Goal: Task Accomplishment & Management: Use online tool/utility

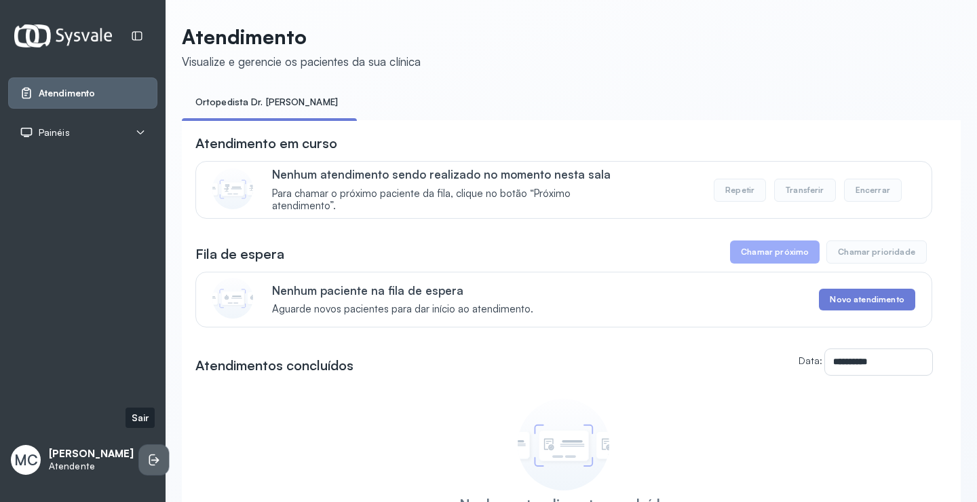
click at [151, 457] on icon at bounding box center [155, 460] width 8 height 6
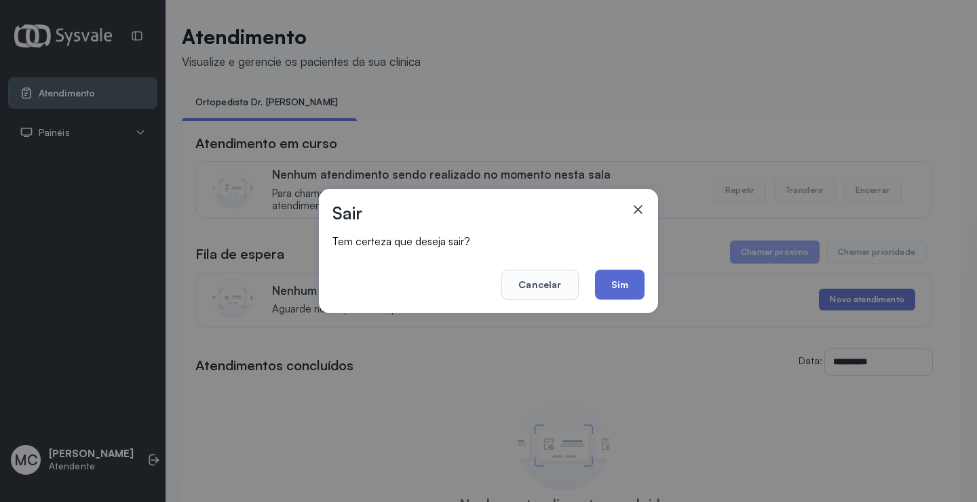
click at [613, 290] on button "Sim" at bounding box center [620, 284] width 50 height 30
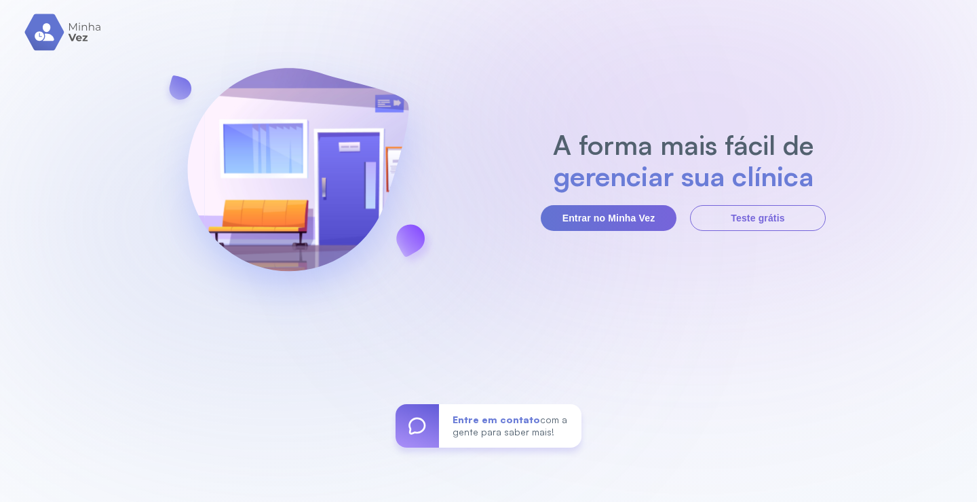
click at [627, 233] on div "A forma mais fácil de gerenciar sua clínica Entrar no Minha Vez Teste grátis En…" at bounding box center [488, 251] width 977 height 502
click at [609, 219] on button "Entrar no Minha Vez" at bounding box center [609, 218] width 136 height 26
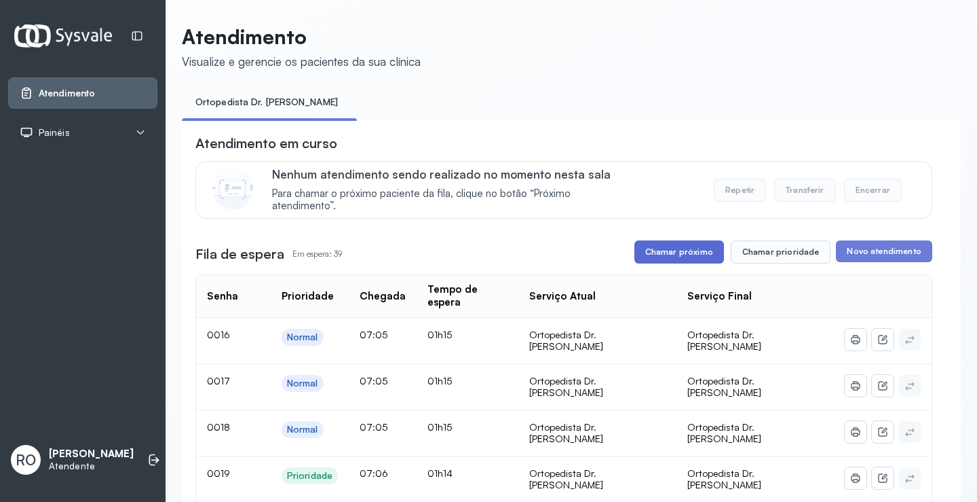
click at [685, 261] on button "Chamar próximo" at bounding box center [680, 251] width 90 height 23
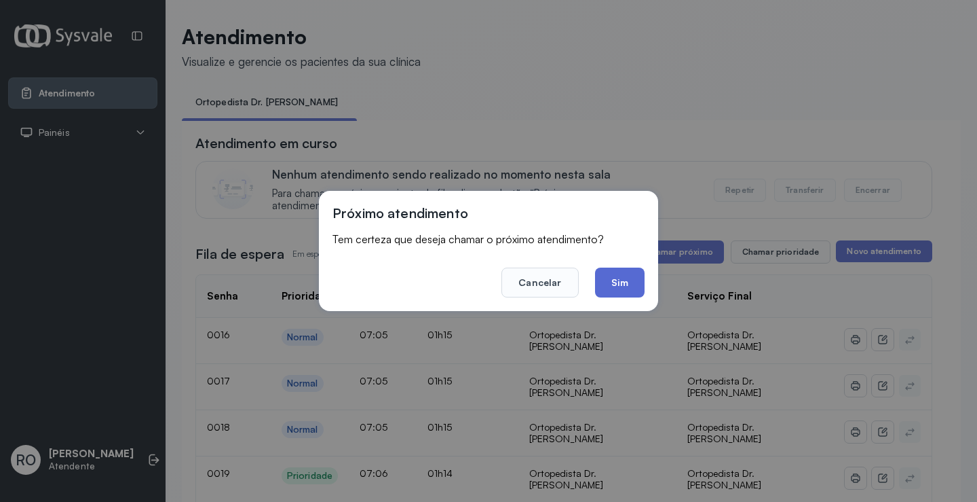
click at [626, 280] on button "Sim" at bounding box center [620, 282] width 50 height 30
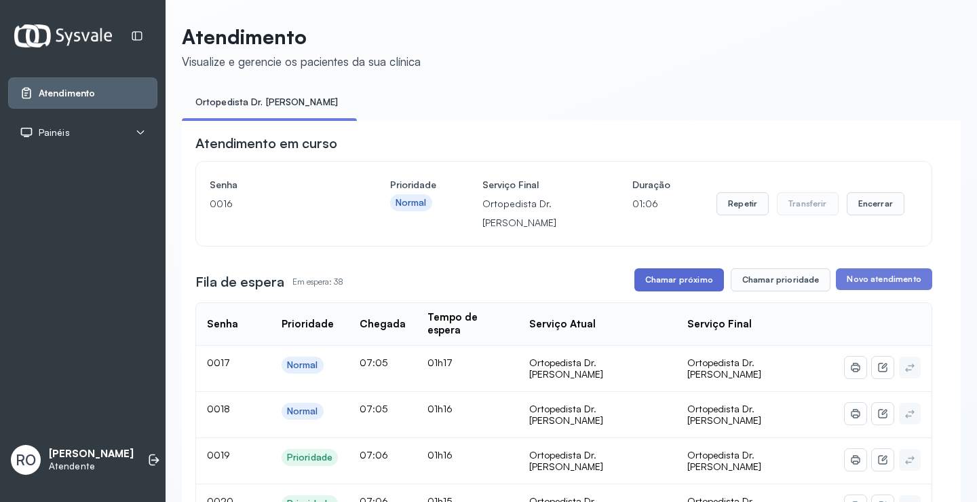
click at [691, 284] on button "Chamar próximo" at bounding box center [680, 279] width 90 height 23
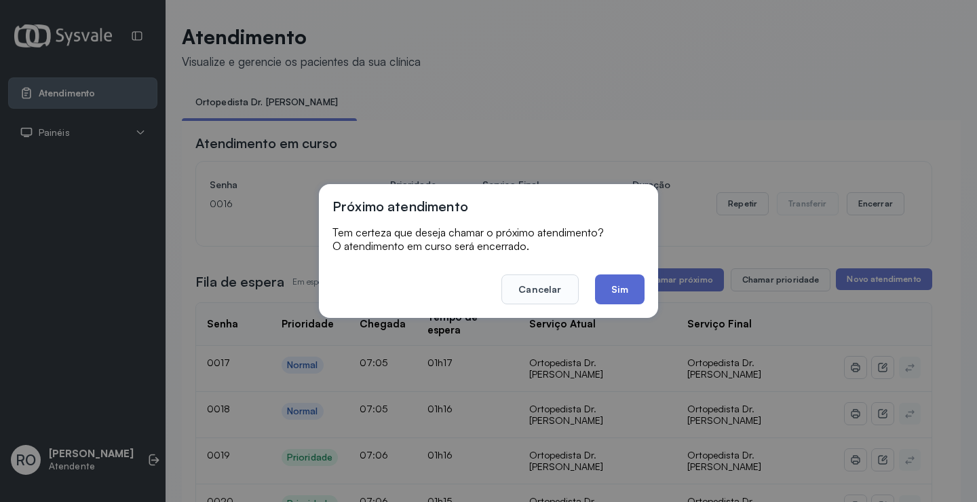
click at [627, 291] on button "Sim" at bounding box center [620, 289] width 50 height 30
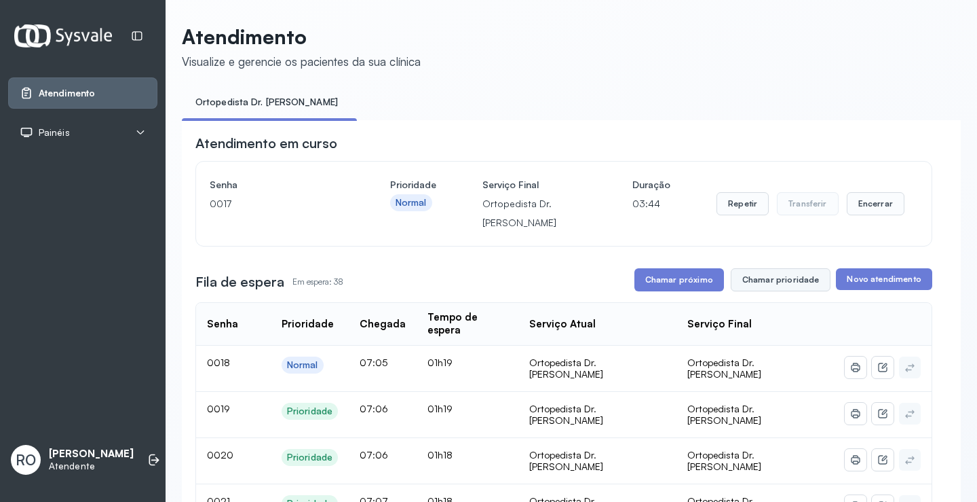
click at [784, 281] on button "Chamar prioridade" at bounding box center [781, 279] width 100 height 23
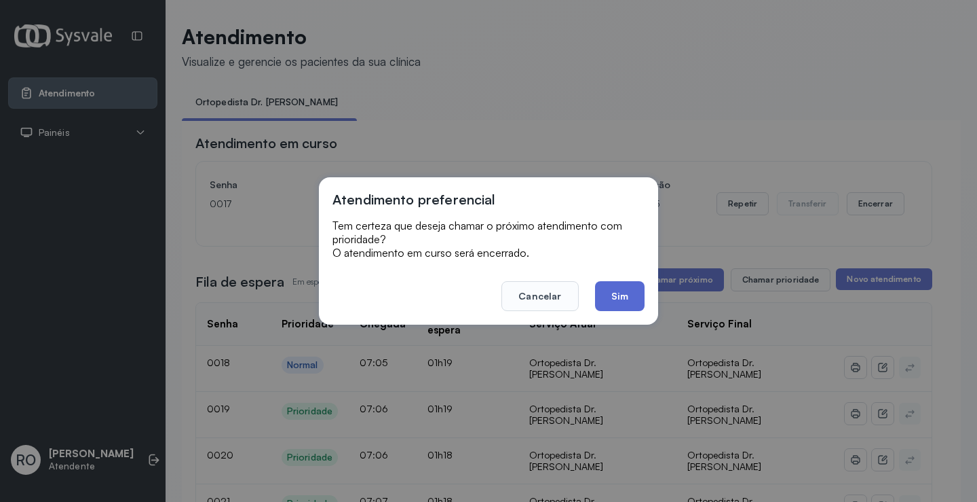
click at [609, 293] on button "Sim" at bounding box center [620, 296] width 50 height 30
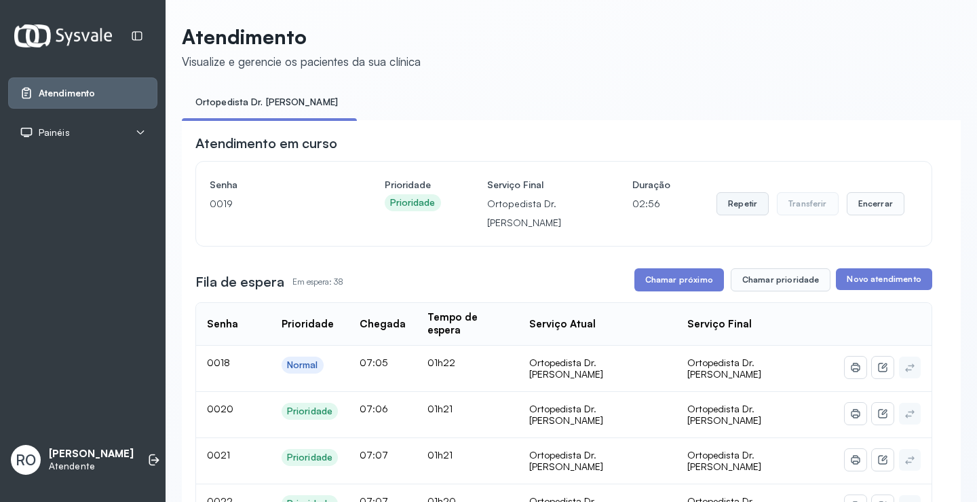
click at [730, 208] on button "Repetir" at bounding box center [743, 203] width 52 height 23
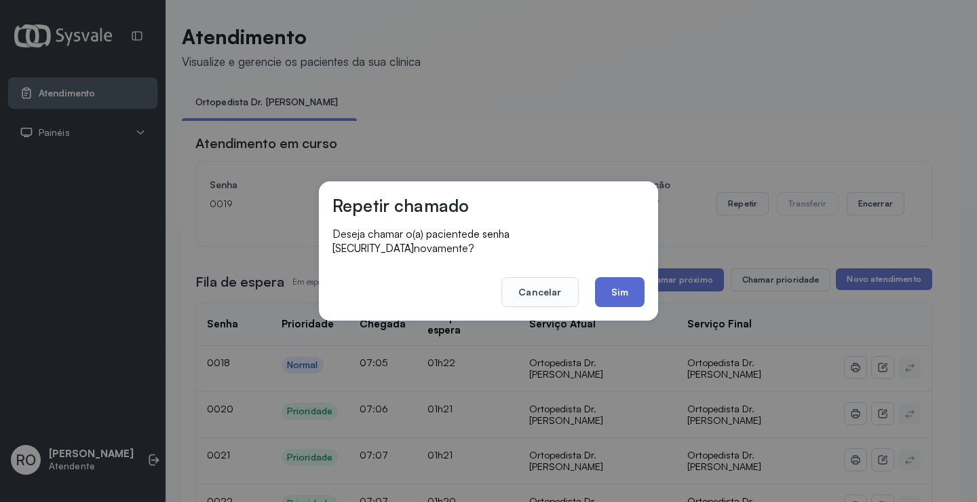
click at [628, 294] on button "Sim" at bounding box center [620, 292] width 50 height 30
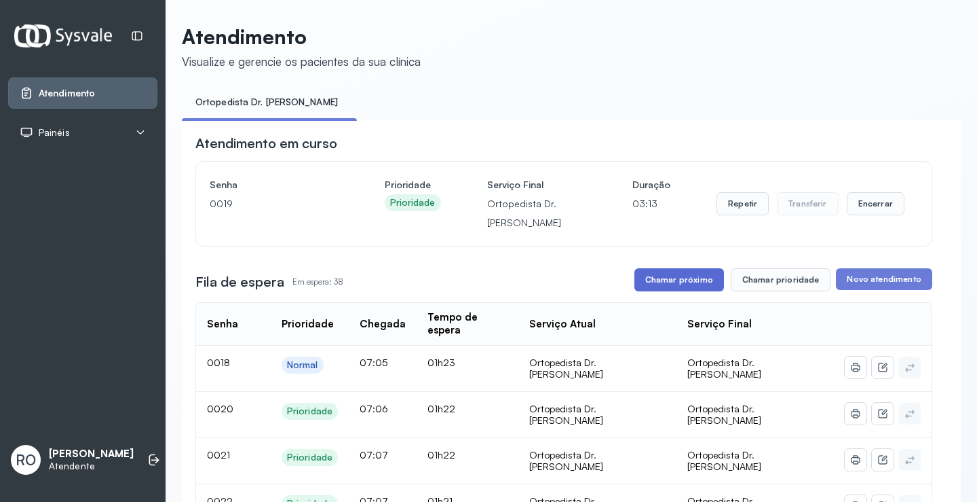
click at [670, 286] on button "Chamar próximo" at bounding box center [680, 279] width 90 height 23
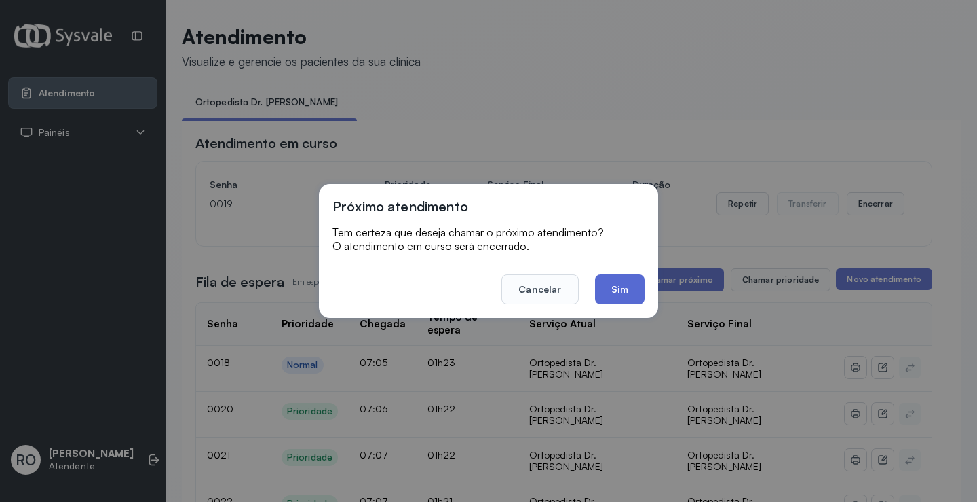
click at [628, 290] on button "Sim" at bounding box center [620, 289] width 50 height 30
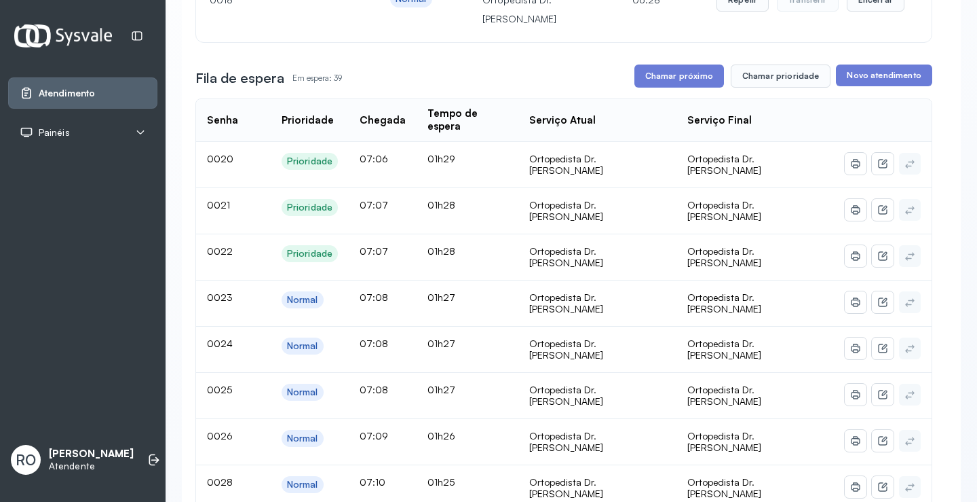
scroll to position [271, 0]
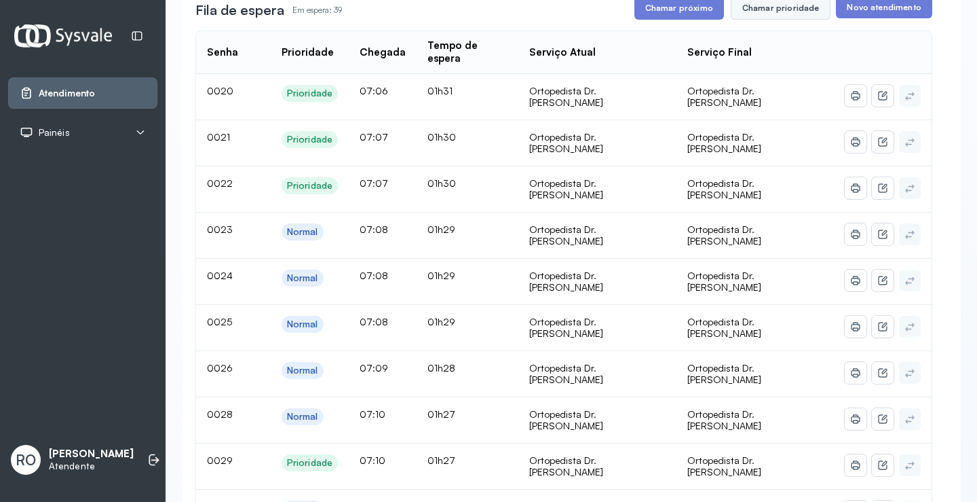
click at [791, 10] on button "Chamar prioridade" at bounding box center [781, 8] width 100 height 23
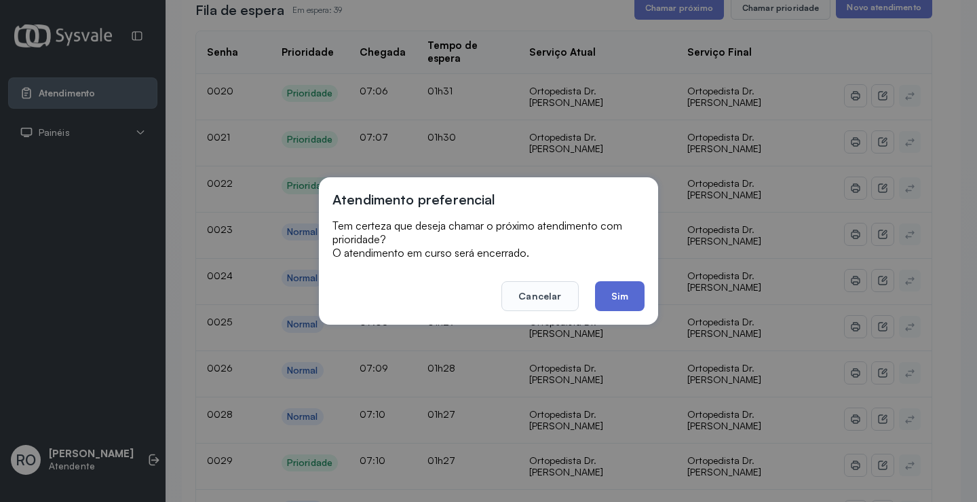
click at [611, 299] on button "Sim" at bounding box center [620, 296] width 50 height 30
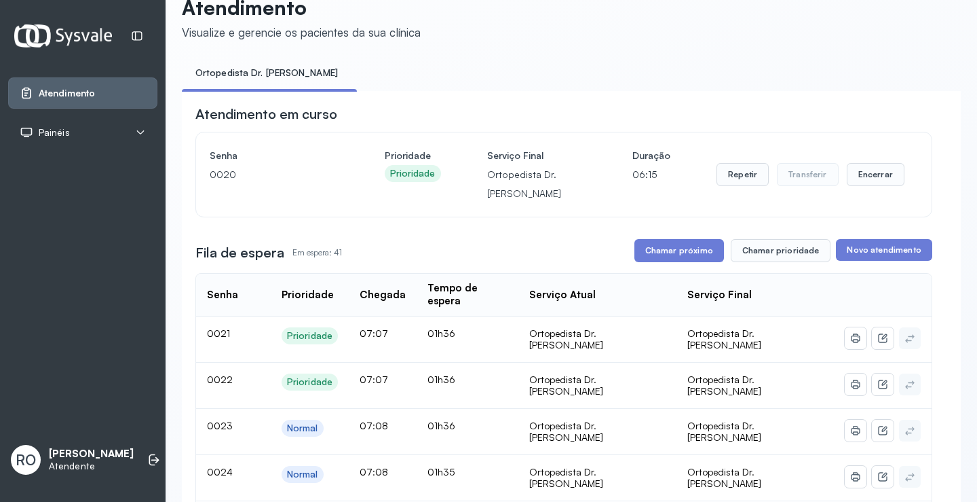
scroll to position [0, 0]
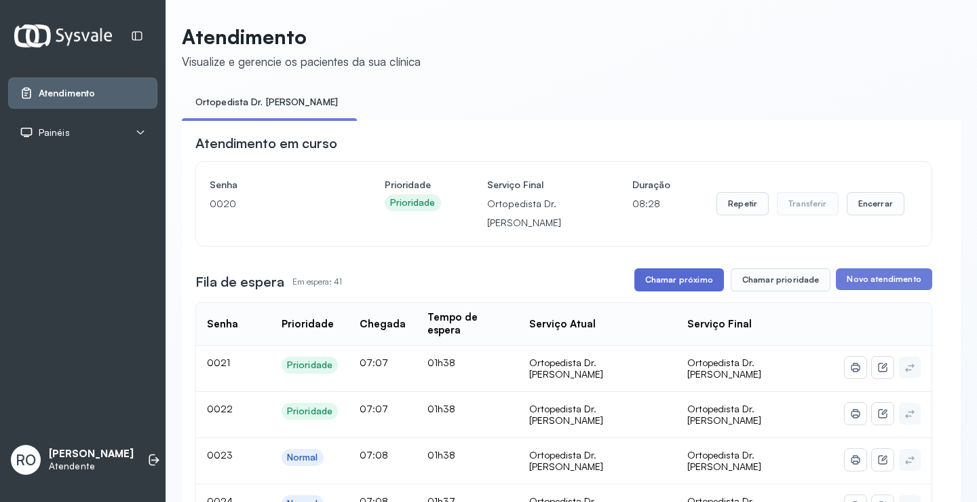
click at [689, 291] on button "Chamar próximo" at bounding box center [680, 279] width 90 height 23
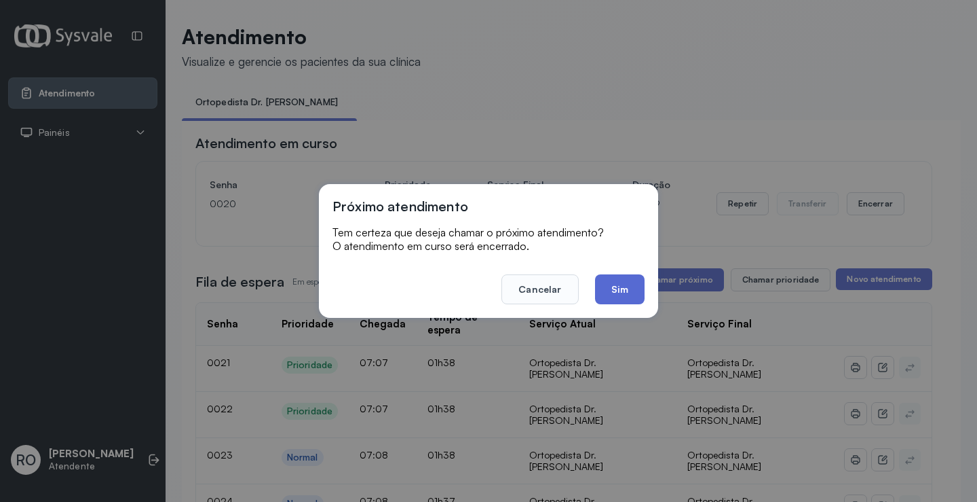
click at [642, 297] on button "Sim" at bounding box center [620, 289] width 50 height 30
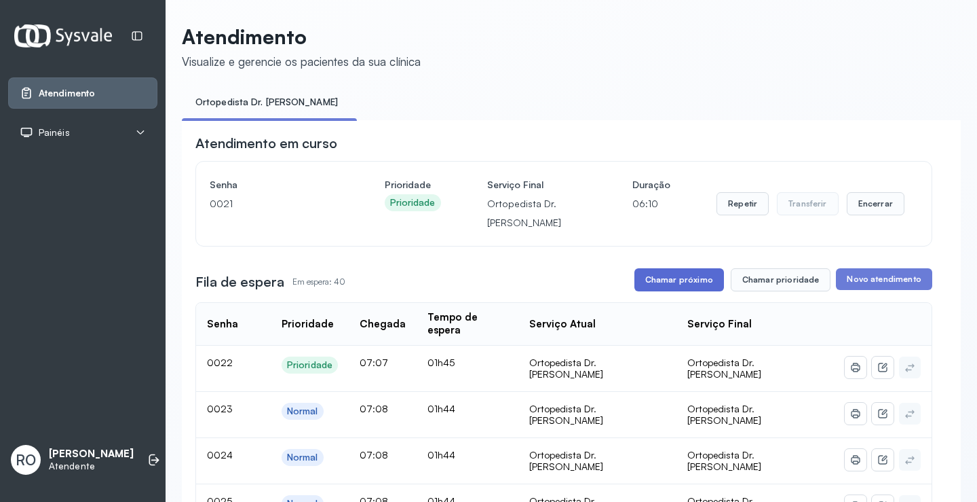
click at [672, 281] on button "Chamar próximo" at bounding box center [680, 279] width 90 height 23
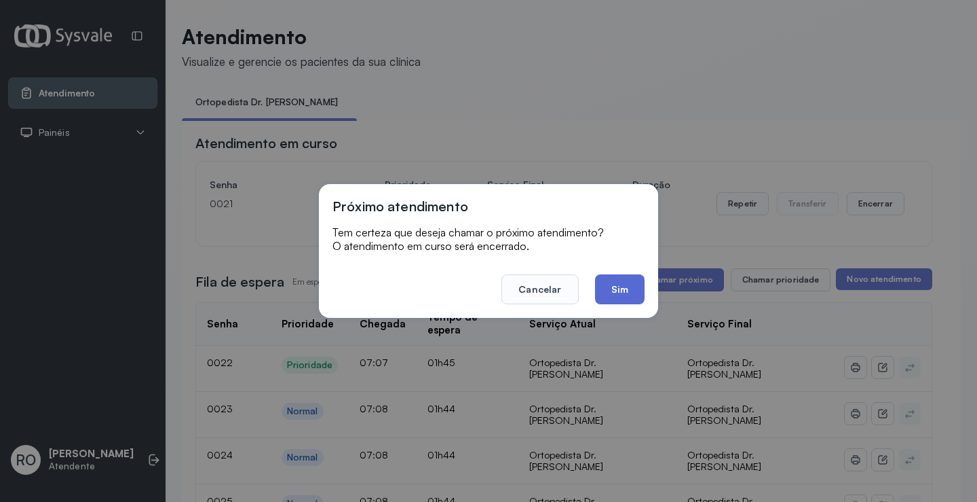
click at [611, 282] on button "Sim" at bounding box center [620, 289] width 50 height 30
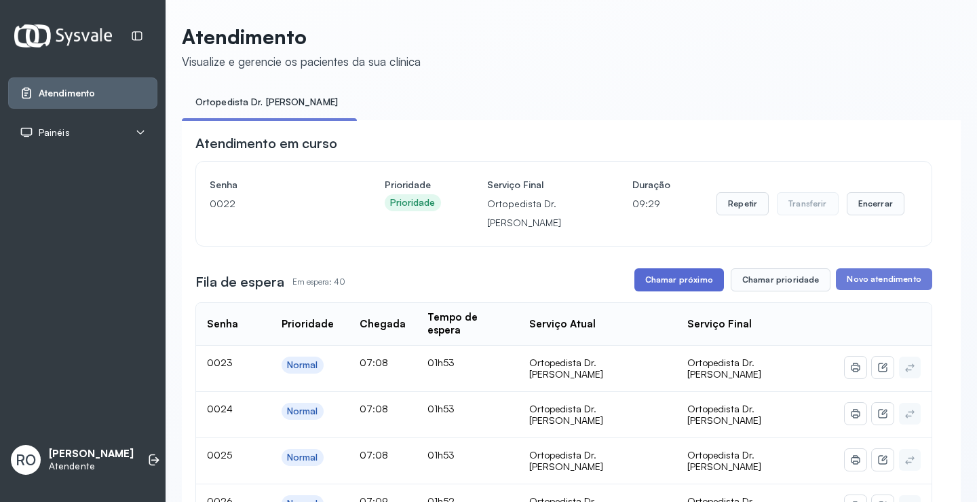
click at [689, 281] on button "Chamar próximo" at bounding box center [680, 279] width 90 height 23
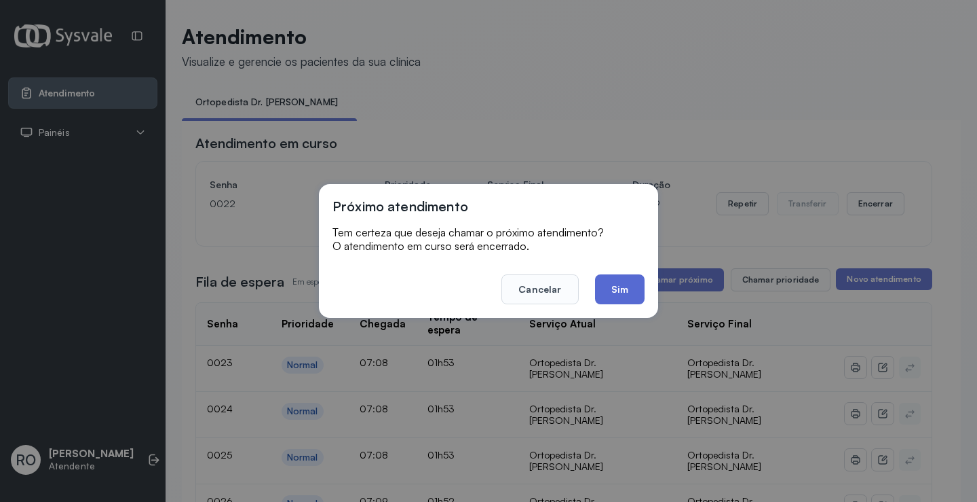
click at [619, 287] on button "Sim" at bounding box center [620, 289] width 50 height 30
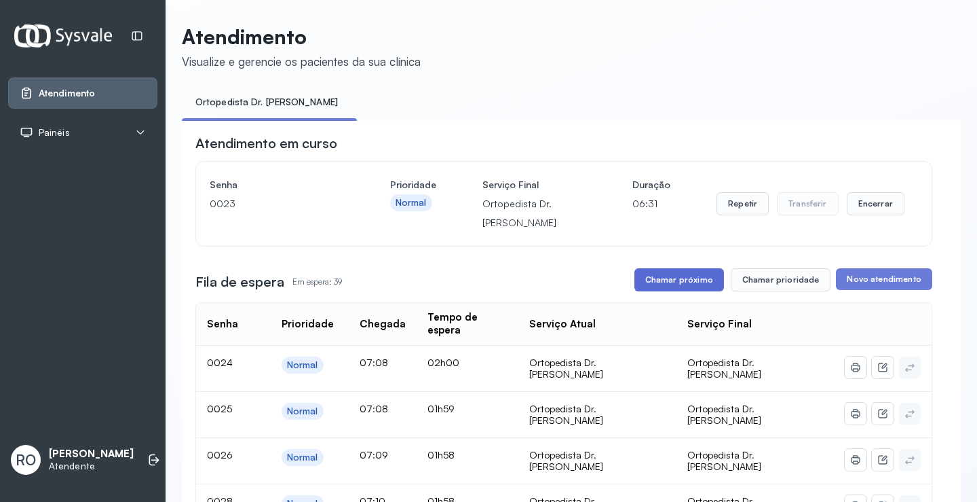
click at [653, 289] on button "Chamar próximo" at bounding box center [680, 279] width 90 height 23
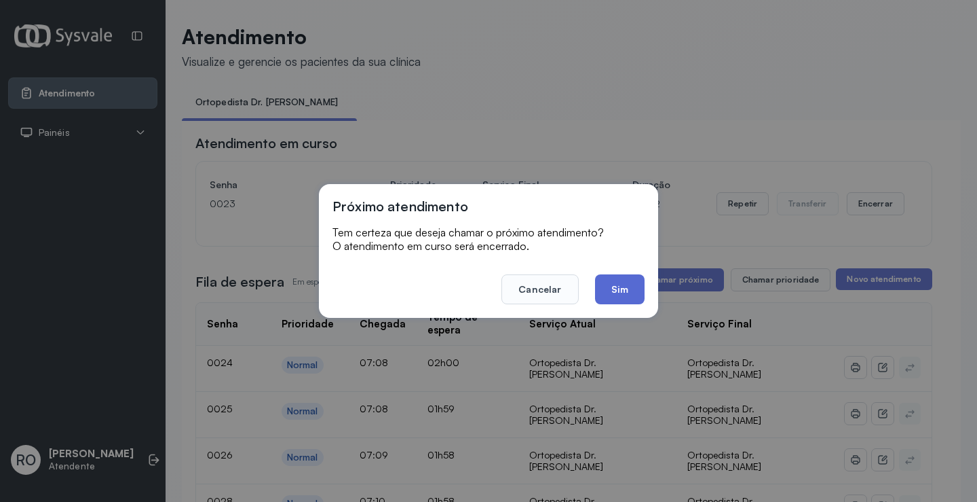
click at [635, 295] on button "Sim" at bounding box center [620, 289] width 50 height 30
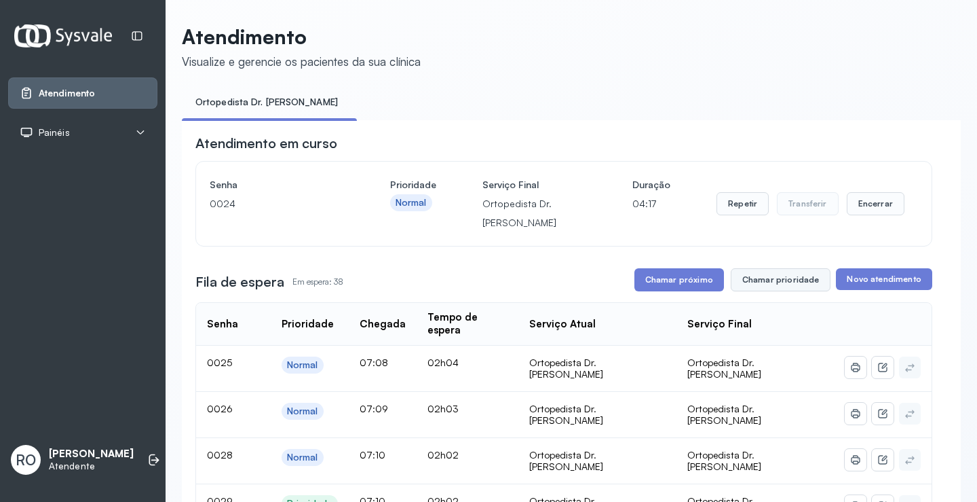
click at [745, 277] on button "Chamar prioridade" at bounding box center [781, 279] width 100 height 23
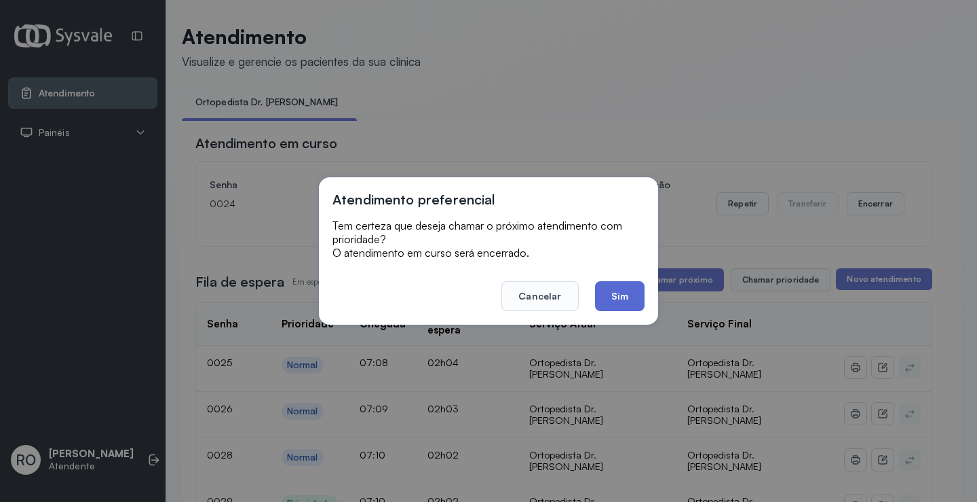
click at [621, 301] on button "Sim" at bounding box center [620, 296] width 50 height 30
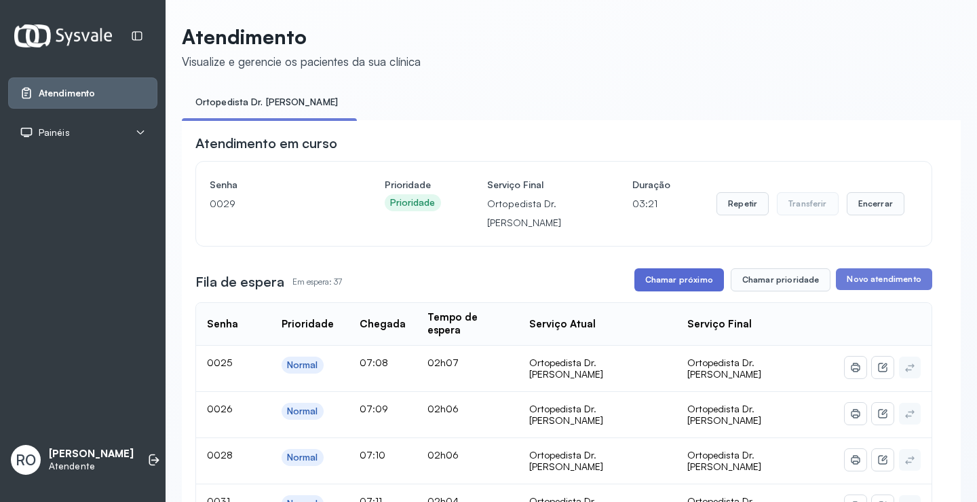
click at [700, 288] on button "Chamar próximo" at bounding box center [680, 279] width 90 height 23
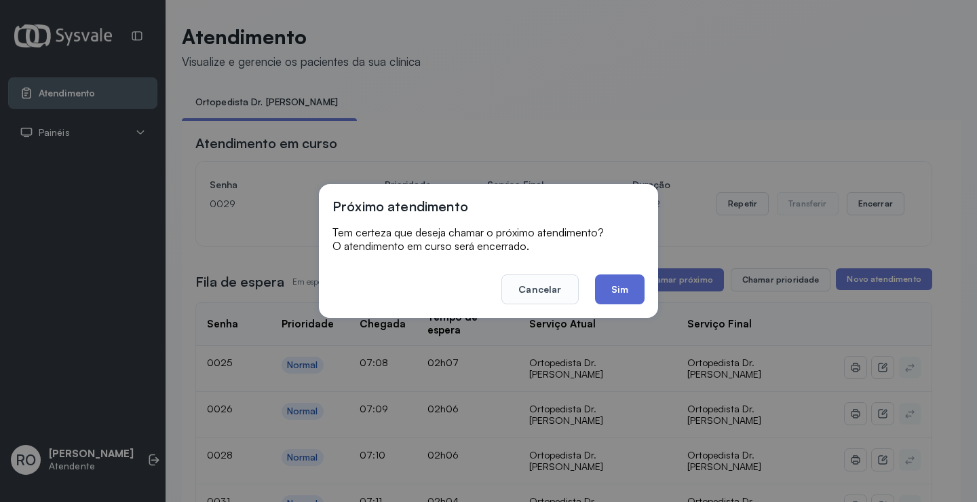
click at [621, 287] on button "Sim" at bounding box center [620, 289] width 50 height 30
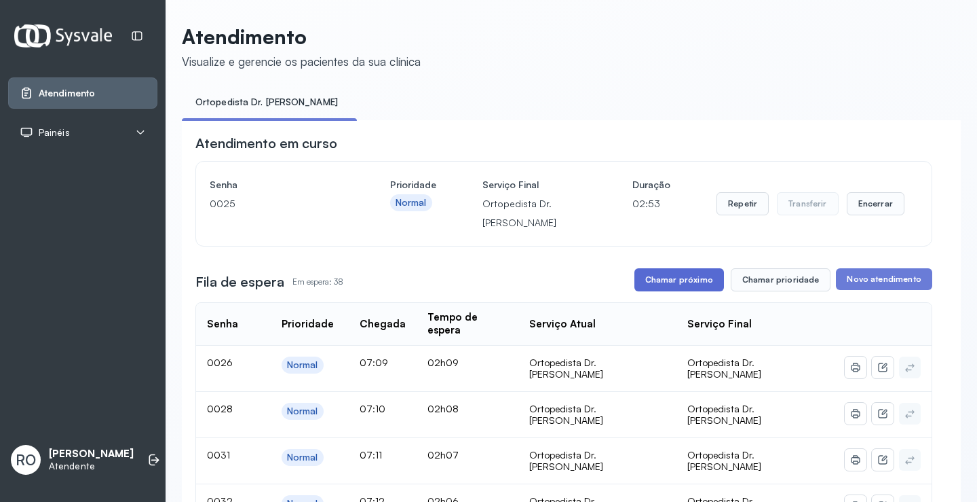
click at [669, 273] on button "Chamar próximo" at bounding box center [680, 279] width 90 height 23
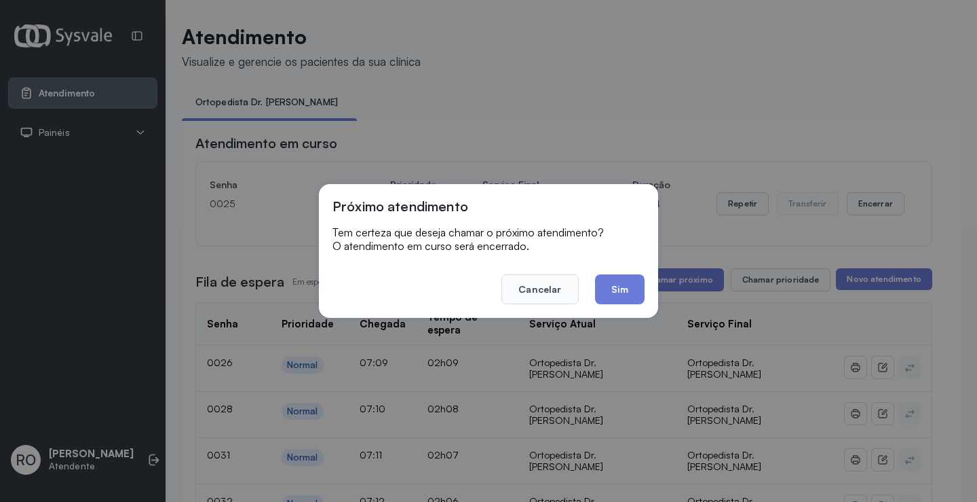
click at [619, 286] on button "Sim" at bounding box center [620, 289] width 50 height 30
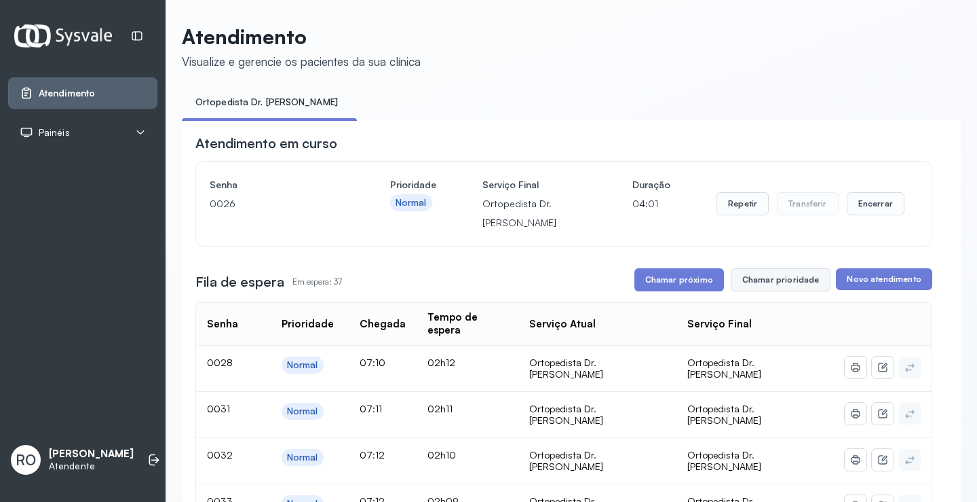
click at [790, 278] on button "Chamar prioridade" at bounding box center [781, 279] width 100 height 23
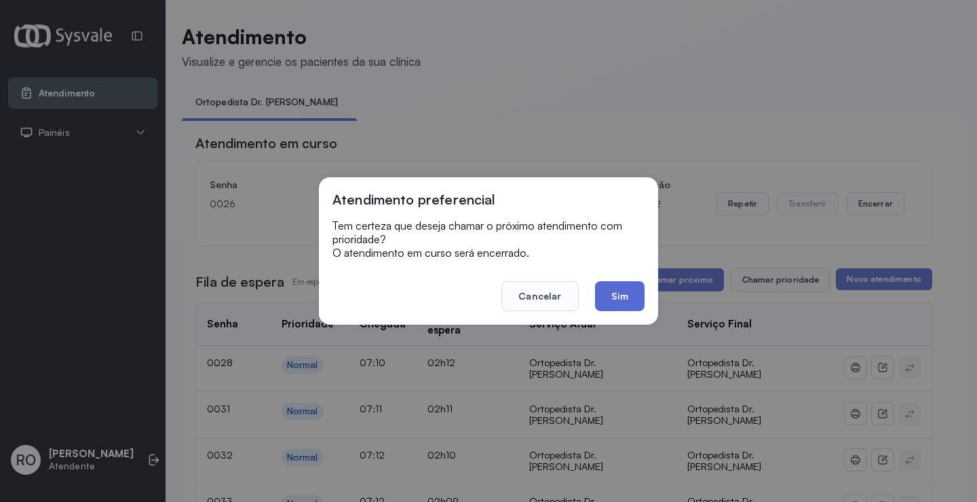
click at [620, 290] on button "Sim" at bounding box center [620, 296] width 50 height 30
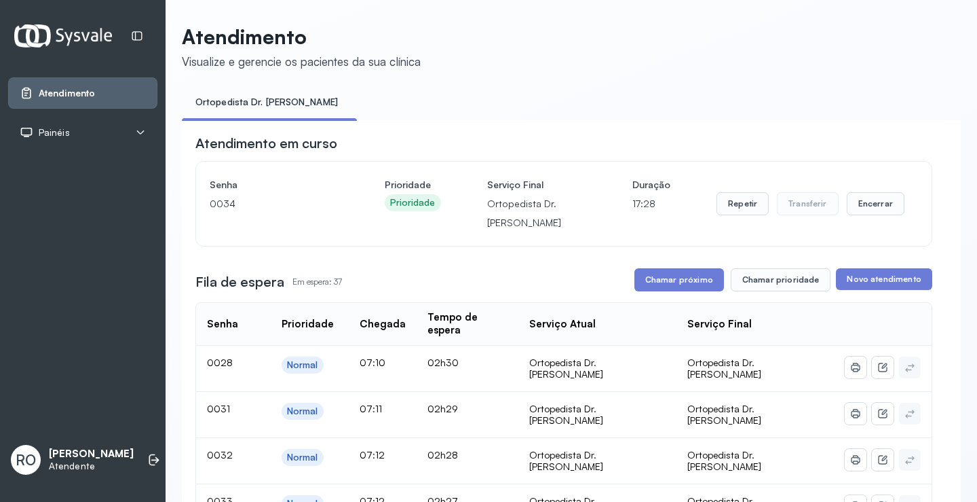
click at [666, 288] on button "Chamar próximo" at bounding box center [680, 279] width 90 height 23
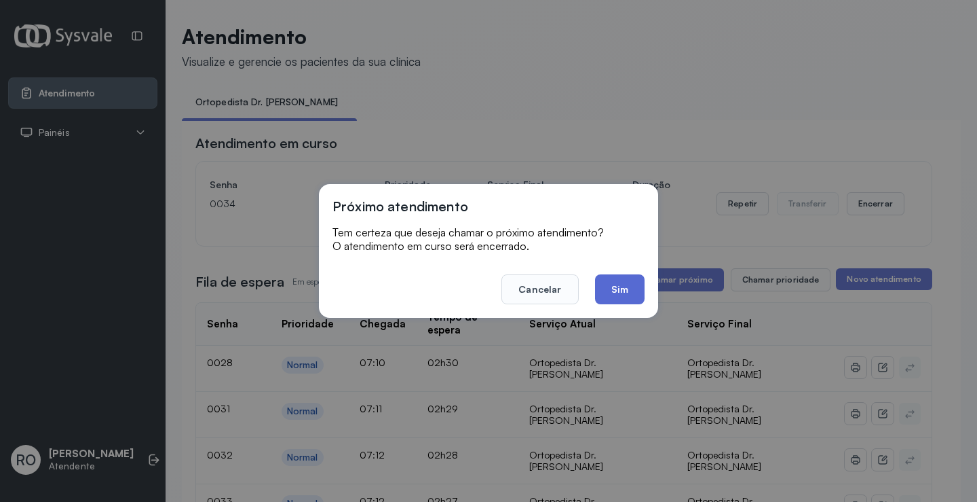
click at [622, 297] on button "Sim" at bounding box center [620, 289] width 50 height 30
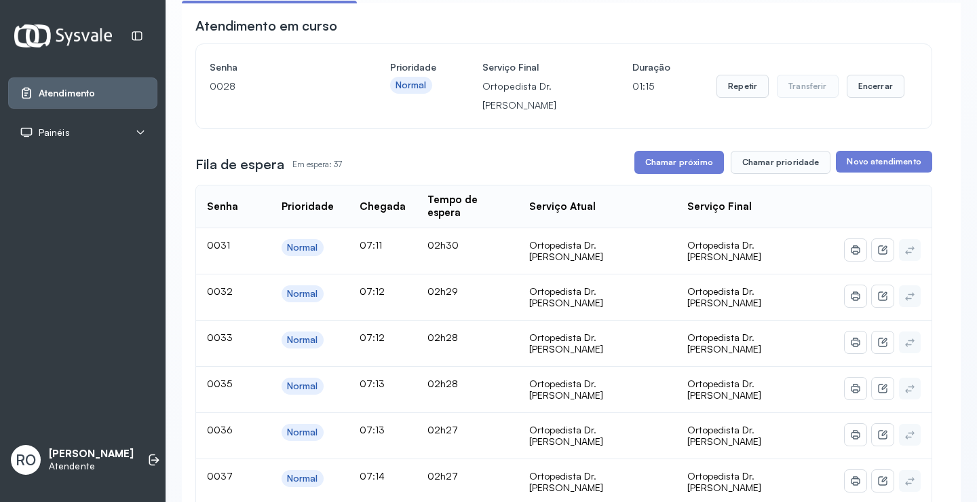
scroll to position [136, 0]
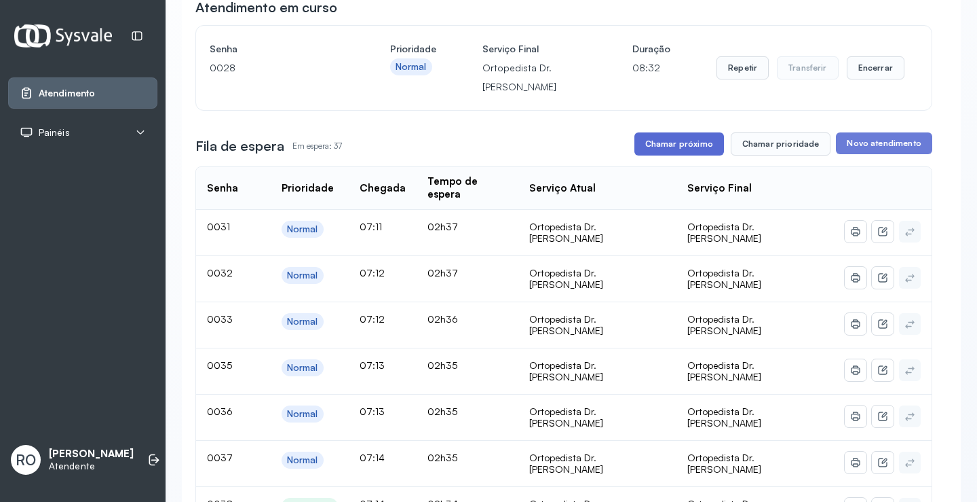
click at [667, 143] on button "Chamar próximo" at bounding box center [680, 143] width 90 height 23
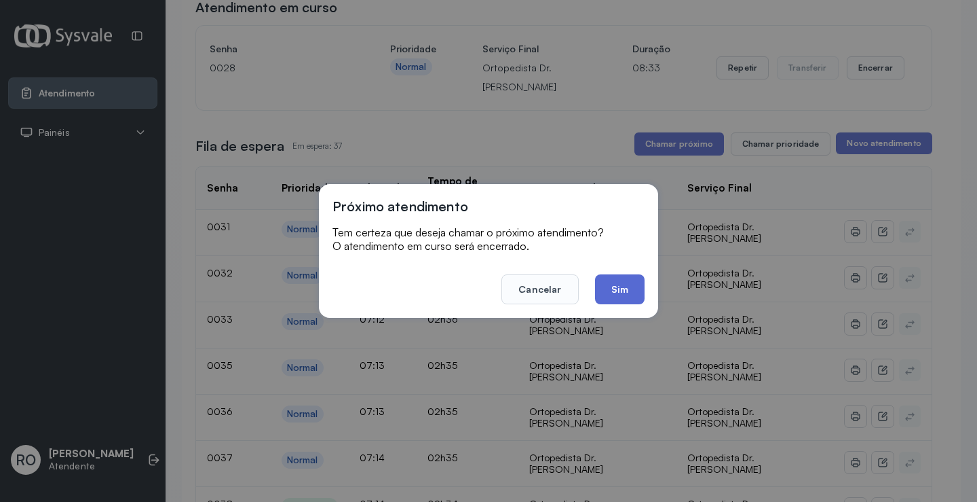
click at [634, 278] on button "Sim" at bounding box center [620, 289] width 50 height 30
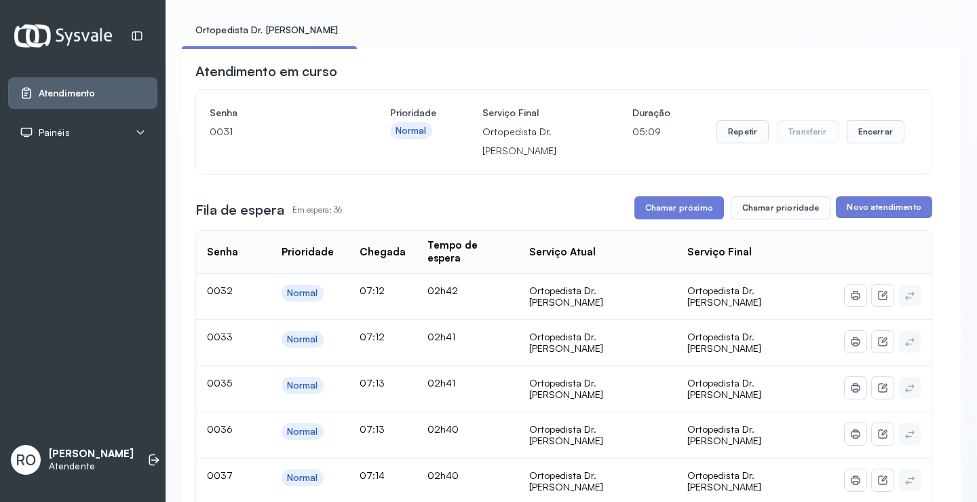
scroll to position [0, 0]
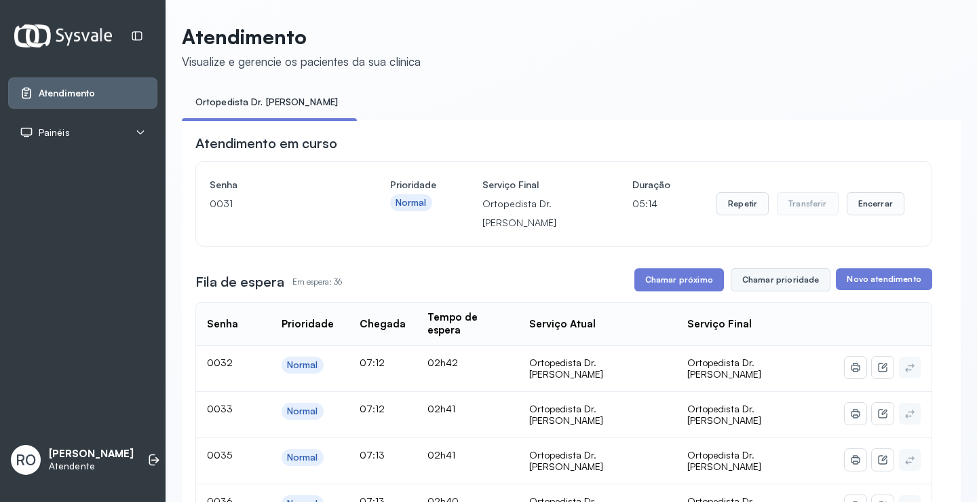
click at [779, 285] on button "Chamar prioridade" at bounding box center [781, 279] width 100 height 23
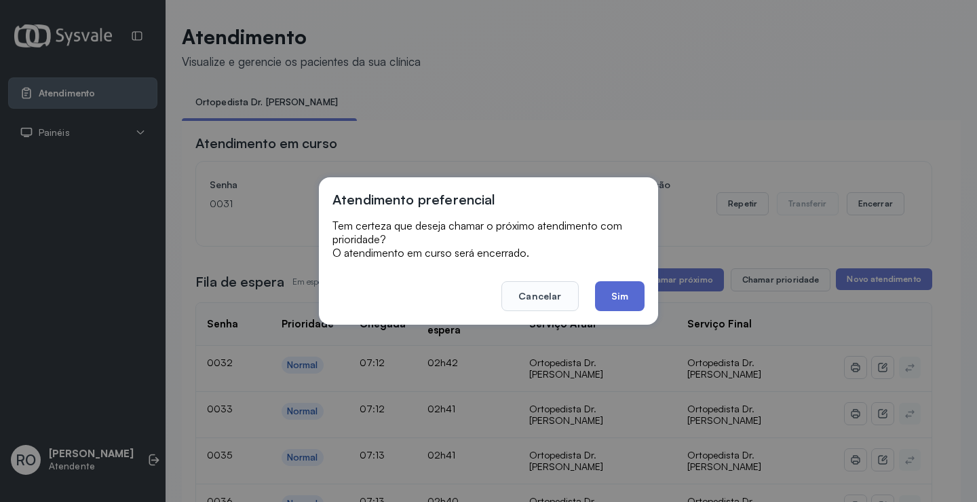
click at [626, 297] on button "Sim" at bounding box center [620, 296] width 50 height 30
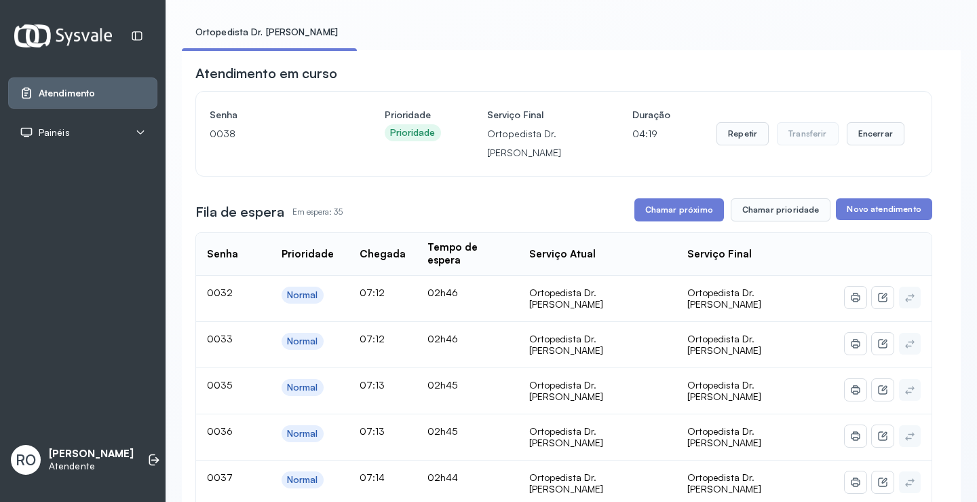
scroll to position [68, 0]
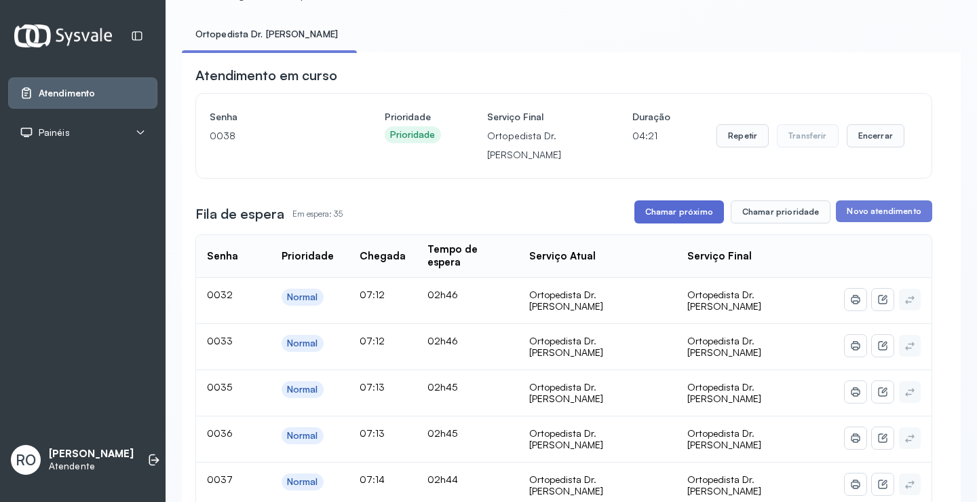
click at [689, 214] on button "Chamar próximo" at bounding box center [680, 211] width 90 height 23
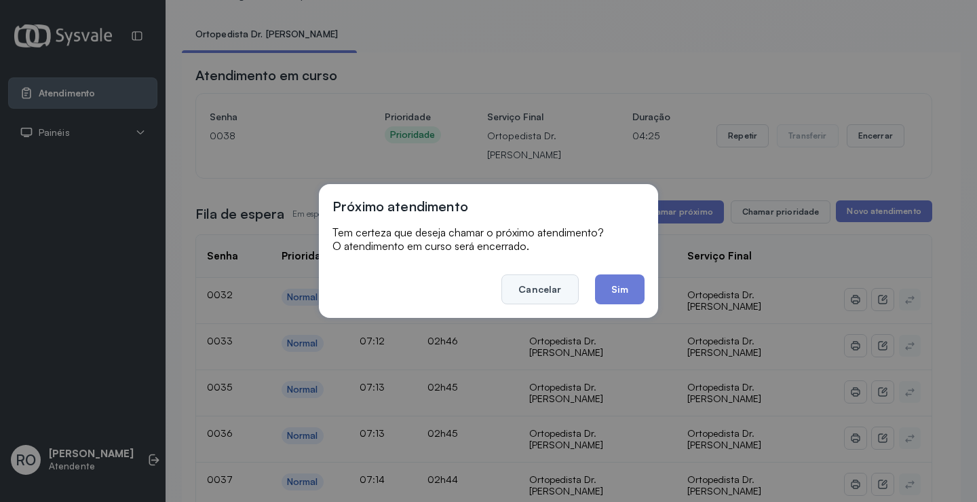
click at [533, 288] on button "Cancelar" at bounding box center [540, 289] width 77 height 30
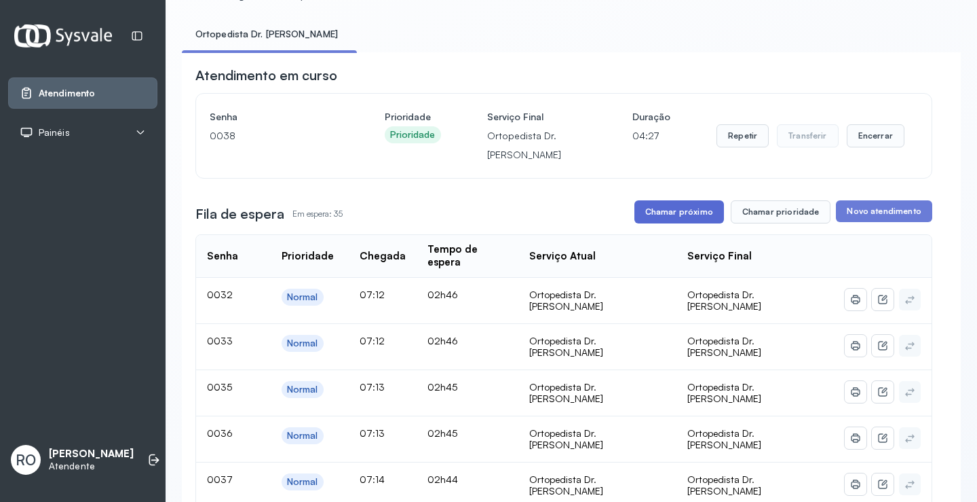
click at [671, 210] on button "Chamar próximo" at bounding box center [680, 211] width 90 height 23
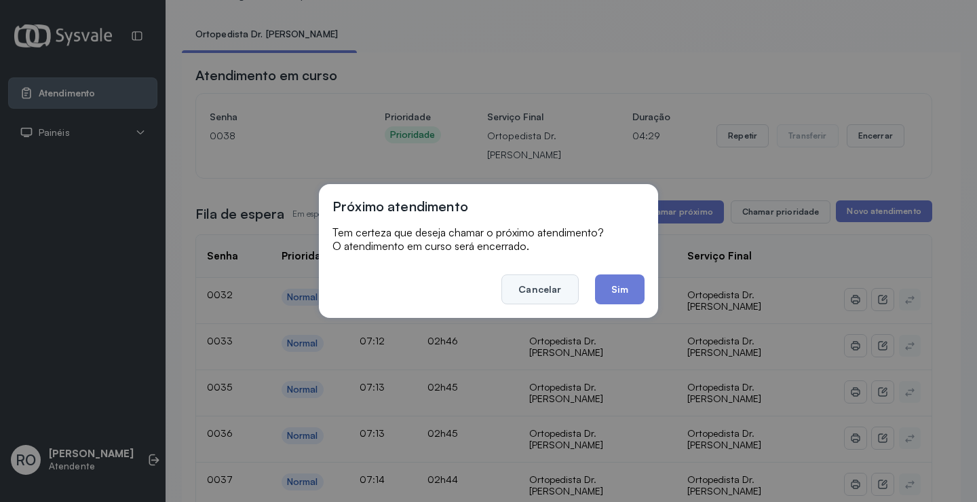
click at [546, 287] on button "Cancelar" at bounding box center [540, 289] width 77 height 30
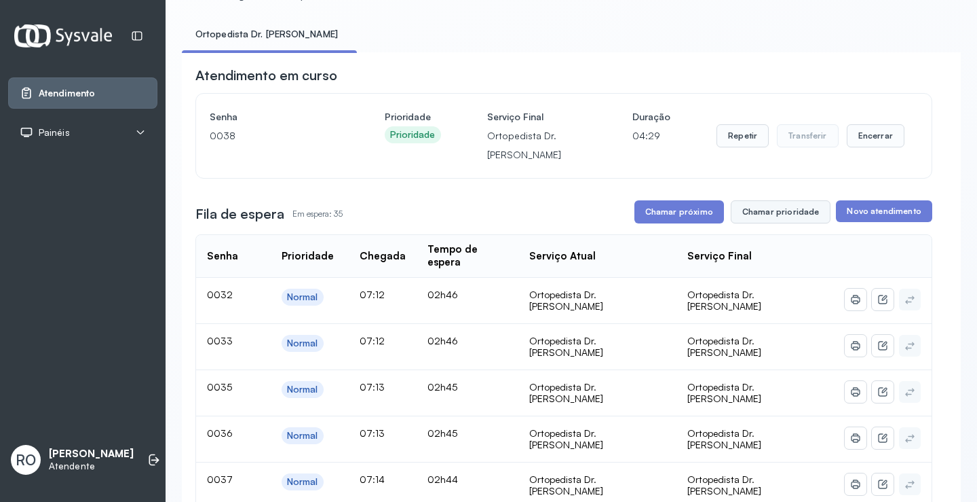
click at [793, 221] on button "Chamar prioridade" at bounding box center [781, 211] width 100 height 23
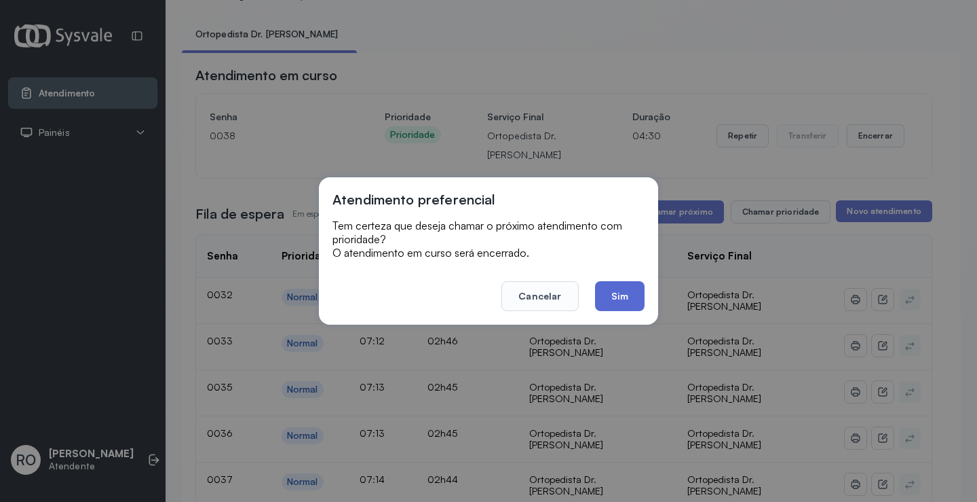
click at [638, 290] on button "Sim" at bounding box center [620, 296] width 50 height 30
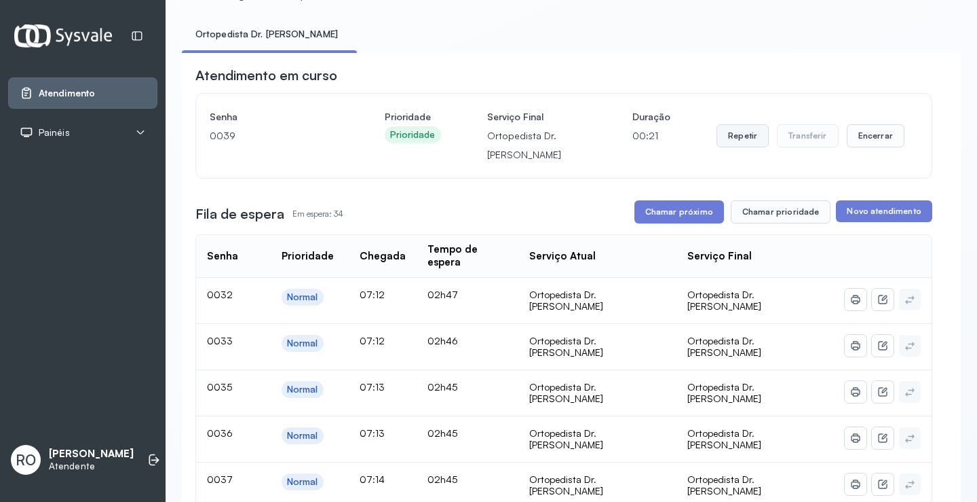
click at [754, 134] on button "Repetir" at bounding box center [743, 135] width 52 height 23
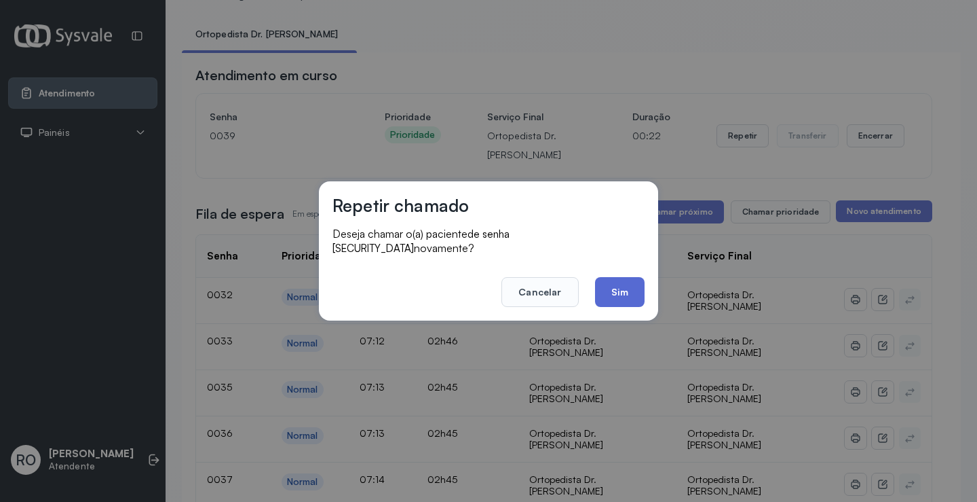
click at [613, 288] on button "Sim" at bounding box center [620, 292] width 50 height 30
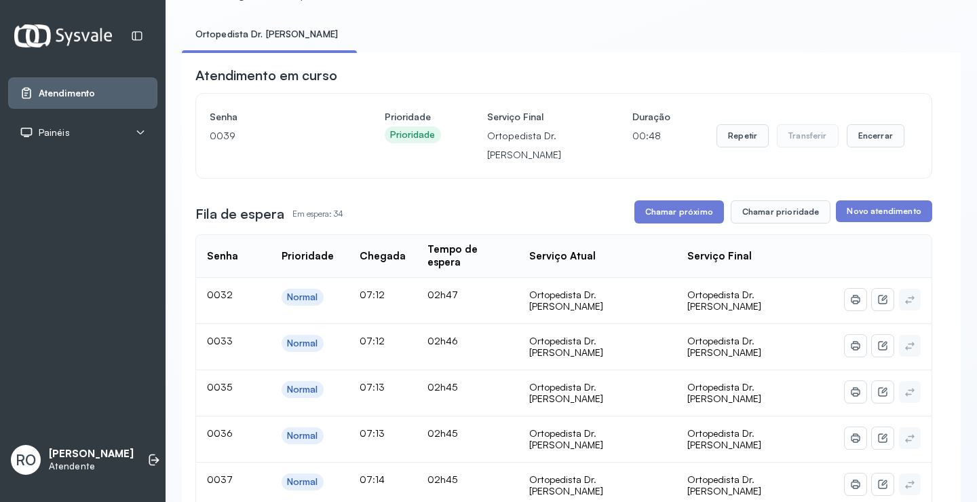
click at [674, 209] on button "Chamar próximo" at bounding box center [680, 211] width 90 height 23
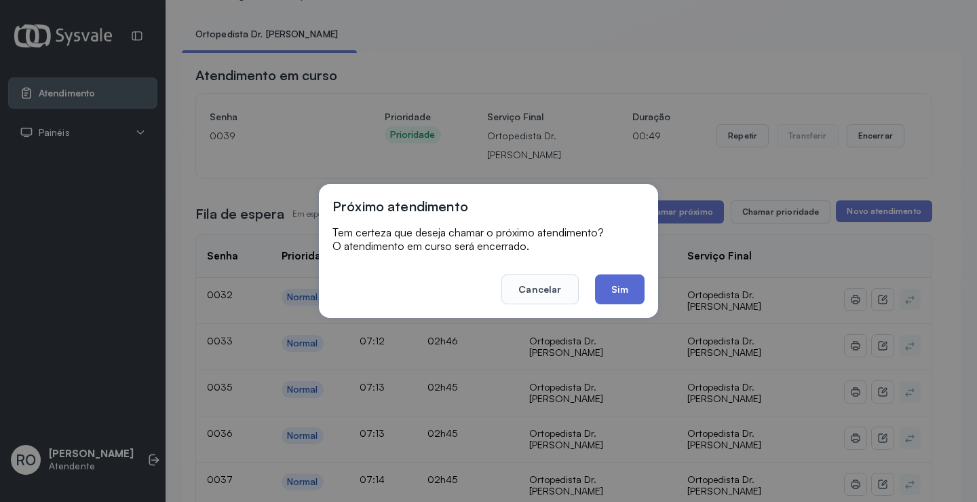
click at [631, 292] on button "Sim" at bounding box center [620, 289] width 50 height 30
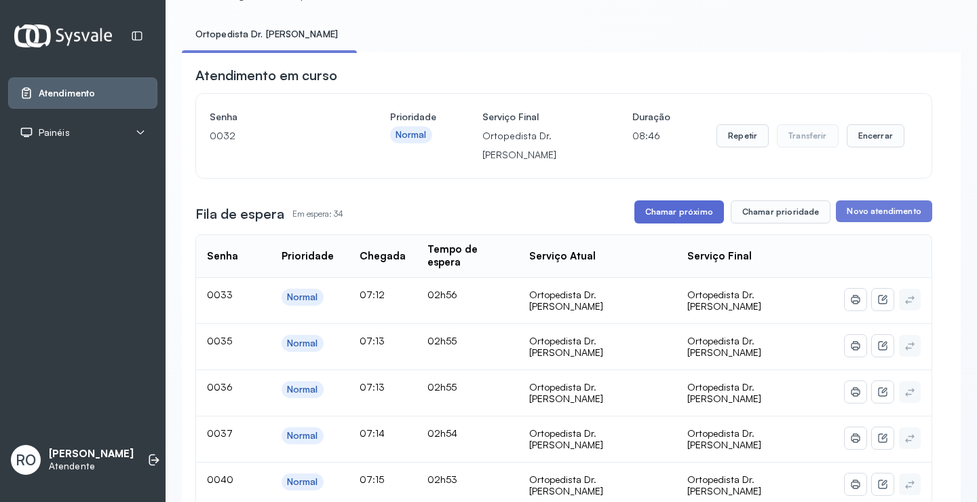
click at [681, 208] on button "Chamar próximo" at bounding box center [680, 211] width 90 height 23
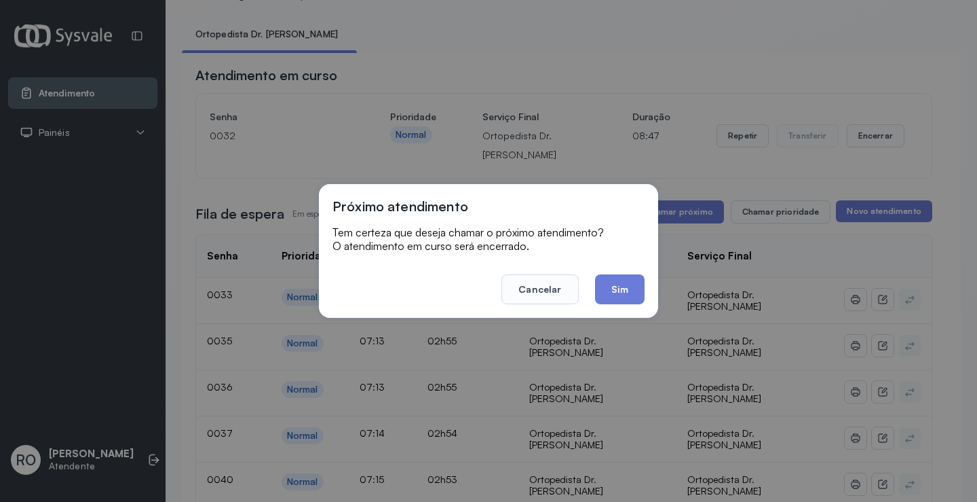
drag, startPoint x: 629, startPoint y: 300, endPoint x: 629, endPoint y: 290, distance: 9.5
click at [629, 296] on button "Sim" at bounding box center [620, 289] width 50 height 30
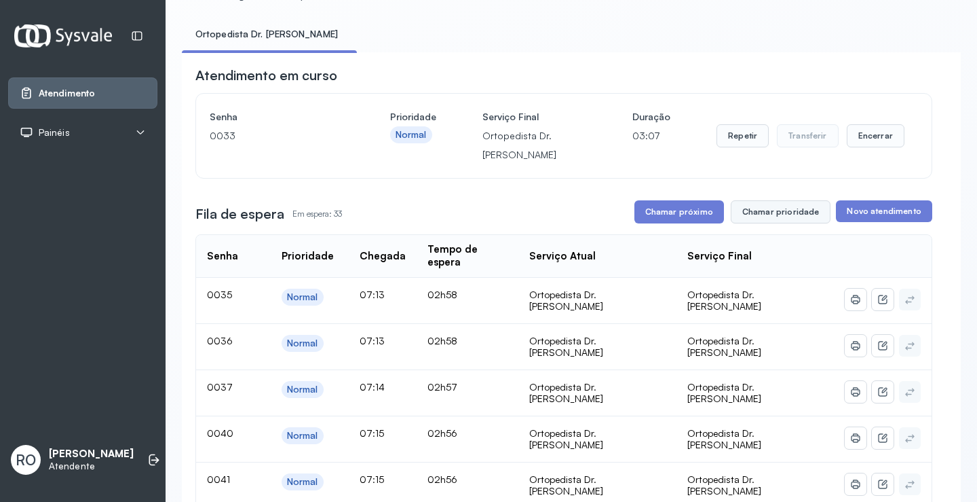
click at [762, 217] on button "Chamar prioridade" at bounding box center [781, 211] width 100 height 23
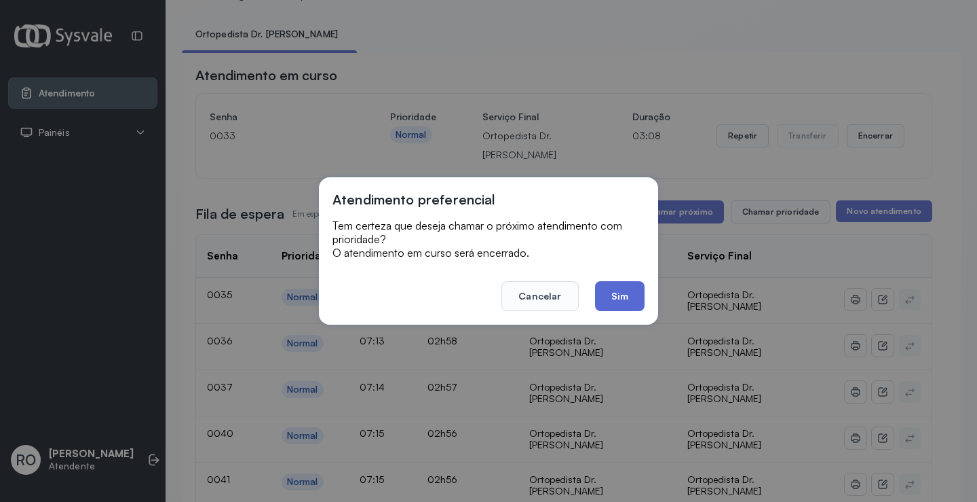
click at [600, 296] on button "Sim" at bounding box center [620, 296] width 50 height 30
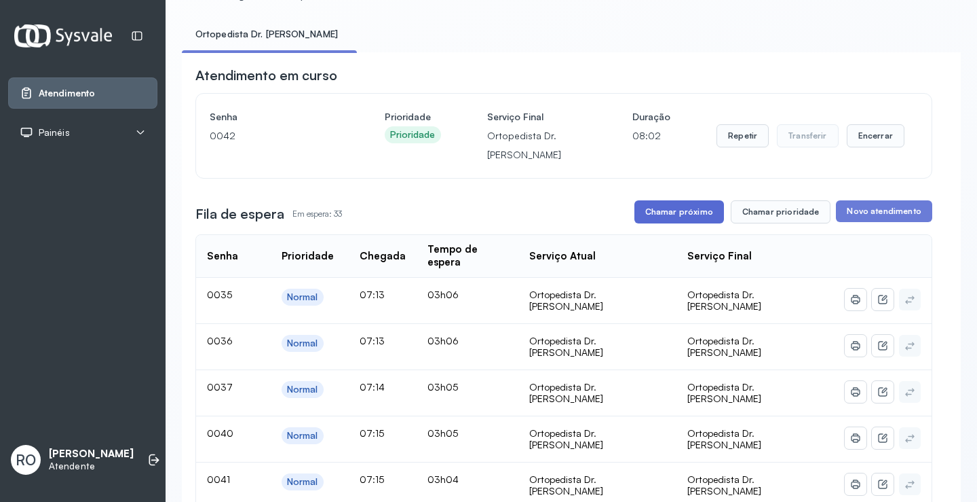
click at [664, 210] on button "Chamar próximo" at bounding box center [680, 211] width 90 height 23
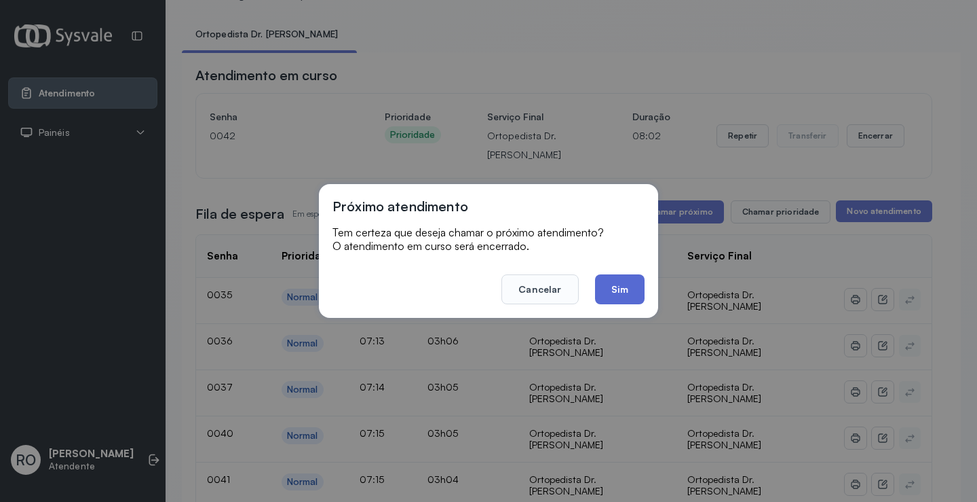
click at [628, 290] on button "Sim" at bounding box center [620, 289] width 50 height 30
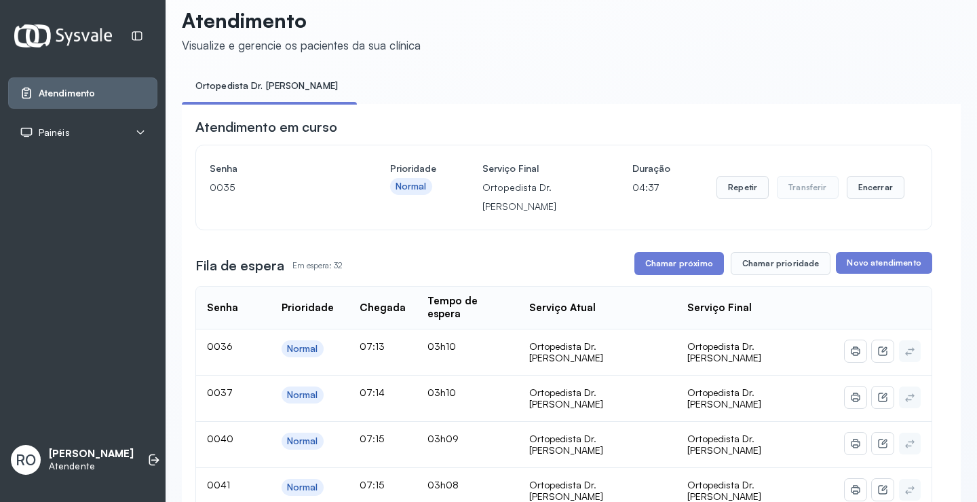
scroll to position [0, 0]
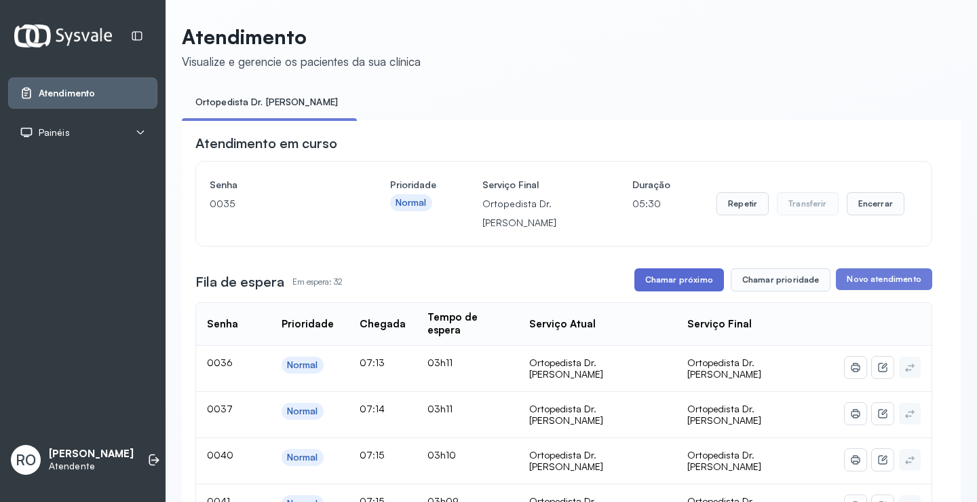
click at [675, 288] on button "Chamar próximo" at bounding box center [680, 279] width 90 height 23
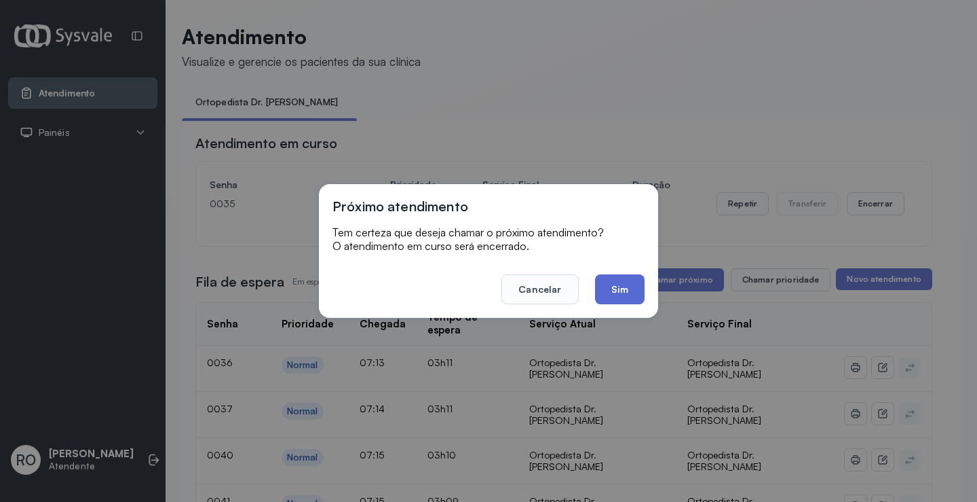
click at [610, 292] on button "Sim" at bounding box center [620, 289] width 50 height 30
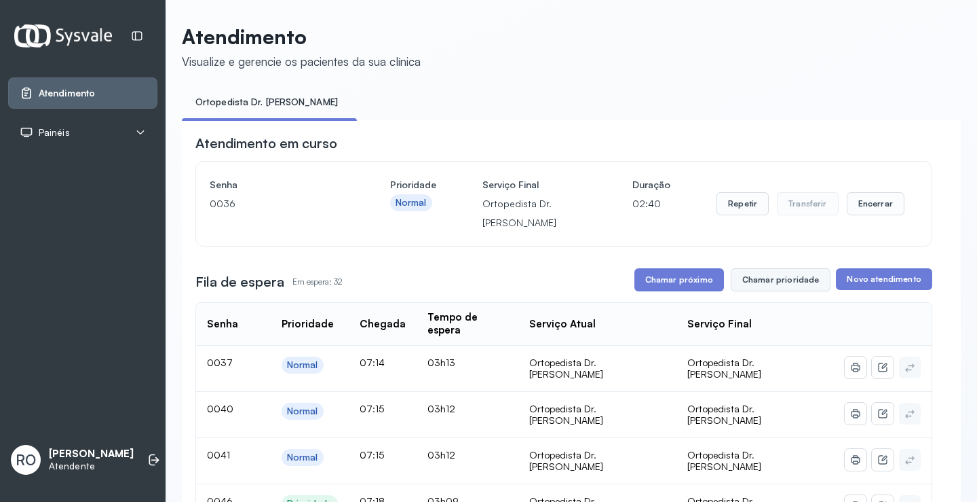
click at [762, 282] on button "Chamar prioridade" at bounding box center [781, 279] width 100 height 23
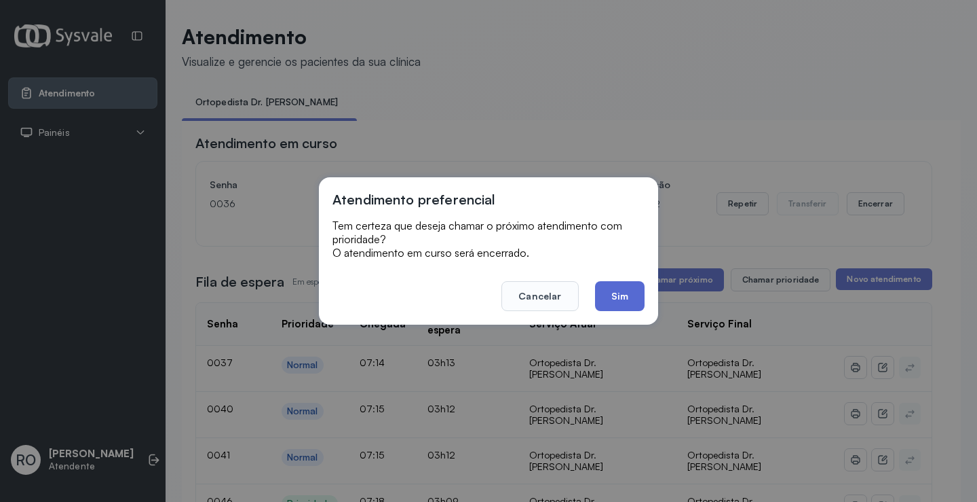
click at [630, 297] on button "Sim" at bounding box center [620, 296] width 50 height 30
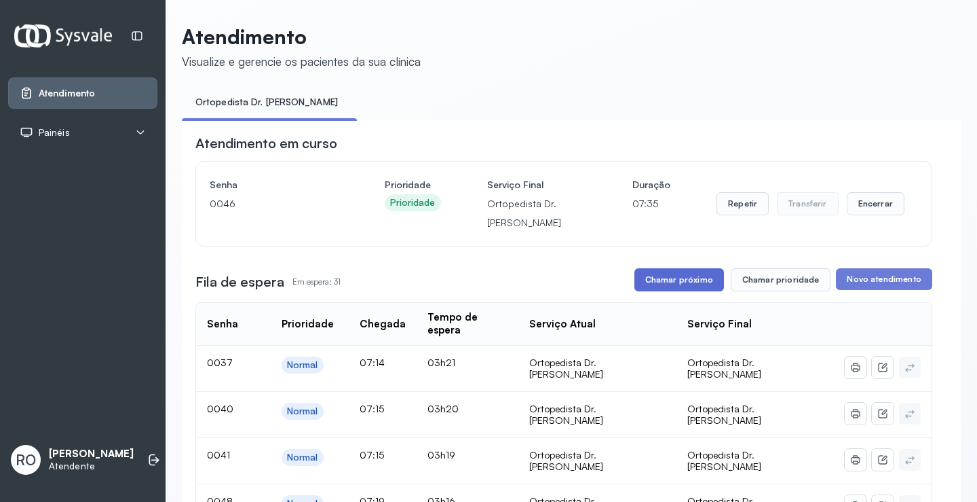
click at [685, 280] on button "Chamar próximo" at bounding box center [680, 279] width 90 height 23
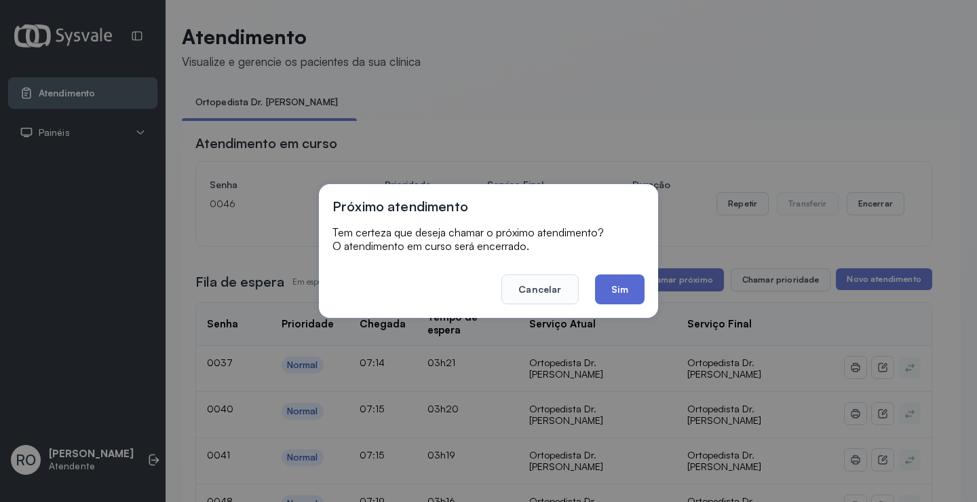
click at [628, 296] on button "Sim" at bounding box center [620, 289] width 50 height 30
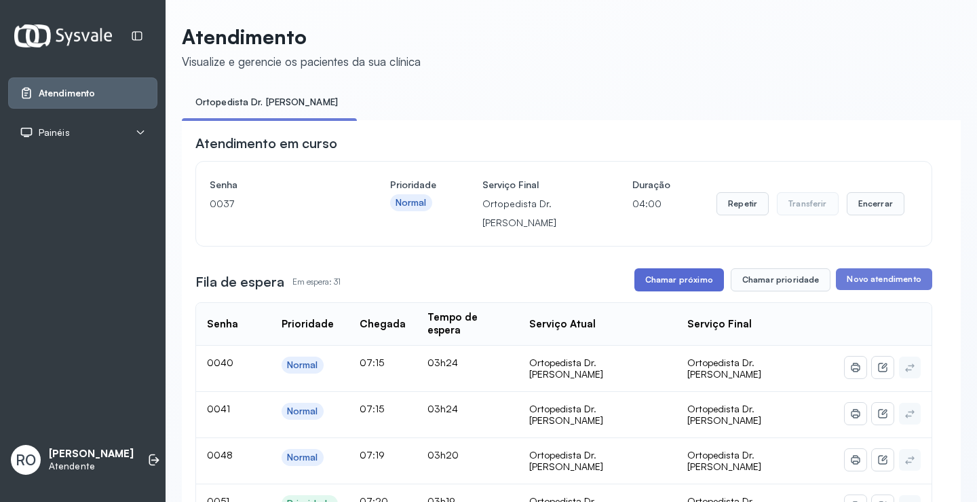
click at [687, 277] on button "Chamar próximo" at bounding box center [680, 279] width 90 height 23
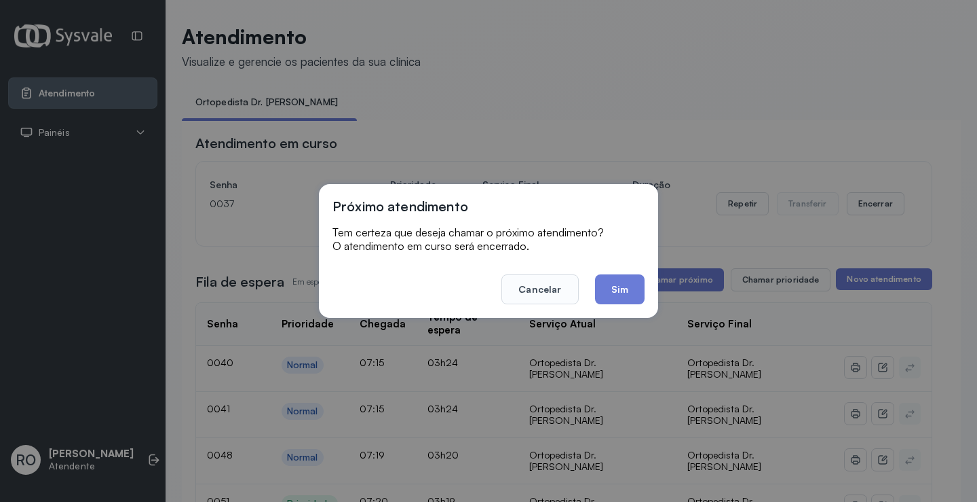
click at [594, 289] on footer "Cancelar Sim" at bounding box center [489, 279] width 312 height 49
click at [618, 283] on button "Sim" at bounding box center [620, 289] width 50 height 30
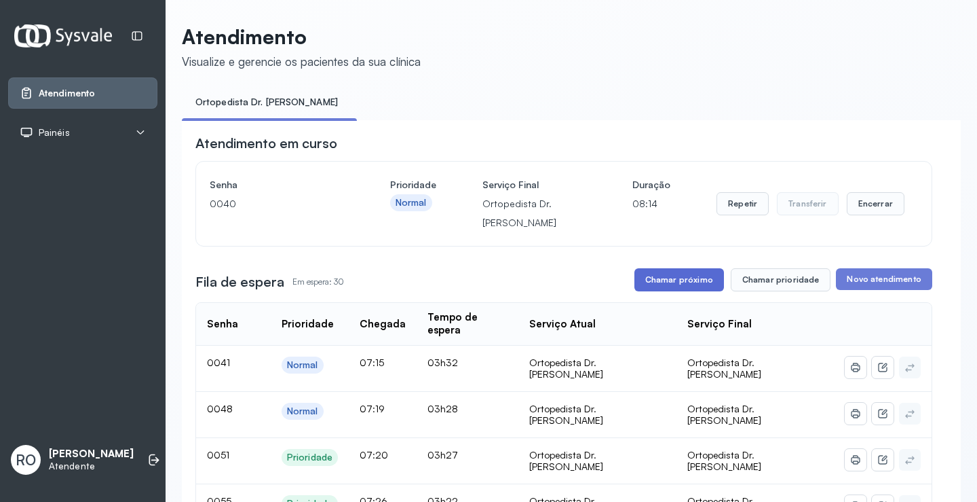
click at [708, 284] on button "Chamar próximo" at bounding box center [680, 279] width 90 height 23
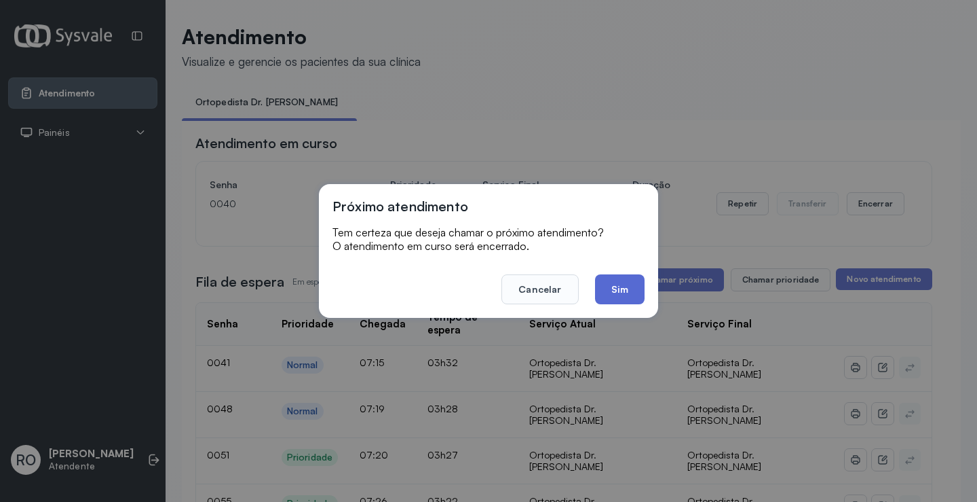
click at [613, 290] on button "Sim" at bounding box center [620, 289] width 50 height 30
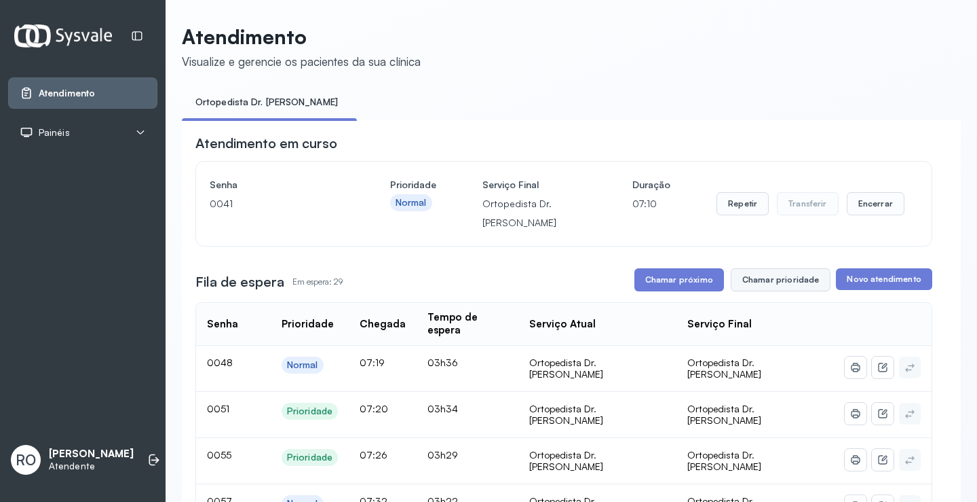
click at [761, 279] on button "Chamar prioridade" at bounding box center [781, 279] width 100 height 23
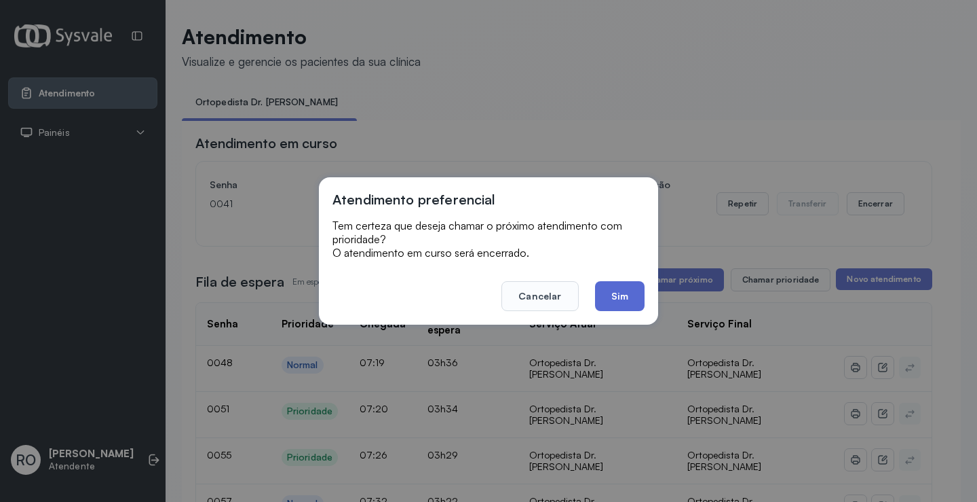
click at [632, 301] on button "Sim" at bounding box center [620, 296] width 50 height 30
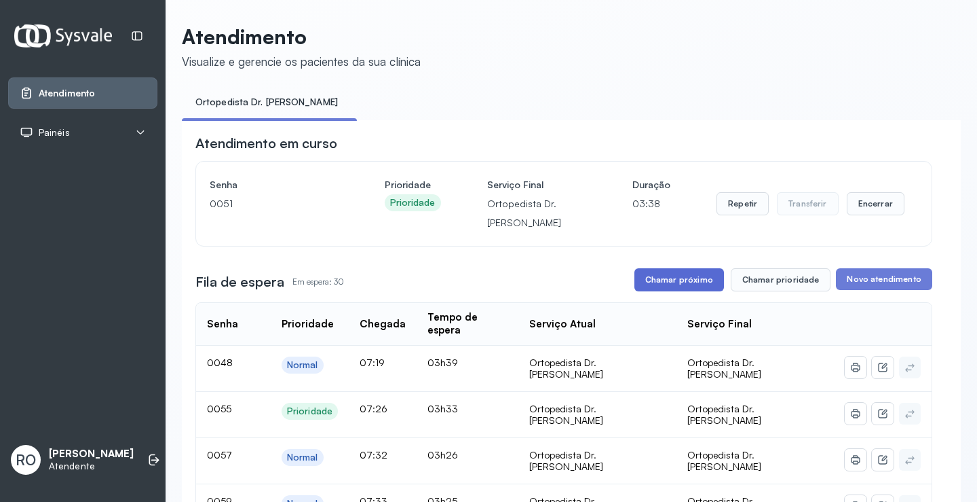
click at [674, 284] on button "Chamar próximo" at bounding box center [680, 279] width 90 height 23
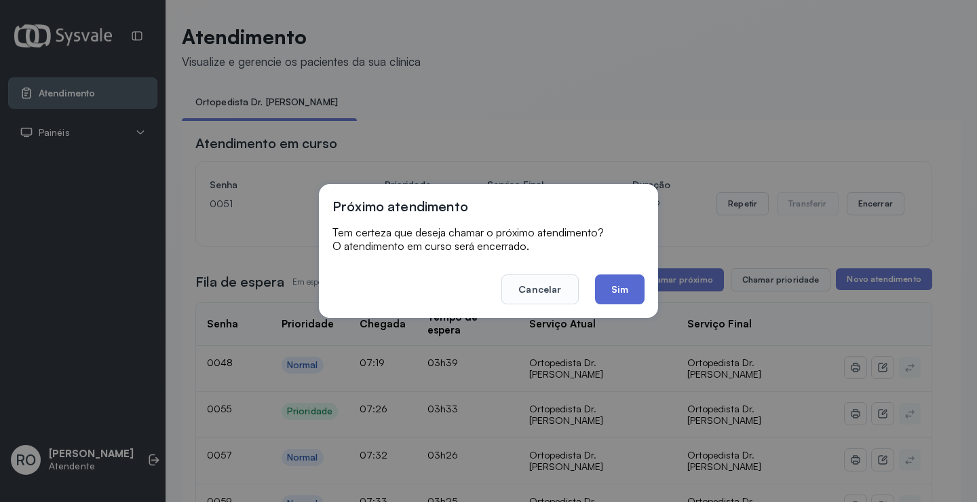
click at [614, 289] on button "Sim" at bounding box center [620, 289] width 50 height 30
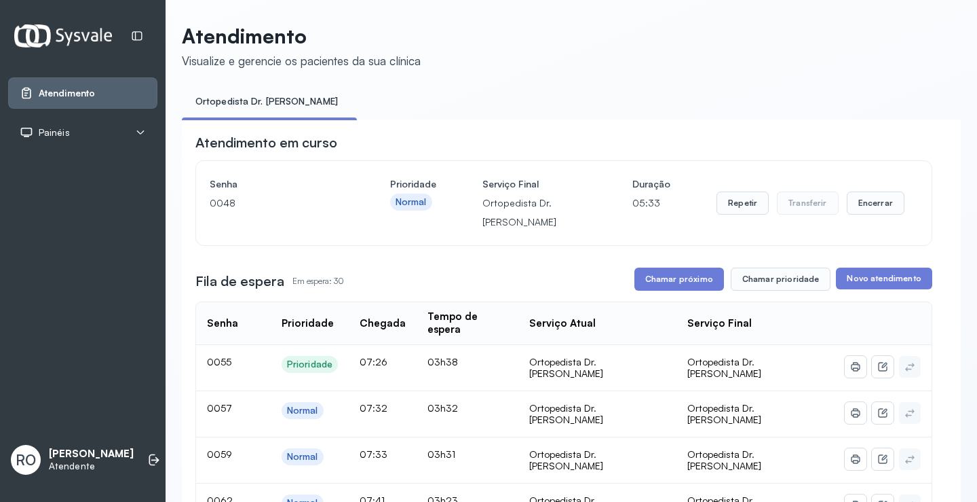
scroll to position [159, 0]
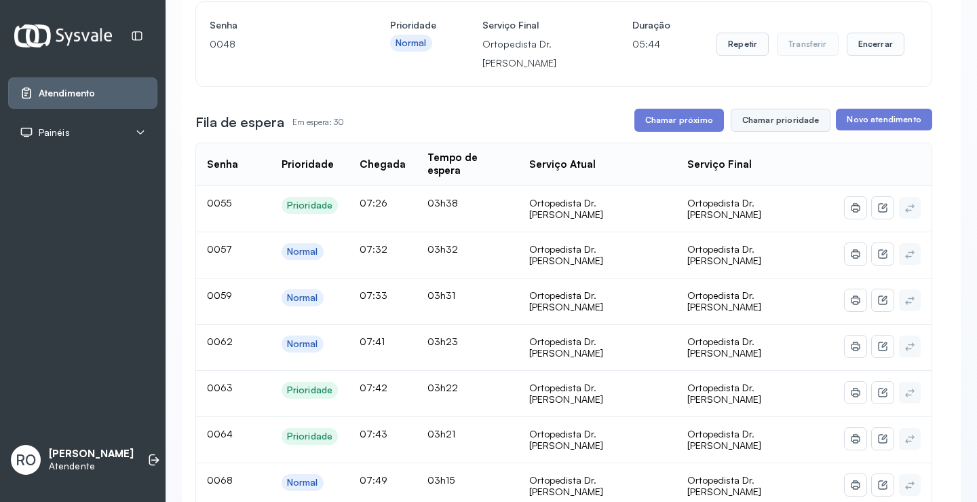
click at [805, 113] on button "Chamar prioridade" at bounding box center [781, 120] width 100 height 23
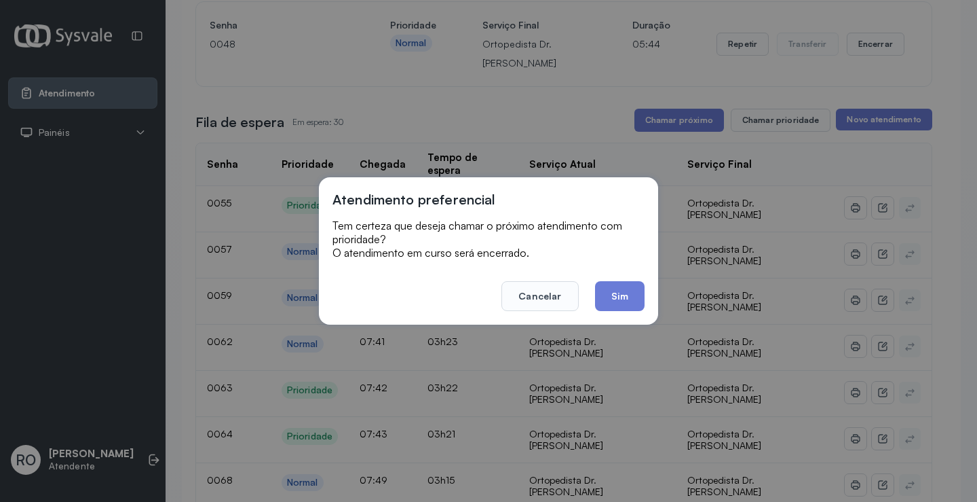
click at [773, 132] on div "Atendimento preferencial Tem certeza que deseja chamar o próximo atendimento co…" at bounding box center [488, 251] width 977 height 502
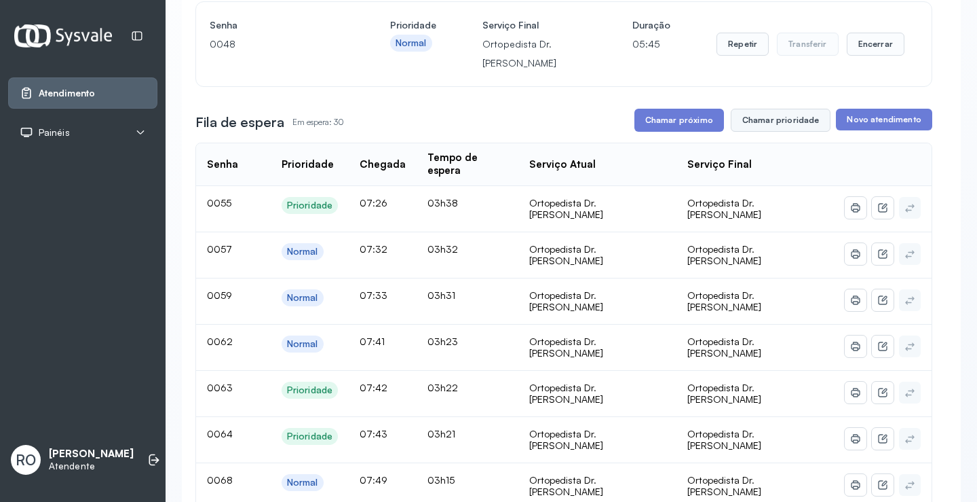
click at [773, 121] on button "Chamar prioridade" at bounding box center [781, 120] width 100 height 23
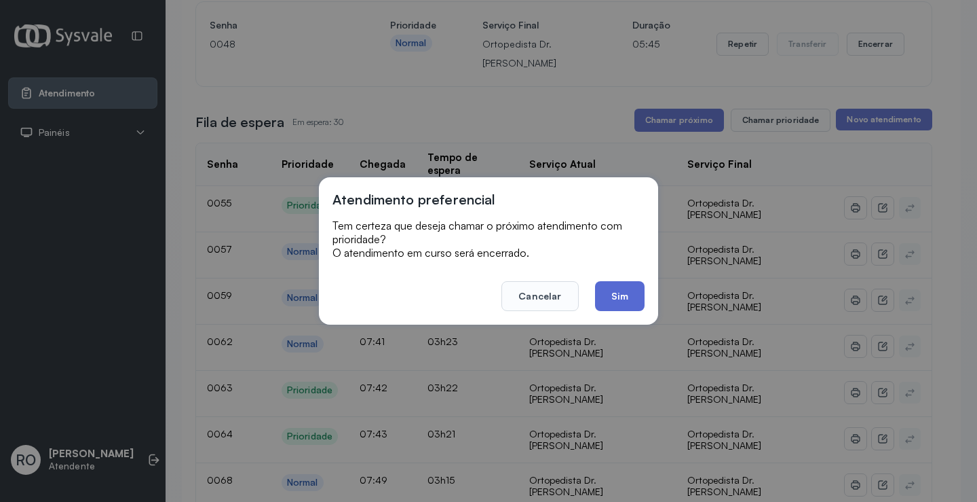
click at [618, 299] on button "Sim" at bounding box center [620, 296] width 50 height 30
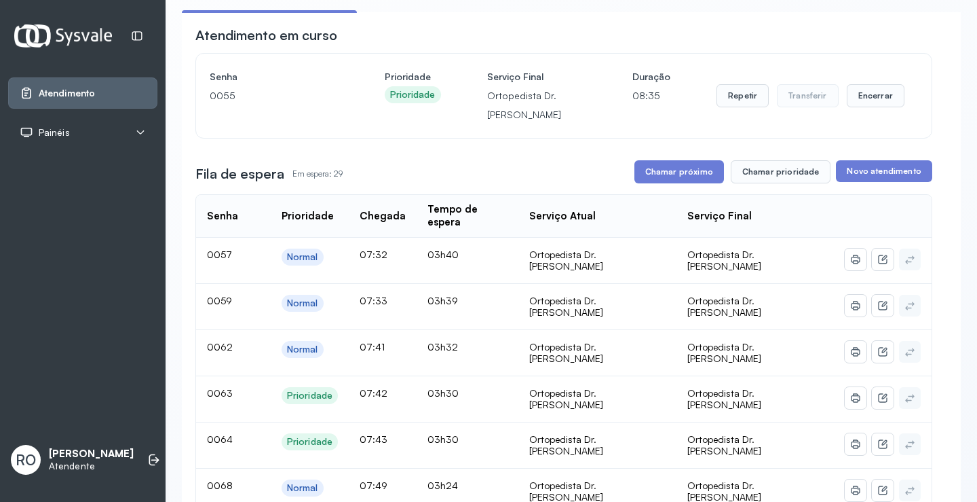
scroll to position [0, 0]
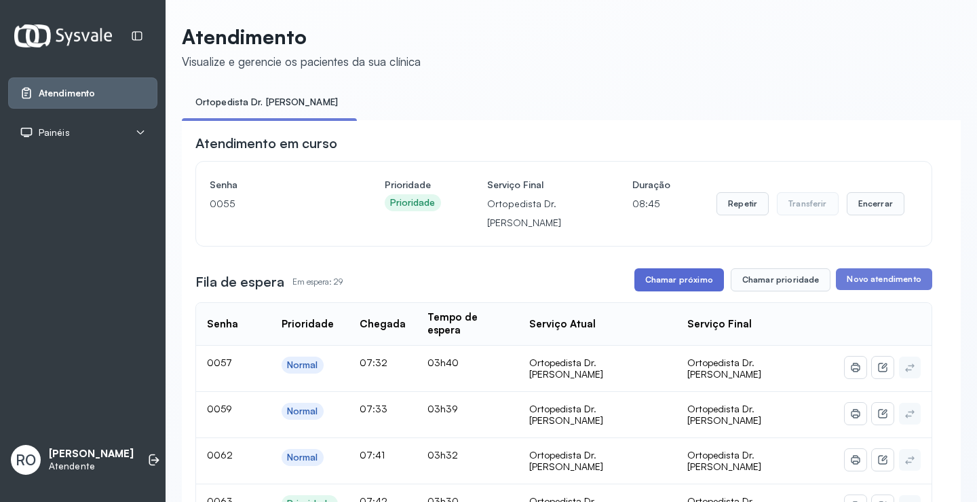
click at [687, 290] on button "Chamar próximo" at bounding box center [680, 279] width 90 height 23
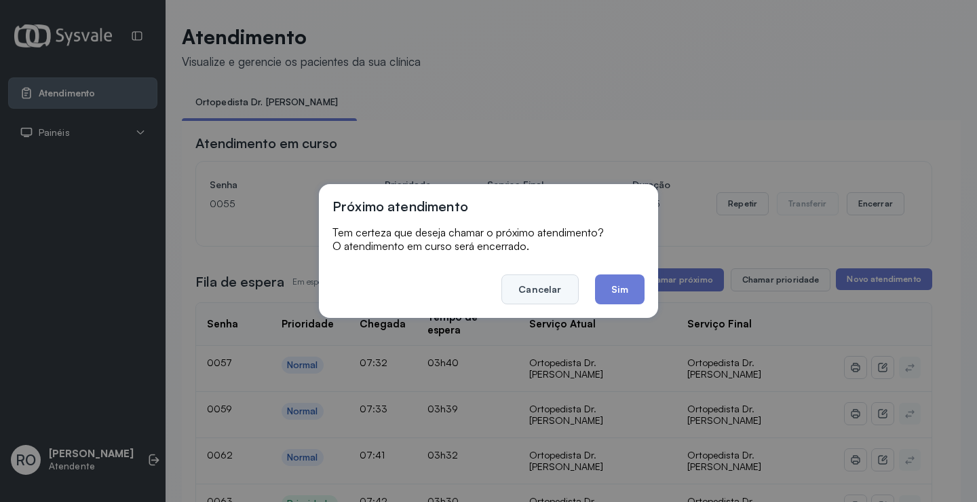
click at [529, 302] on button "Cancelar" at bounding box center [540, 289] width 77 height 30
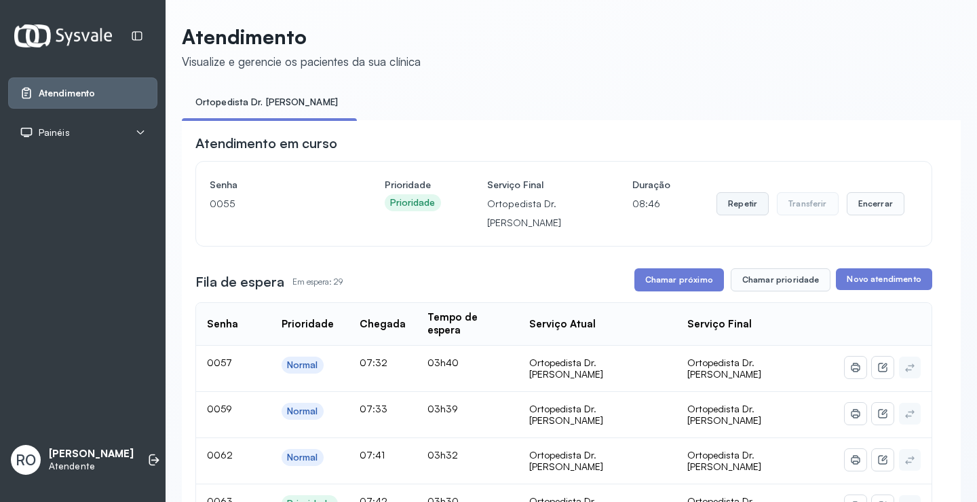
click at [744, 208] on button "Repetir" at bounding box center [743, 203] width 52 height 23
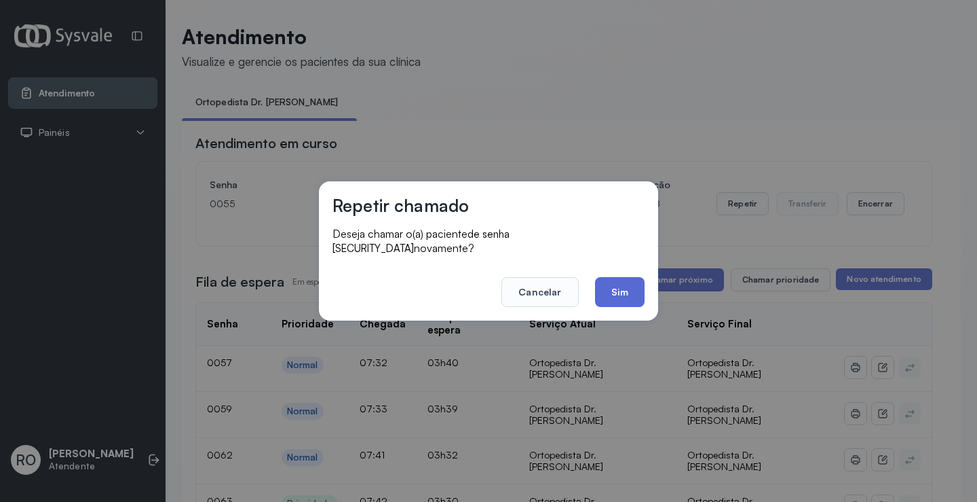
click at [620, 288] on button "Sim" at bounding box center [620, 292] width 50 height 30
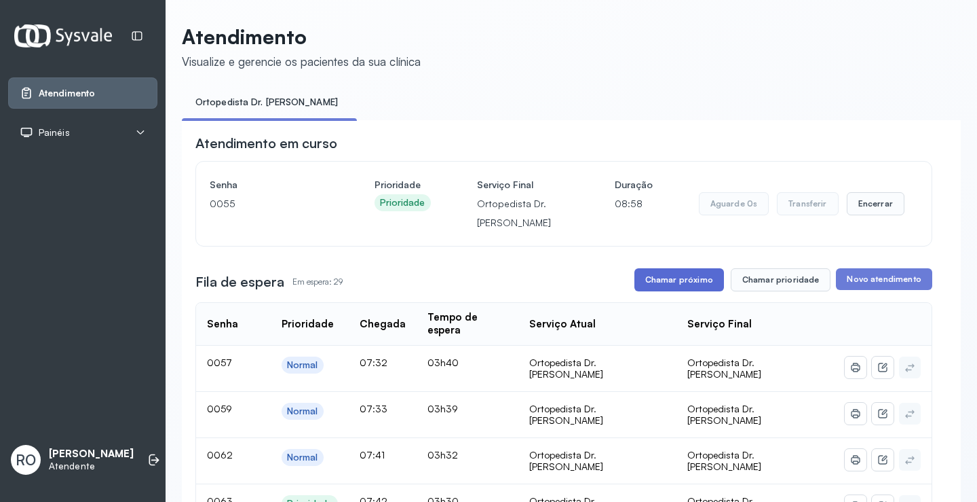
click at [652, 279] on button "Chamar próximo" at bounding box center [680, 279] width 90 height 23
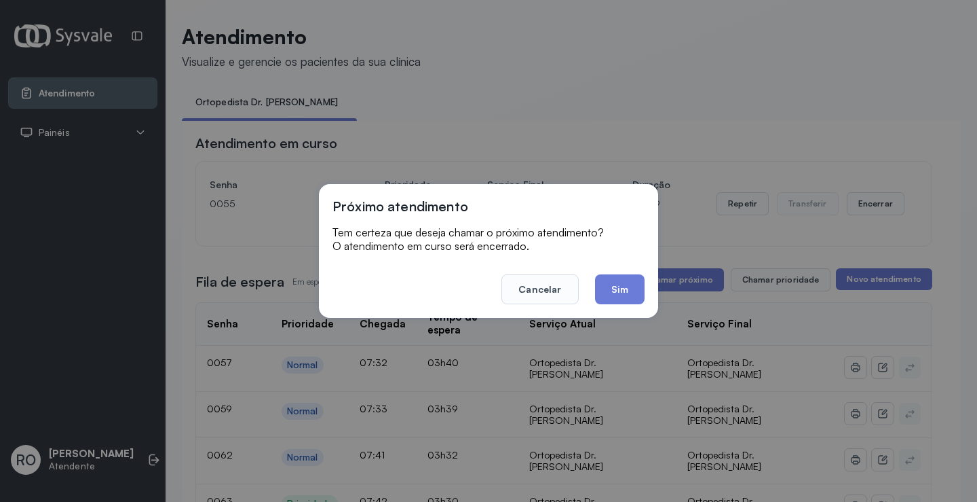
click at [591, 280] on footer "Cancelar Sim" at bounding box center [489, 279] width 312 height 49
click at [598, 283] on button "Sim" at bounding box center [620, 289] width 50 height 30
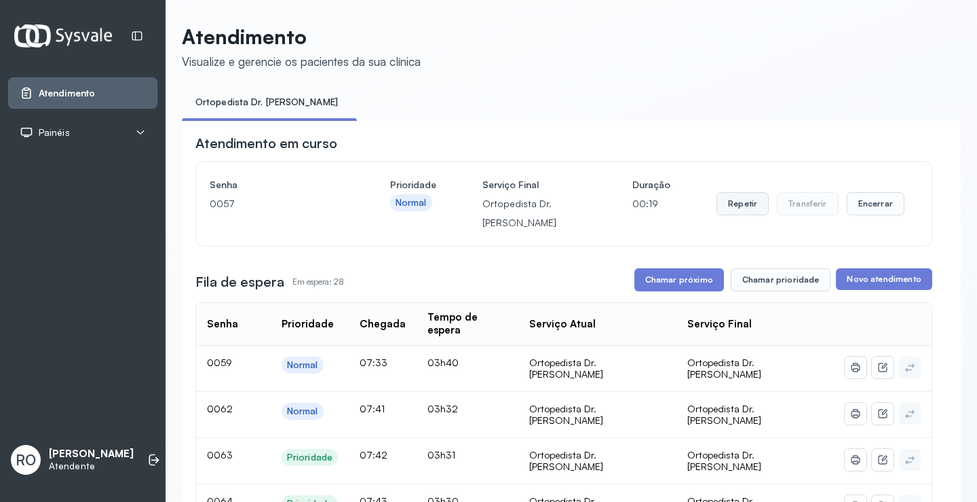
click at [744, 208] on button "Repetir" at bounding box center [743, 203] width 52 height 23
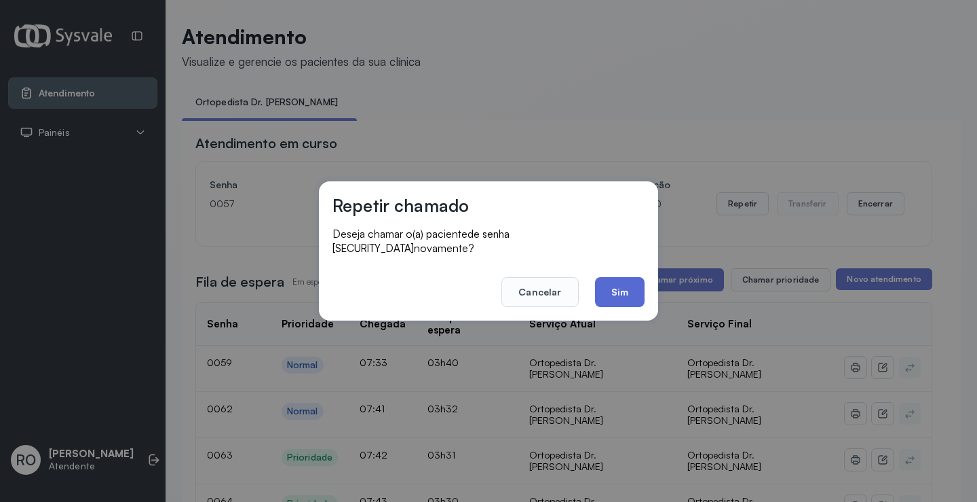
click at [612, 279] on button "Sim" at bounding box center [620, 292] width 50 height 30
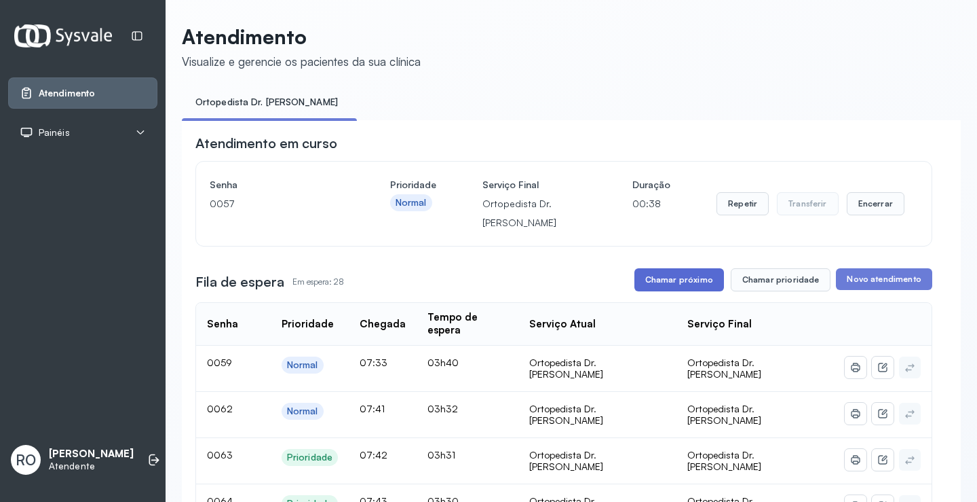
click at [682, 288] on button "Chamar próximo" at bounding box center [680, 279] width 90 height 23
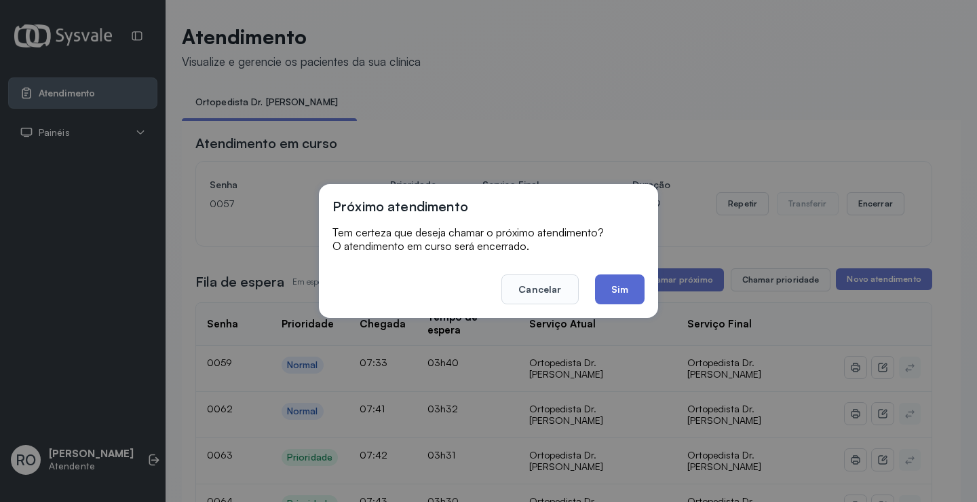
click at [620, 290] on button "Sim" at bounding box center [620, 289] width 50 height 30
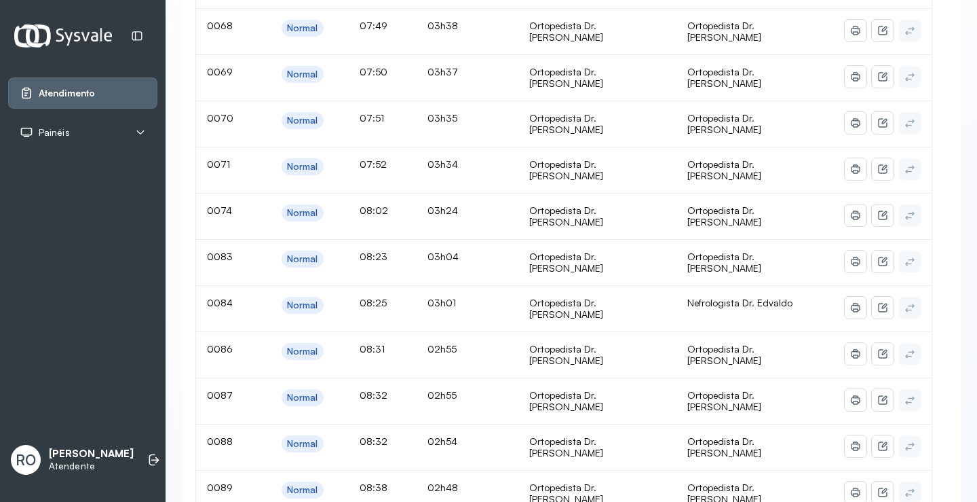
scroll to position [68, 0]
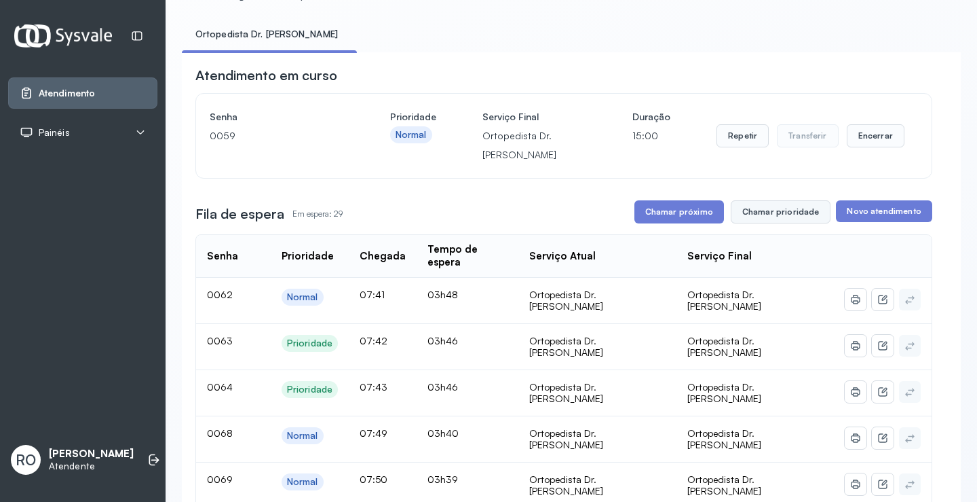
click at [758, 223] on button "Chamar prioridade" at bounding box center [781, 211] width 100 height 23
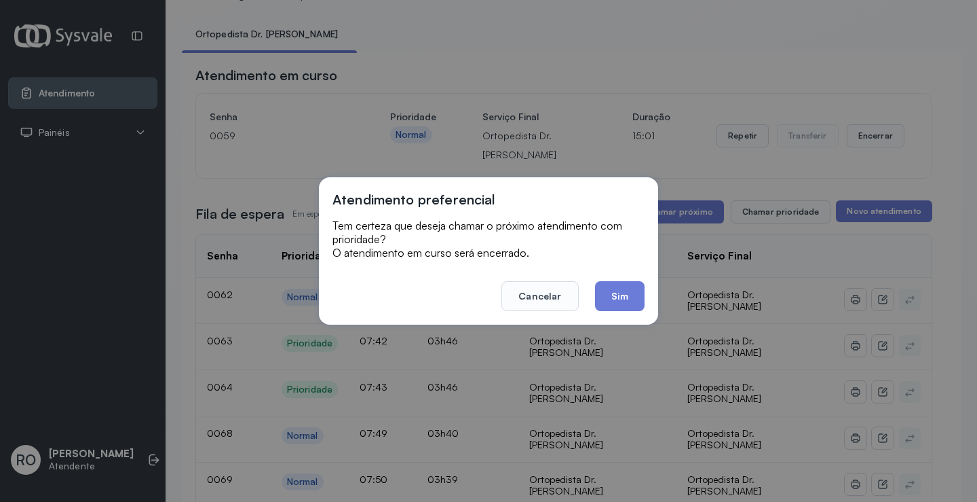
click at [634, 307] on button "Sim" at bounding box center [620, 296] width 50 height 30
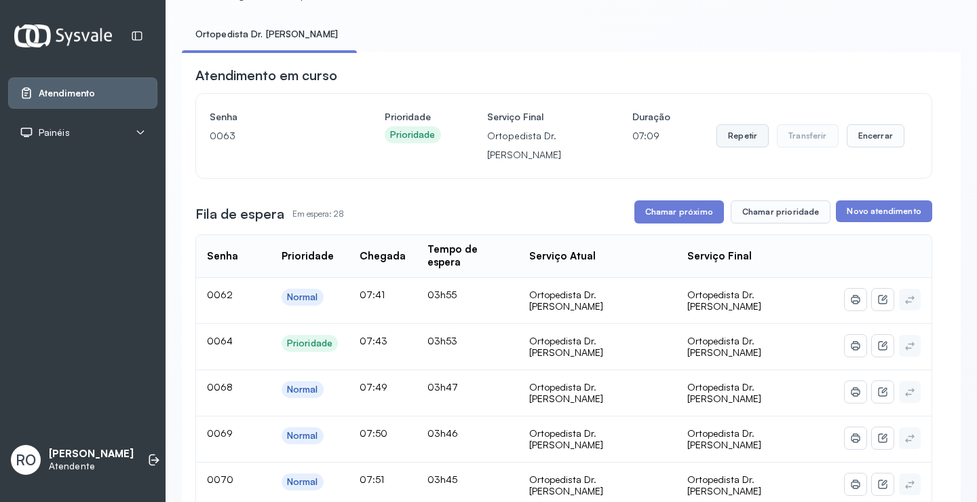
click at [757, 129] on button "Repetir" at bounding box center [743, 135] width 52 height 23
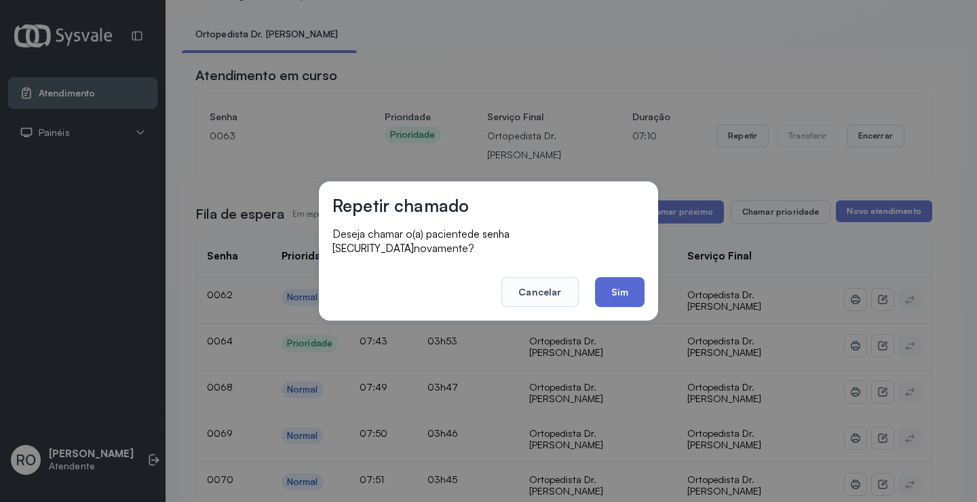
click at [624, 284] on button "Sim" at bounding box center [620, 292] width 50 height 30
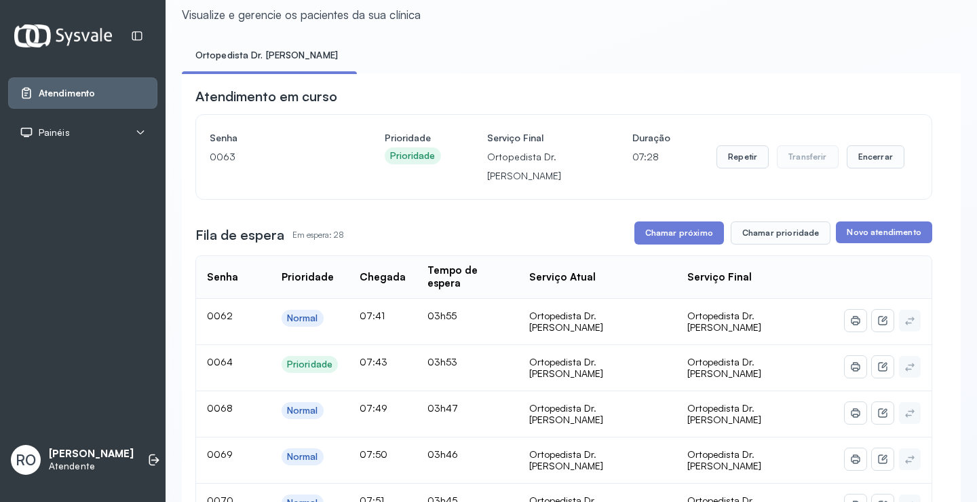
scroll to position [0, 0]
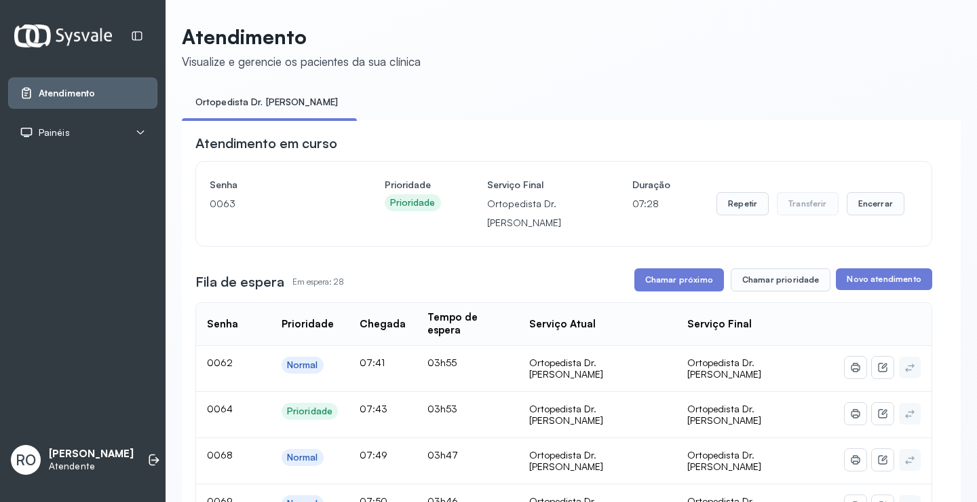
click at [654, 281] on button "Chamar próximo" at bounding box center [680, 279] width 90 height 23
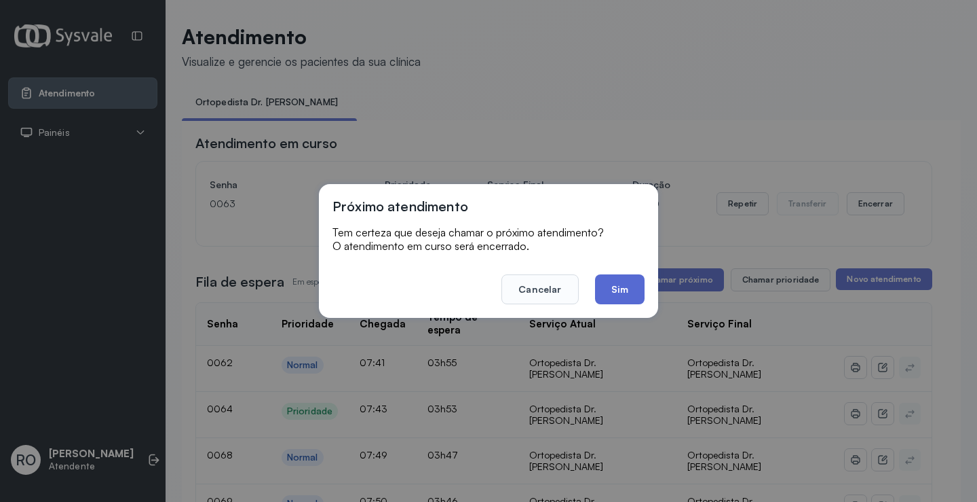
click at [614, 284] on button "Sim" at bounding box center [620, 289] width 50 height 30
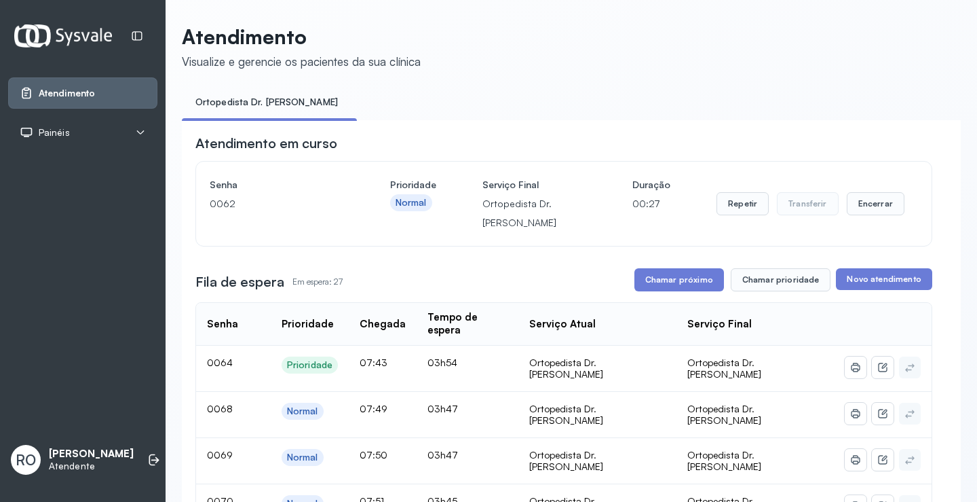
click at [620, 282] on div "Fila de espera Em espera: 27 Chamar próximo Chamar prioridade Novo atendimento" at bounding box center [563, 279] width 737 height 23
click at [663, 273] on button "Chamar próximo" at bounding box center [680, 279] width 90 height 23
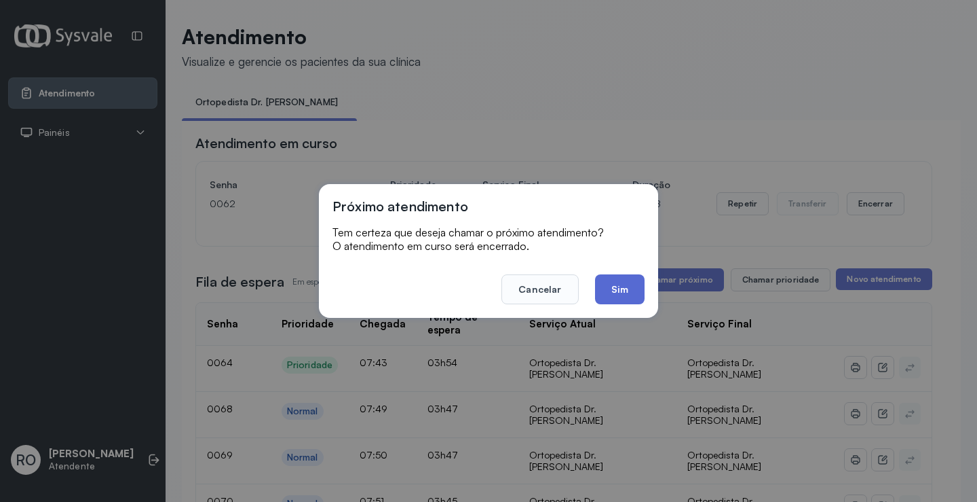
click at [618, 290] on button "Sim" at bounding box center [620, 289] width 50 height 30
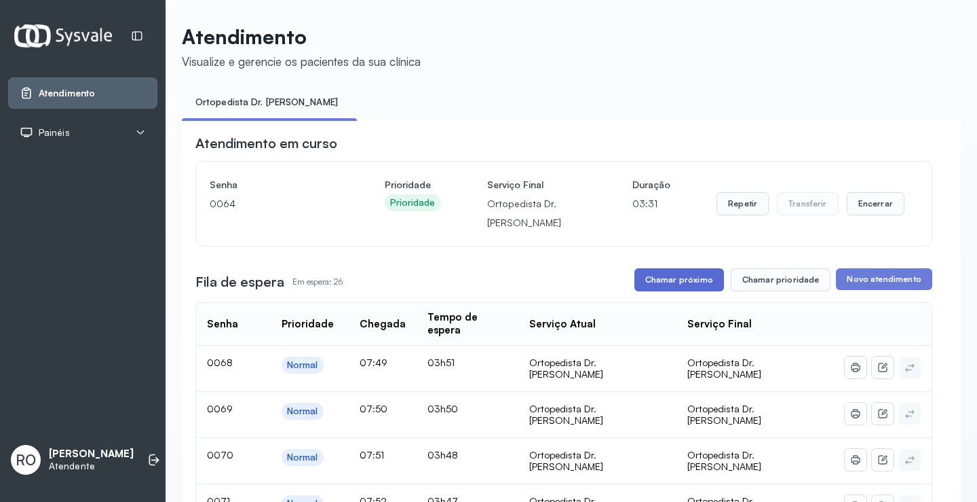
click at [687, 282] on button "Chamar próximo" at bounding box center [680, 279] width 90 height 23
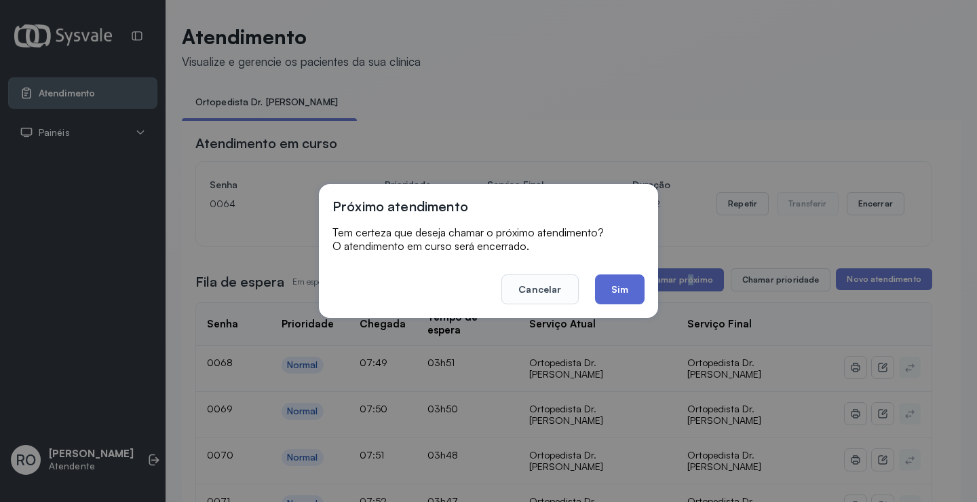
click at [626, 298] on button "Sim" at bounding box center [620, 289] width 50 height 30
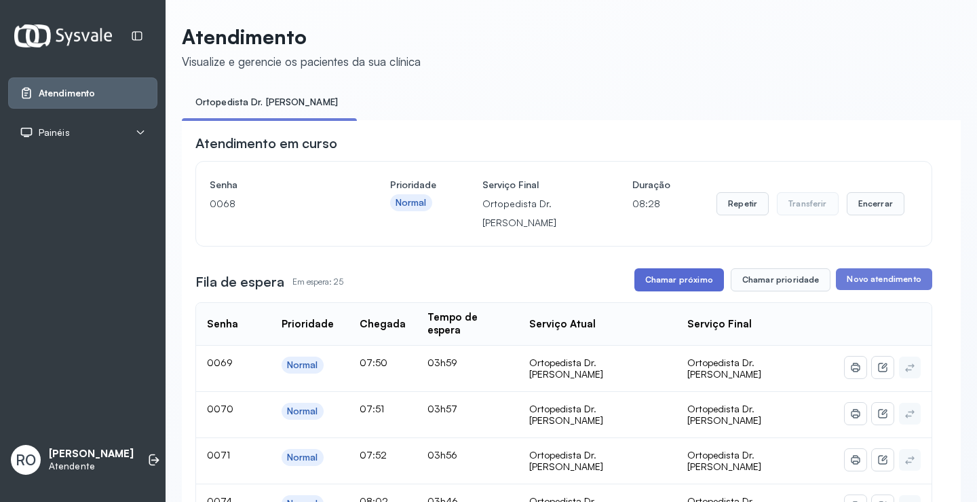
click at [660, 280] on button "Chamar próximo" at bounding box center [680, 279] width 90 height 23
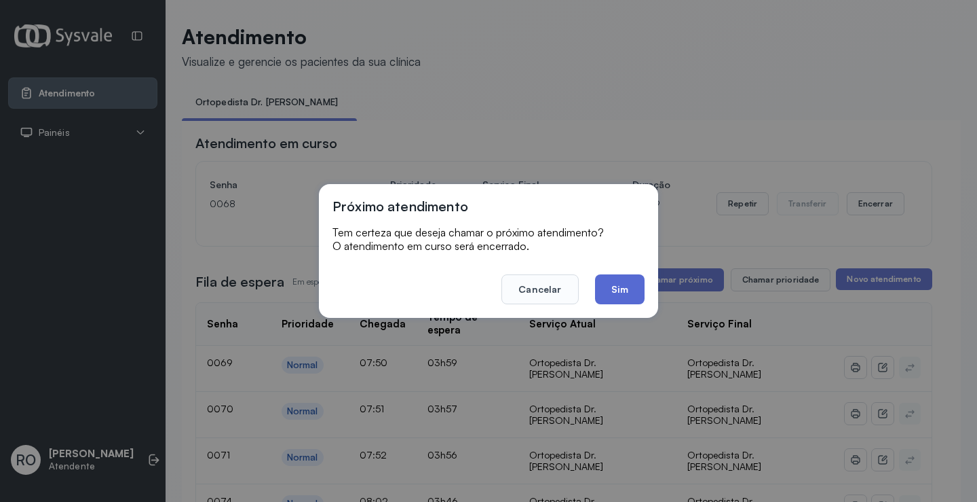
click at [607, 293] on button "Sim" at bounding box center [620, 289] width 50 height 30
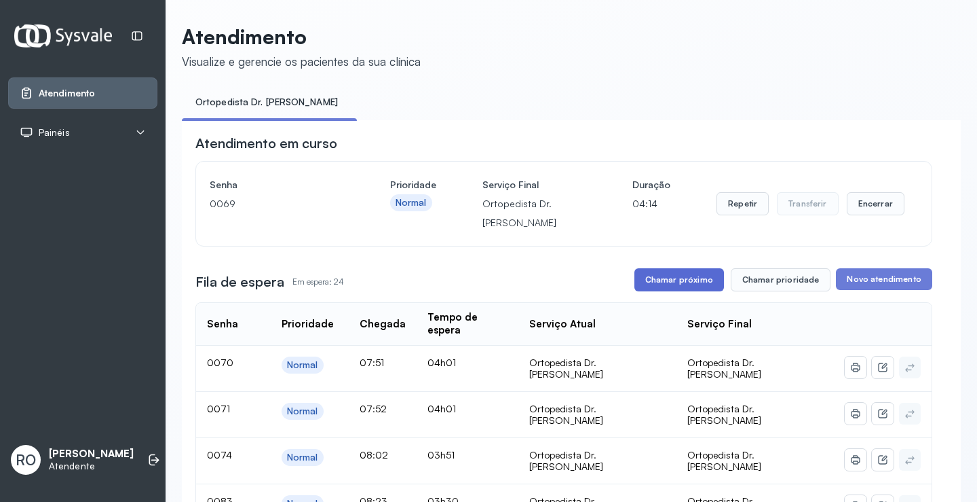
click at [662, 284] on button "Chamar próximo" at bounding box center [680, 279] width 90 height 23
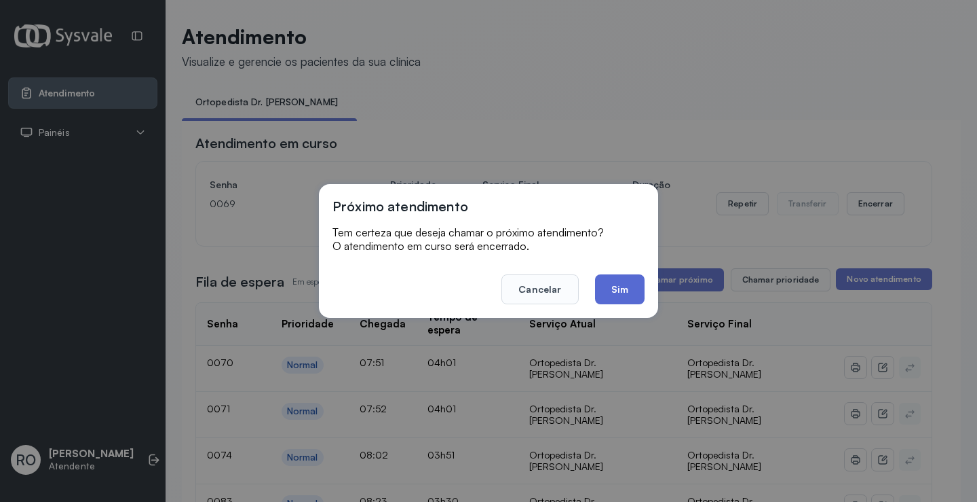
click at [610, 292] on button "Sim" at bounding box center [620, 289] width 50 height 30
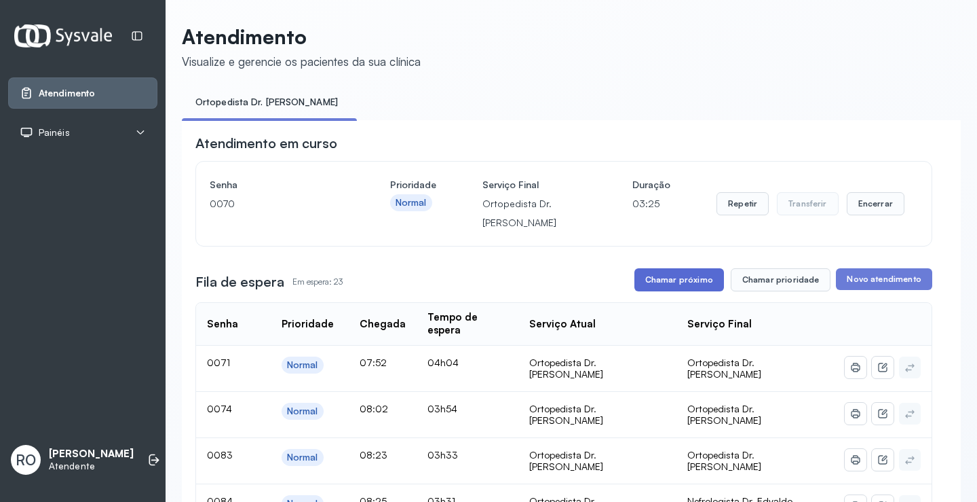
click at [697, 284] on button "Chamar próximo" at bounding box center [680, 279] width 90 height 23
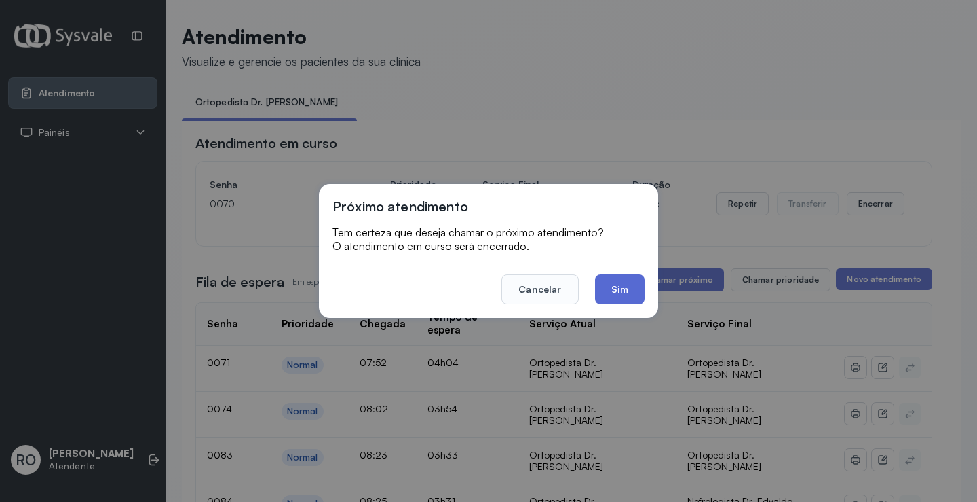
click at [625, 292] on button "Sim" at bounding box center [620, 289] width 50 height 30
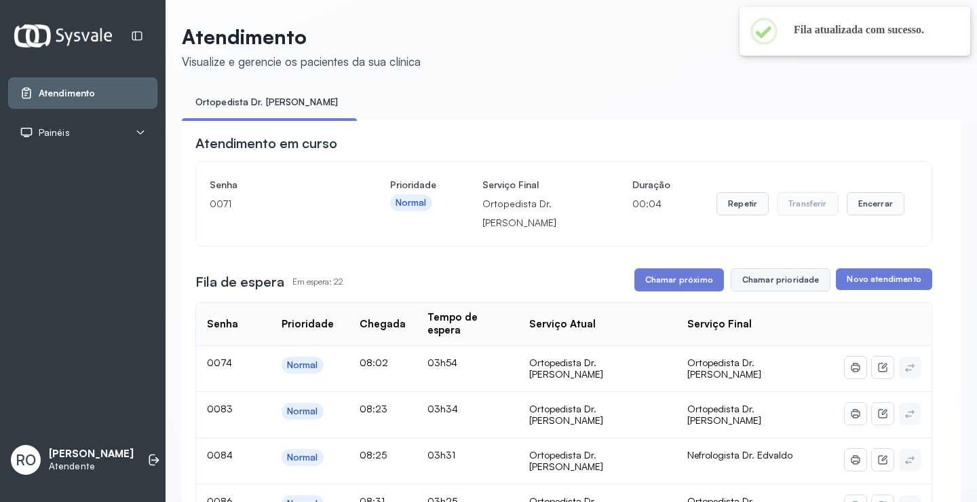
click at [764, 283] on button "Chamar prioridade" at bounding box center [781, 279] width 100 height 23
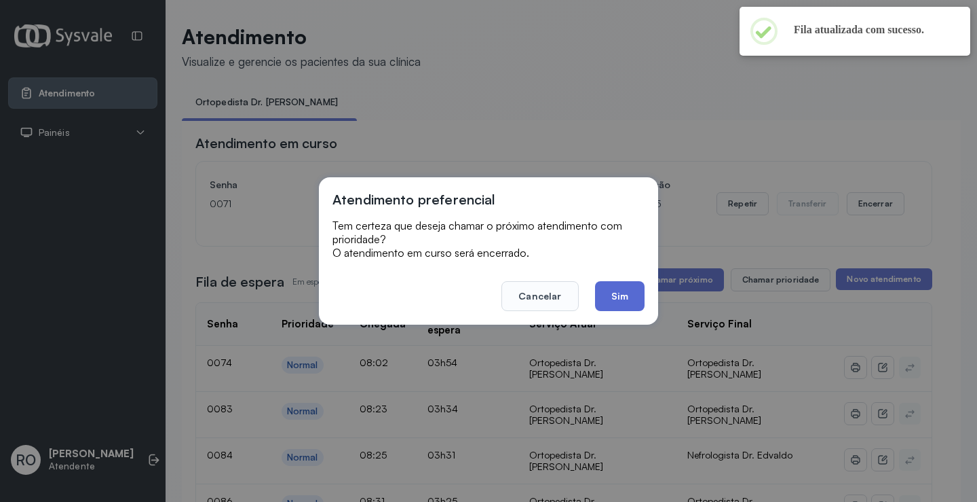
click at [597, 295] on button "Sim" at bounding box center [620, 296] width 50 height 30
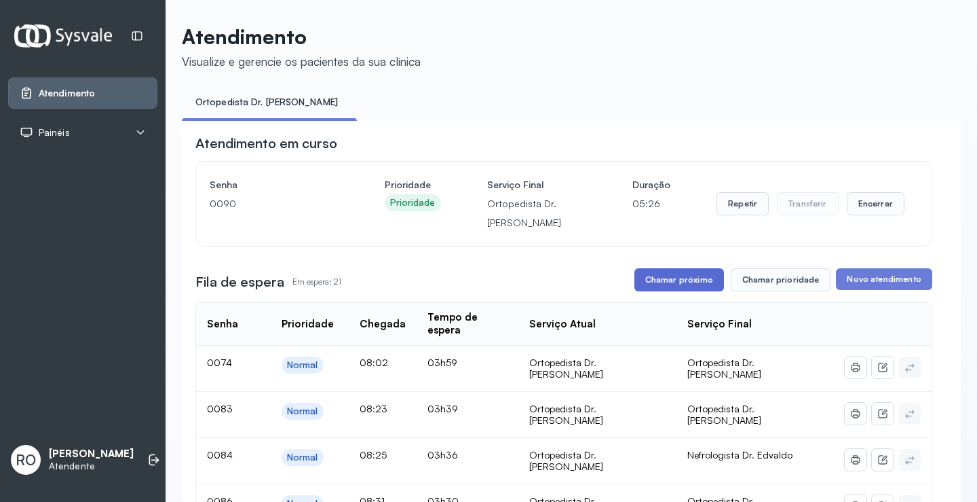
click at [672, 288] on button "Chamar próximo" at bounding box center [680, 279] width 90 height 23
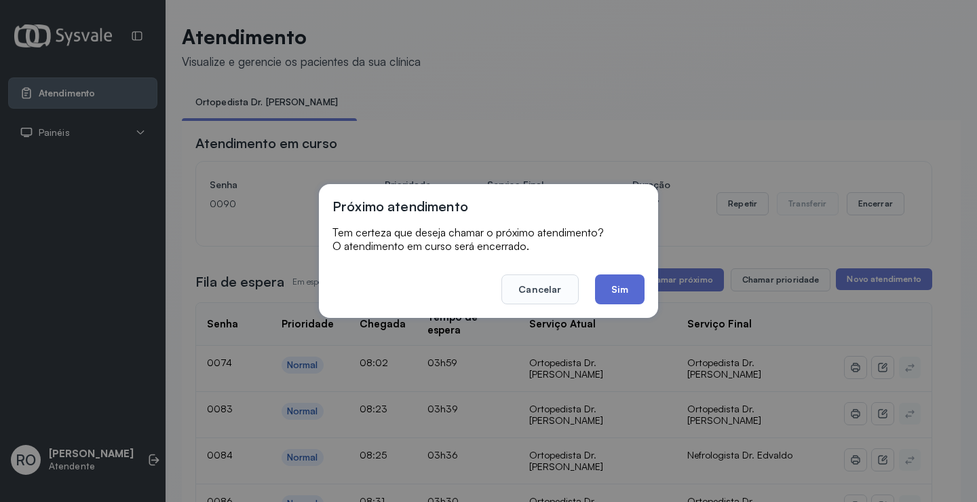
click at [630, 293] on button "Sim" at bounding box center [620, 289] width 50 height 30
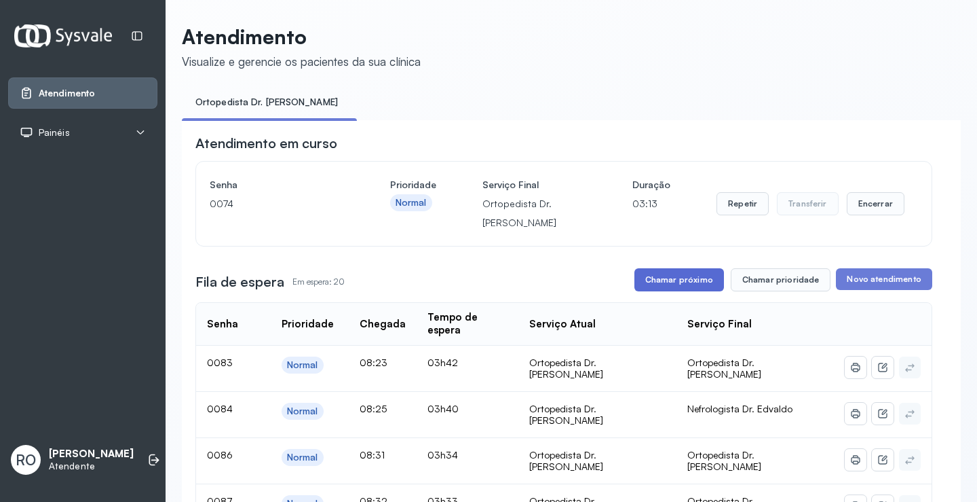
click at [665, 286] on button "Chamar próximo" at bounding box center [680, 279] width 90 height 23
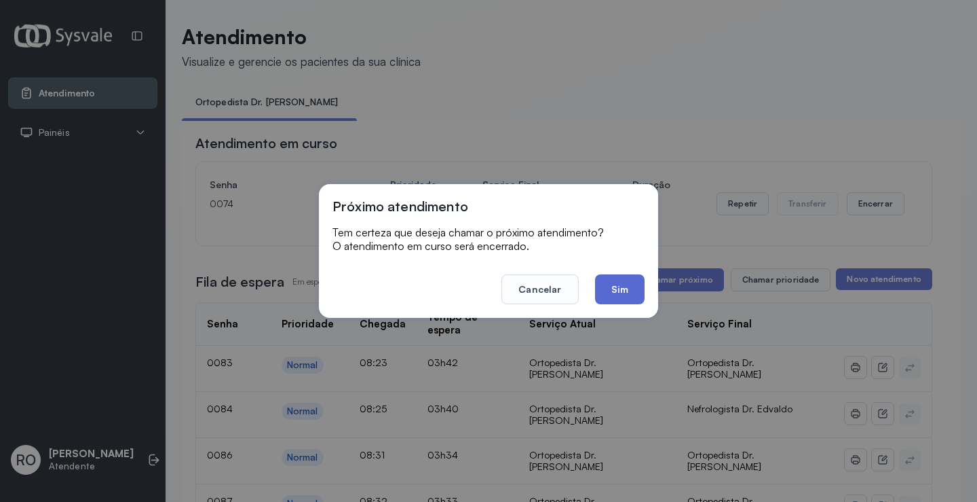
click at [613, 297] on button "Sim" at bounding box center [620, 289] width 50 height 30
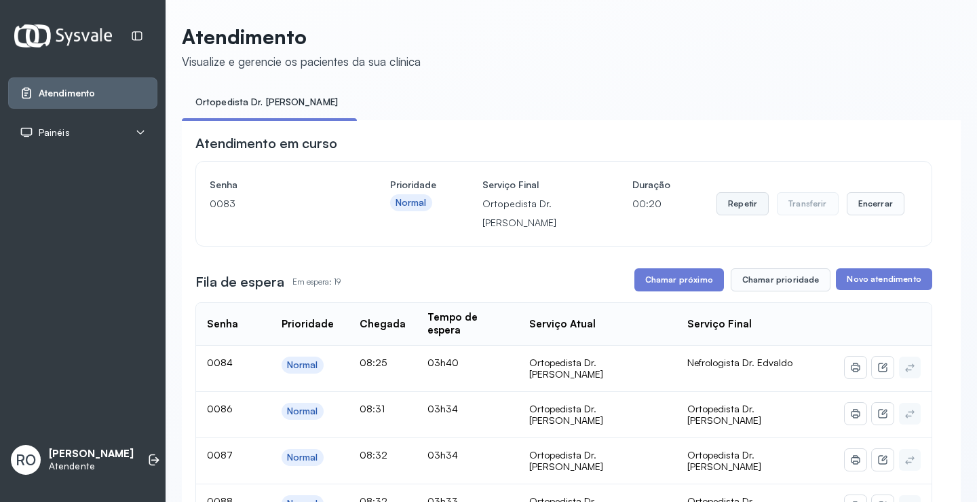
click at [749, 214] on button "Repetir" at bounding box center [743, 203] width 52 height 23
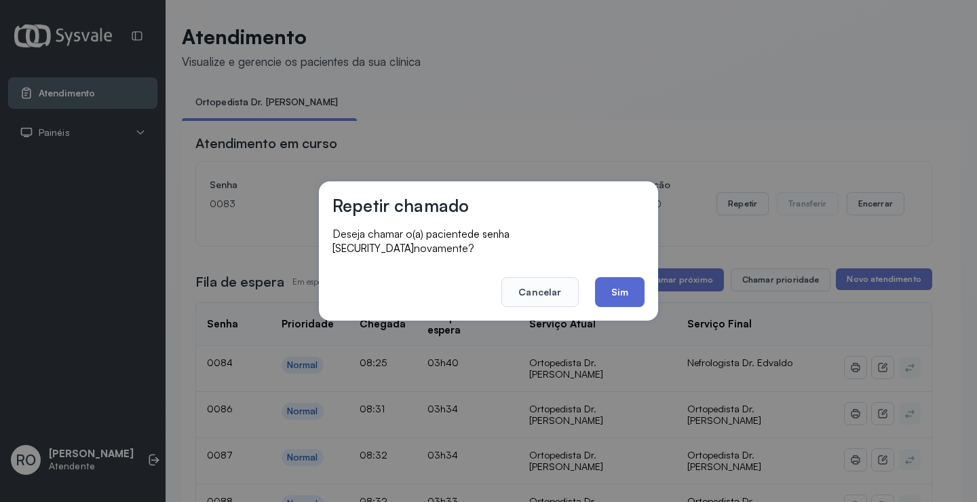
click at [620, 286] on button "Sim" at bounding box center [620, 292] width 50 height 30
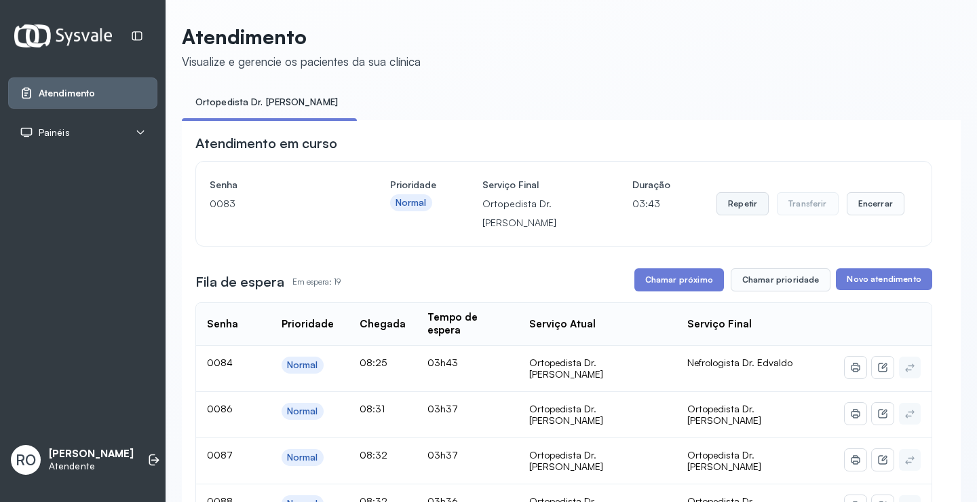
click at [740, 207] on button "Repetir" at bounding box center [743, 203] width 52 height 23
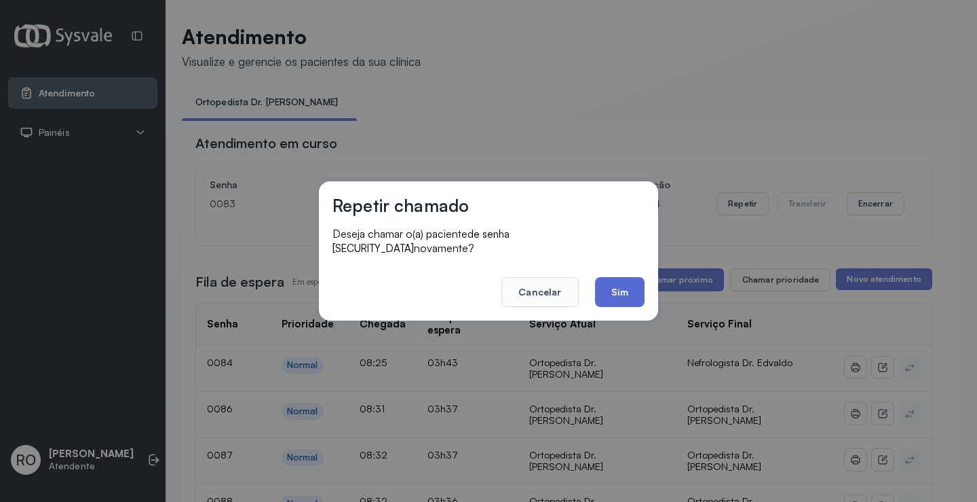
click at [618, 277] on button "Sim" at bounding box center [620, 292] width 50 height 30
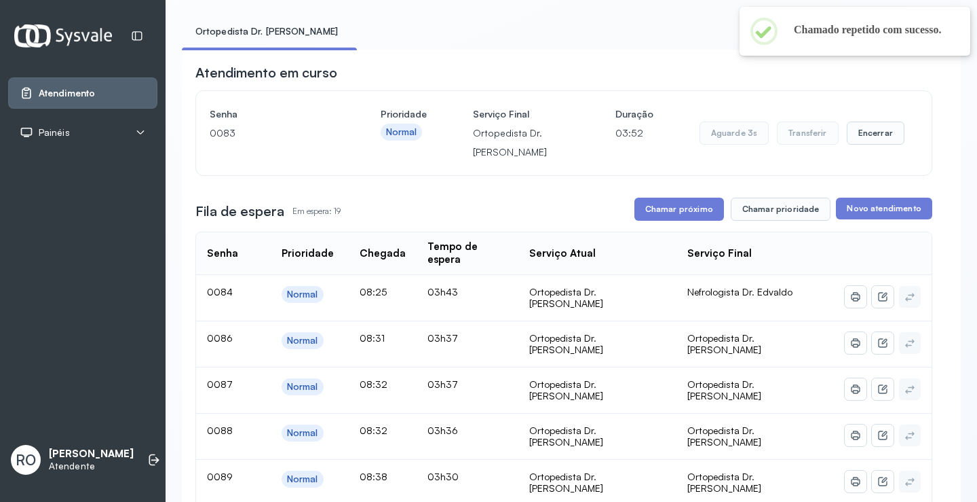
scroll to position [136, 0]
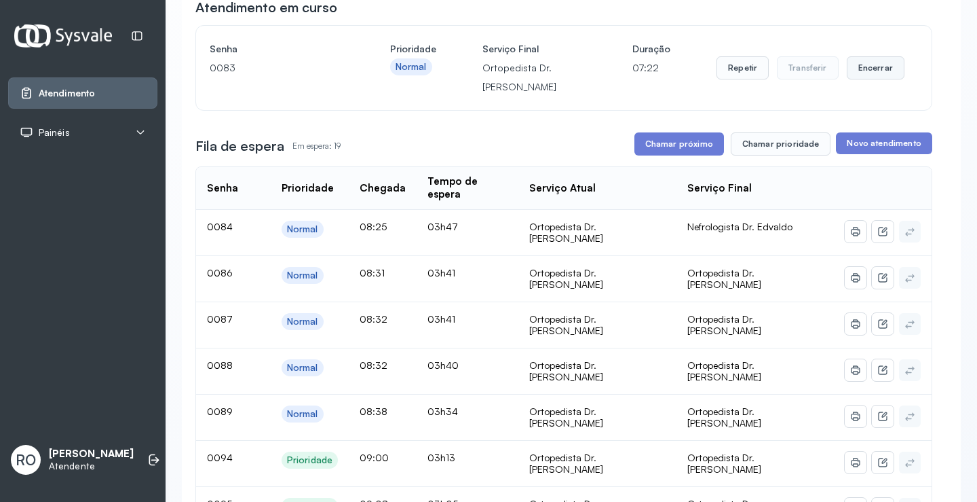
click at [863, 77] on button "Encerrar" at bounding box center [876, 67] width 58 height 23
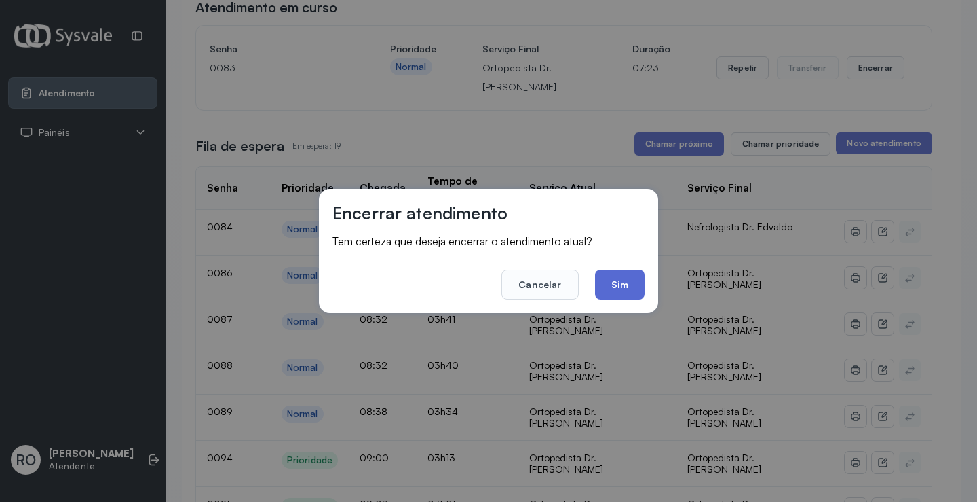
click at [626, 283] on button "Sim" at bounding box center [620, 284] width 50 height 30
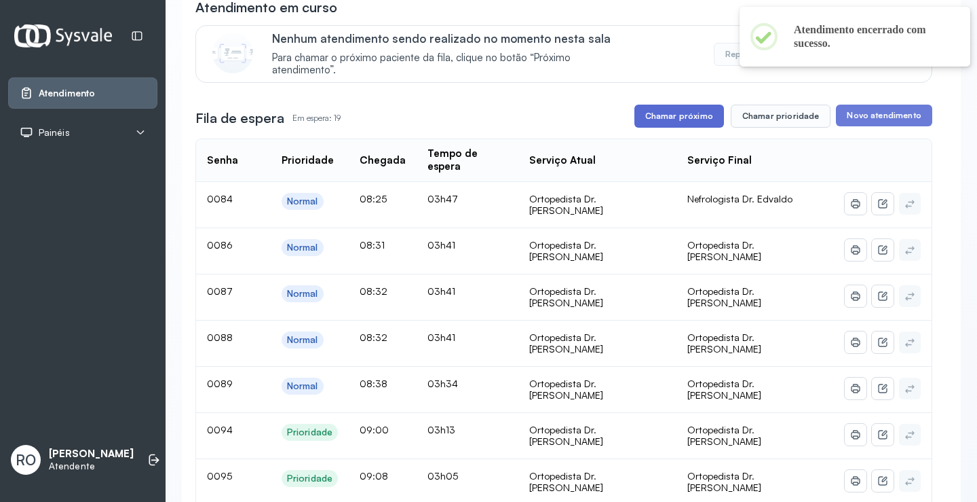
click at [670, 124] on button "Chamar próximo" at bounding box center [680, 116] width 90 height 23
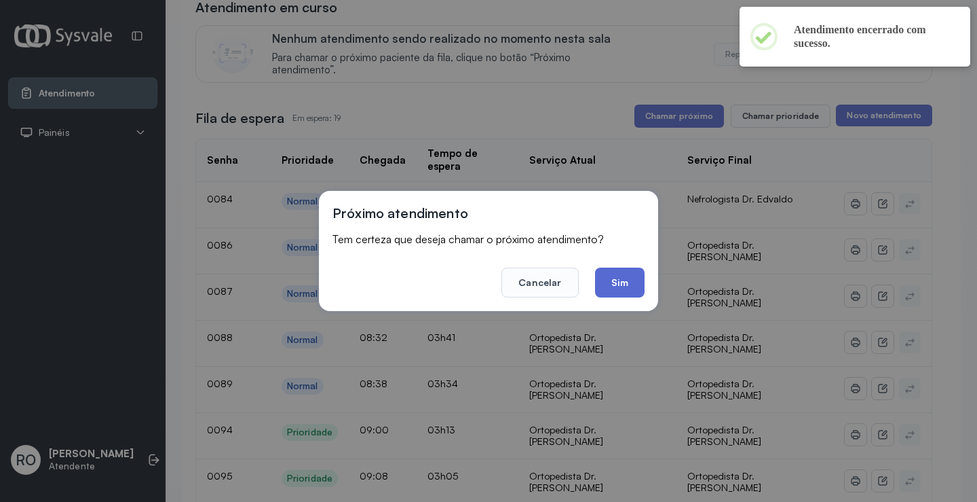
click at [613, 280] on button "Sim" at bounding box center [620, 282] width 50 height 30
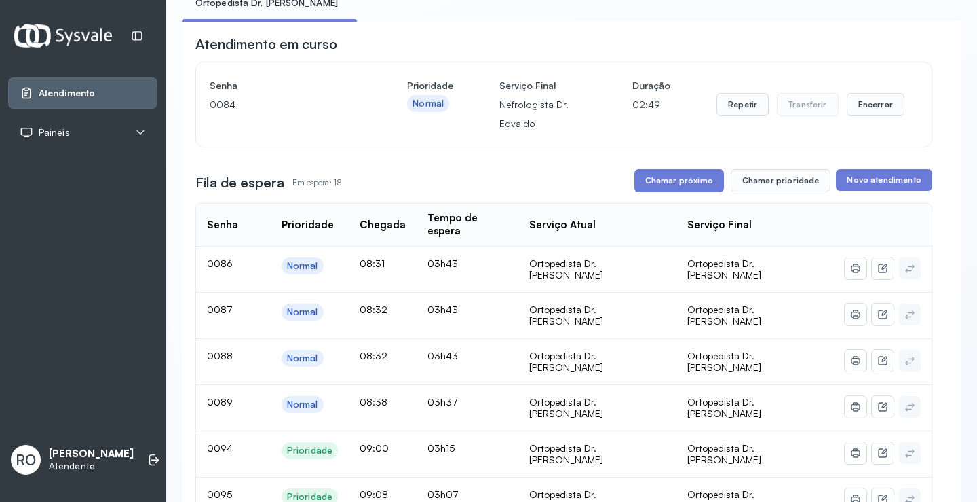
scroll to position [0, 0]
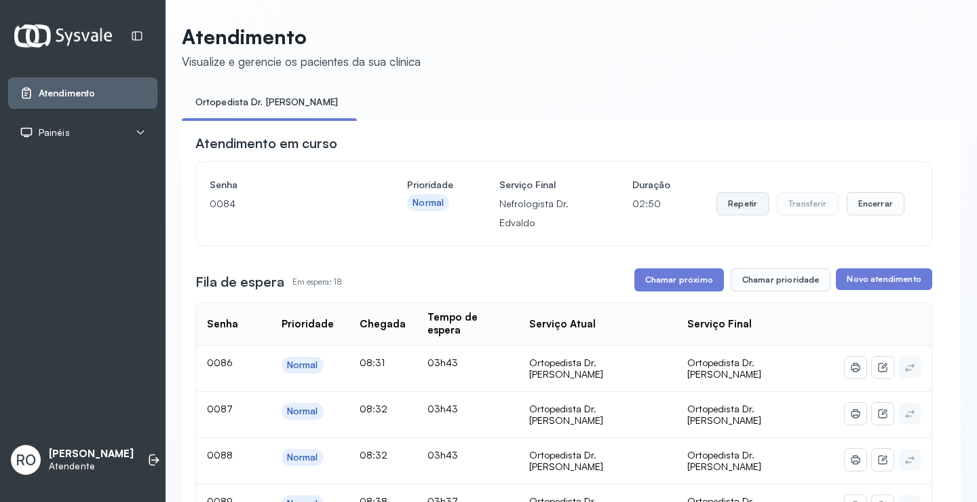
click at [736, 202] on button "Repetir" at bounding box center [743, 203] width 52 height 23
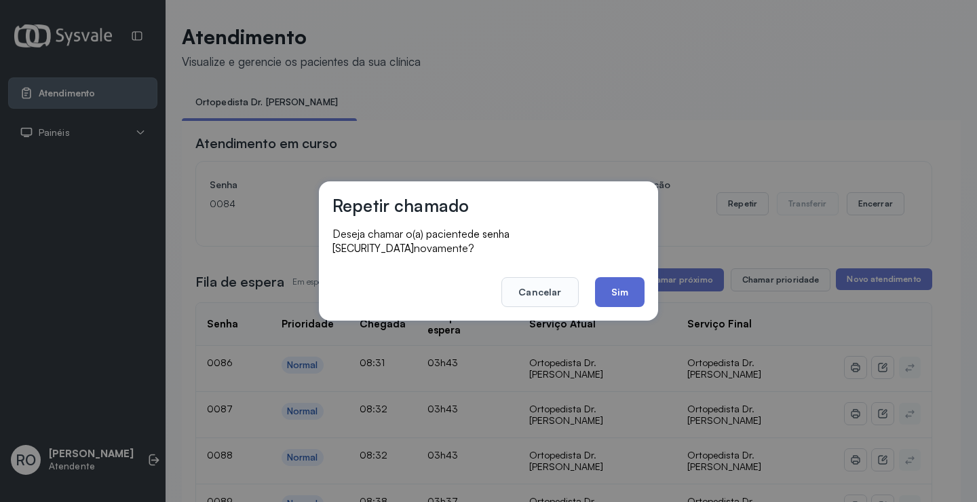
click at [620, 285] on button "Sim" at bounding box center [620, 292] width 50 height 30
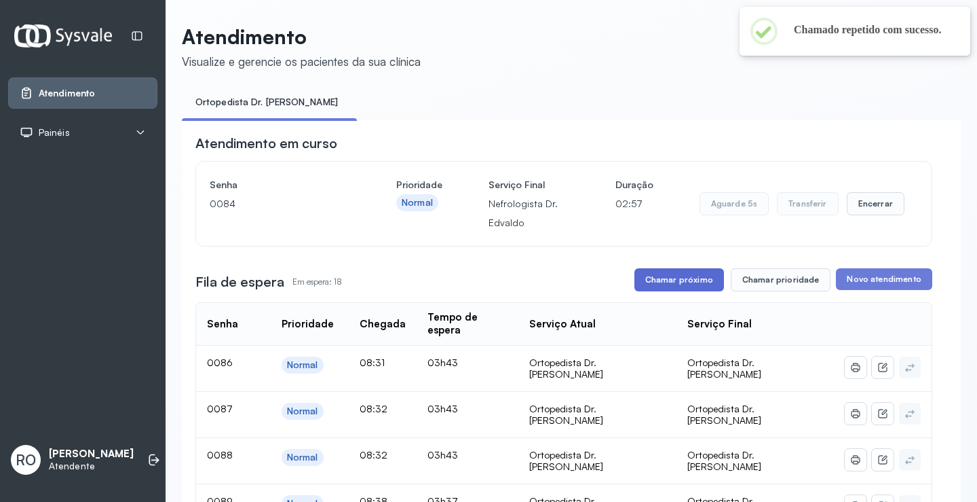
click at [685, 286] on button "Chamar próximo" at bounding box center [680, 279] width 90 height 23
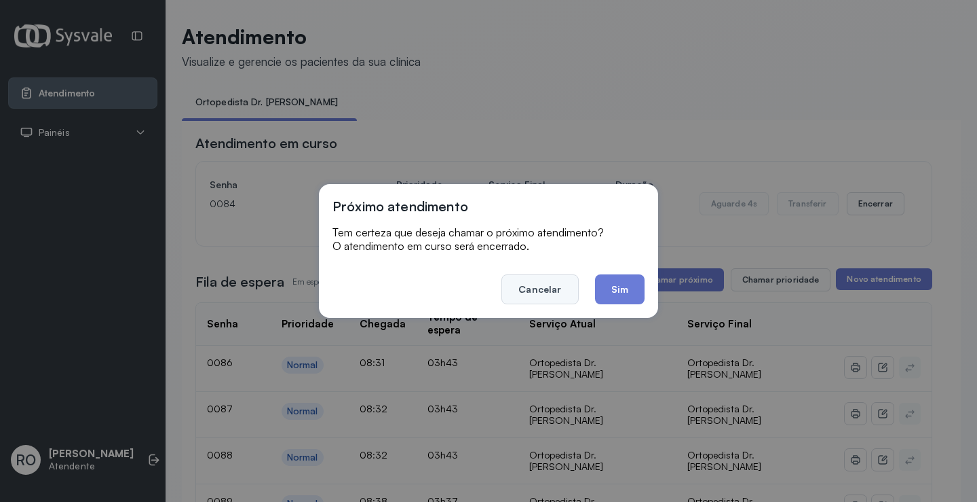
click at [525, 294] on button "Cancelar" at bounding box center [540, 289] width 77 height 30
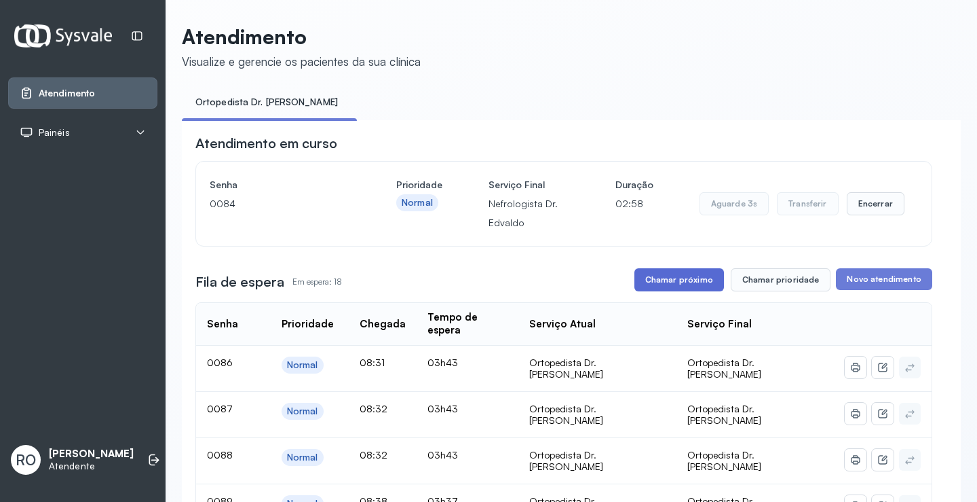
click at [693, 286] on button "Chamar próximo" at bounding box center [680, 279] width 90 height 23
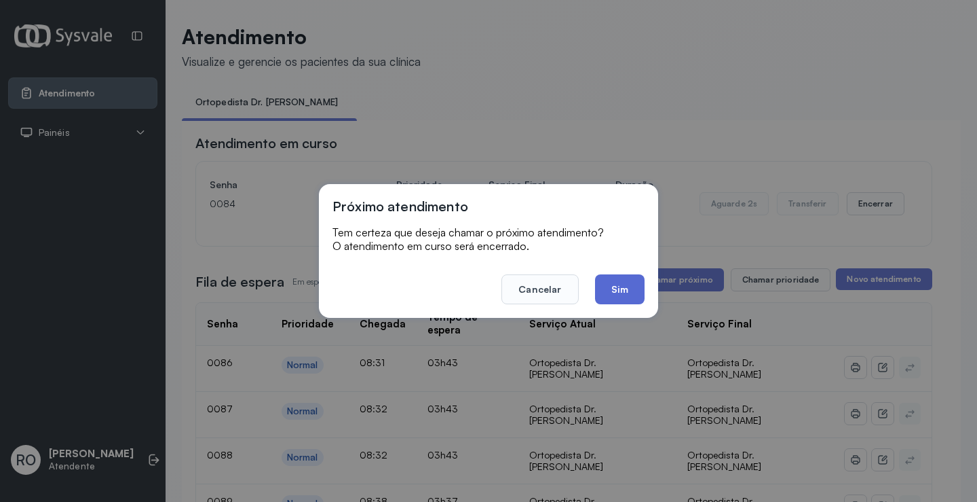
click at [630, 296] on button "Sim" at bounding box center [620, 289] width 50 height 30
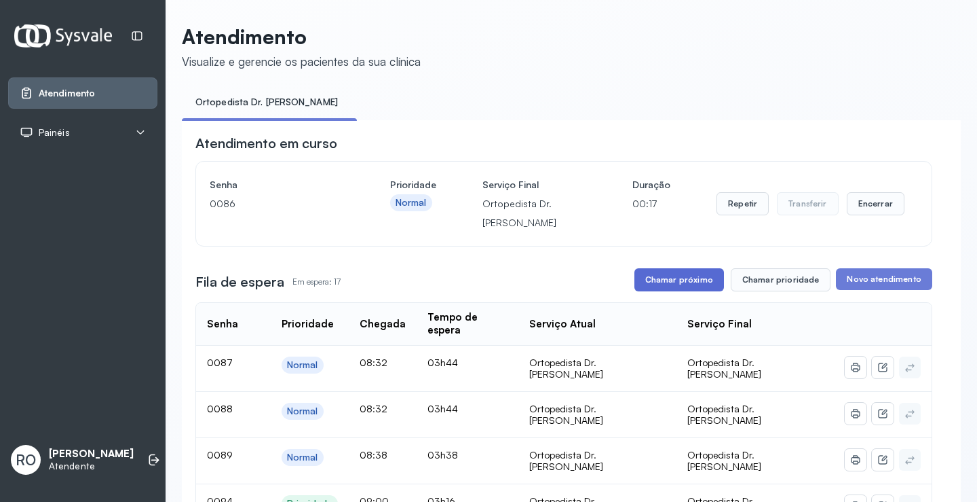
click at [679, 276] on button "Chamar próximo" at bounding box center [680, 279] width 90 height 23
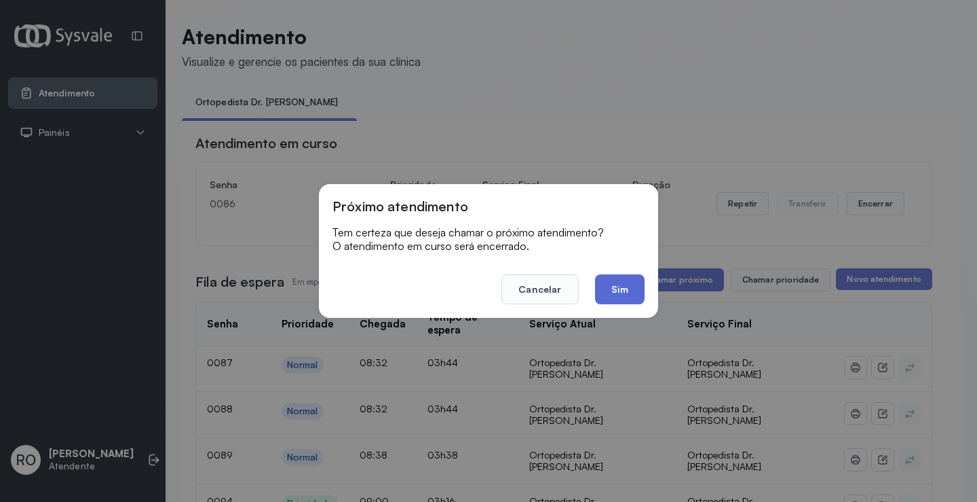
click at [610, 298] on button "Sim" at bounding box center [620, 289] width 50 height 30
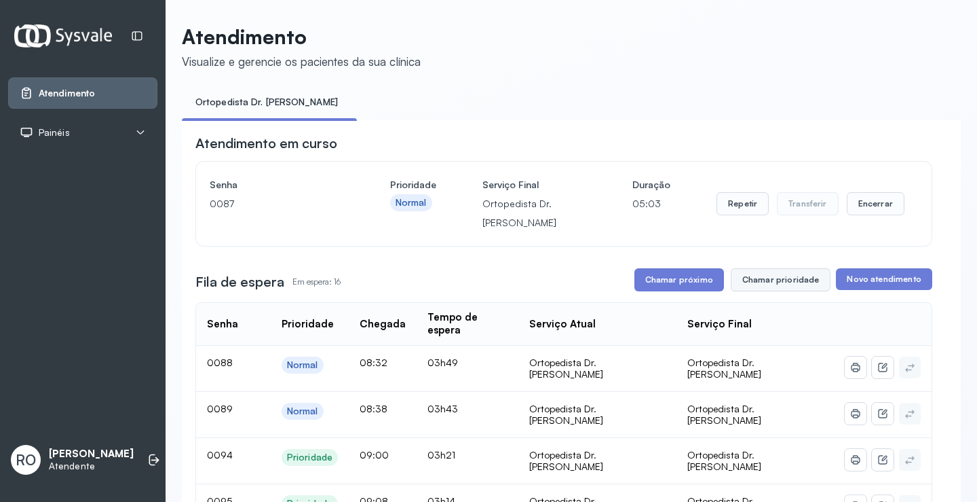
click at [766, 284] on button "Chamar prioridade" at bounding box center [781, 279] width 100 height 23
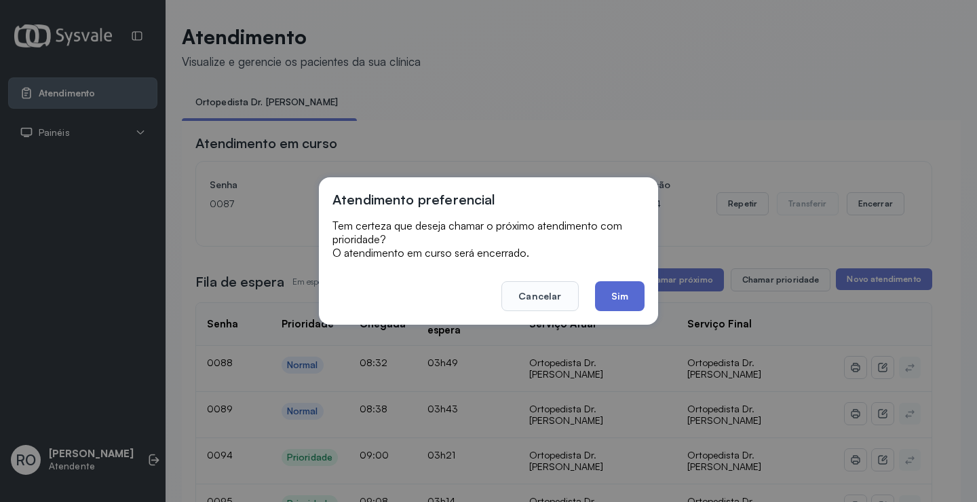
click at [621, 302] on button "Sim" at bounding box center [620, 296] width 50 height 30
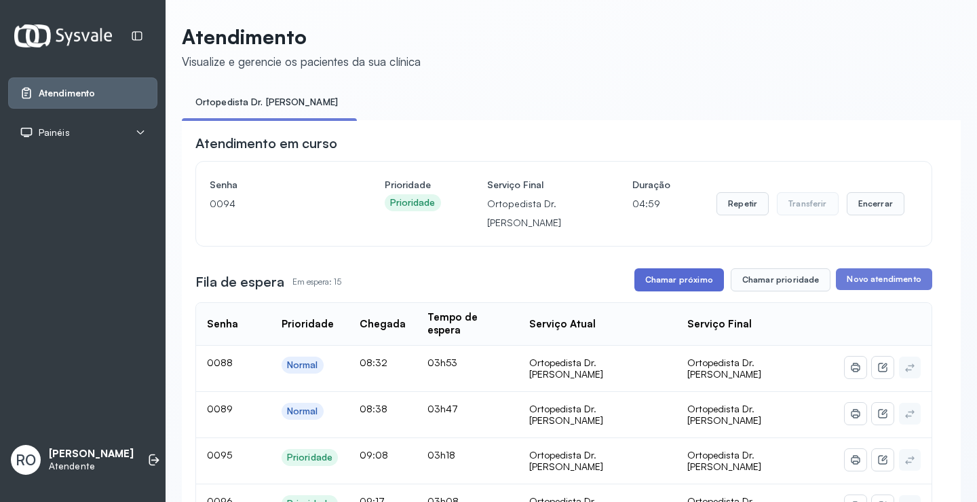
click at [672, 277] on button "Chamar próximo" at bounding box center [680, 279] width 90 height 23
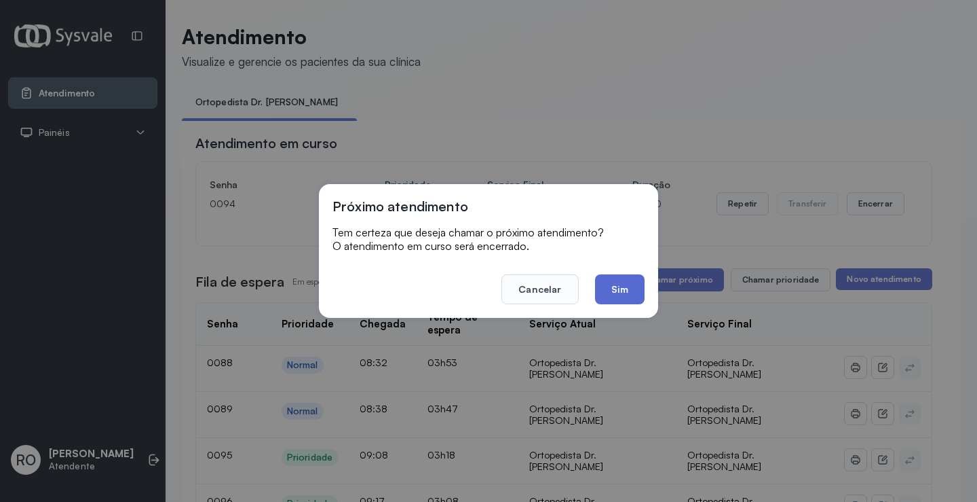
click at [623, 288] on button "Sim" at bounding box center [620, 289] width 50 height 30
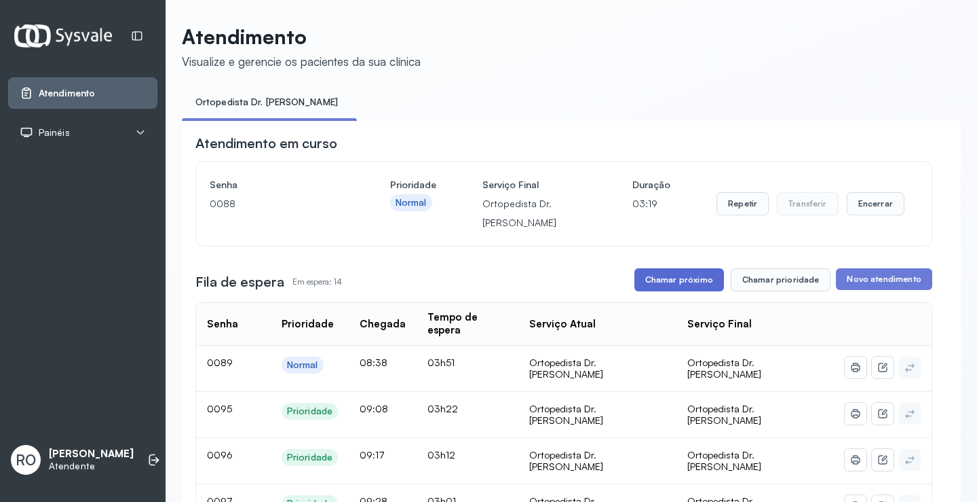
click at [674, 282] on button "Chamar próximo" at bounding box center [680, 279] width 90 height 23
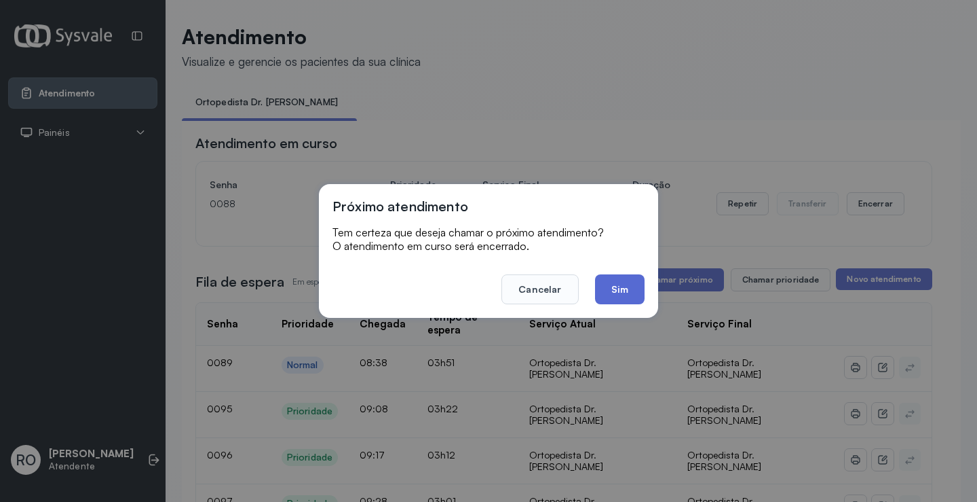
click at [627, 294] on button "Sim" at bounding box center [620, 289] width 50 height 30
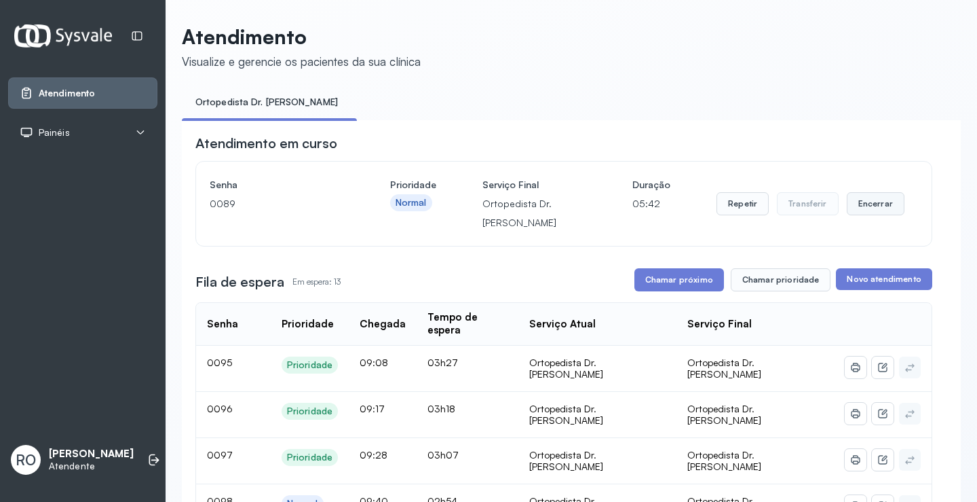
click at [873, 200] on button "Encerrar" at bounding box center [876, 203] width 58 height 23
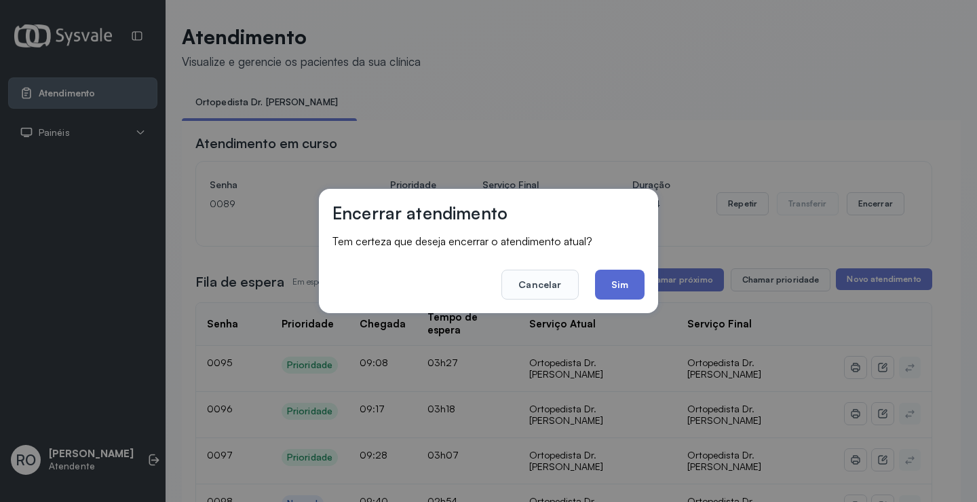
click at [618, 282] on button "Sim" at bounding box center [620, 284] width 50 height 30
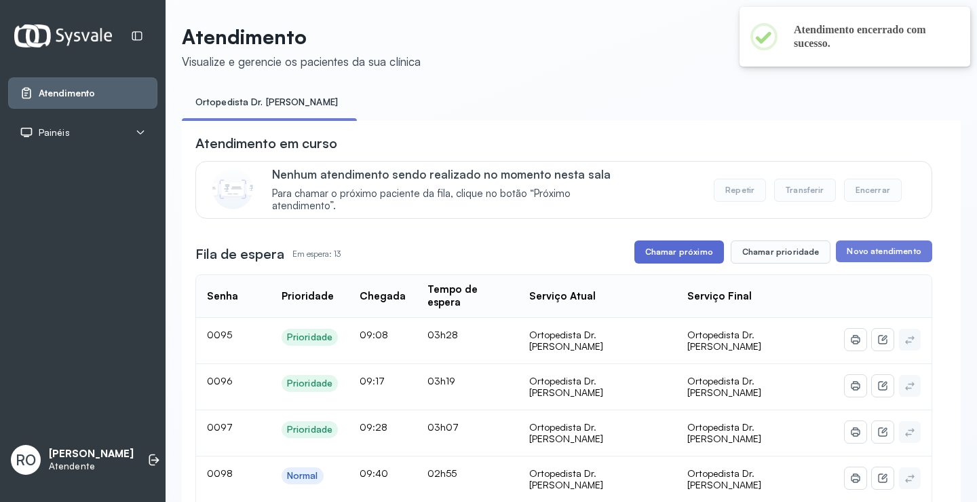
click at [664, 259] on button "Chamar próximo" at bounding box center [680, 251] width 90 height 23
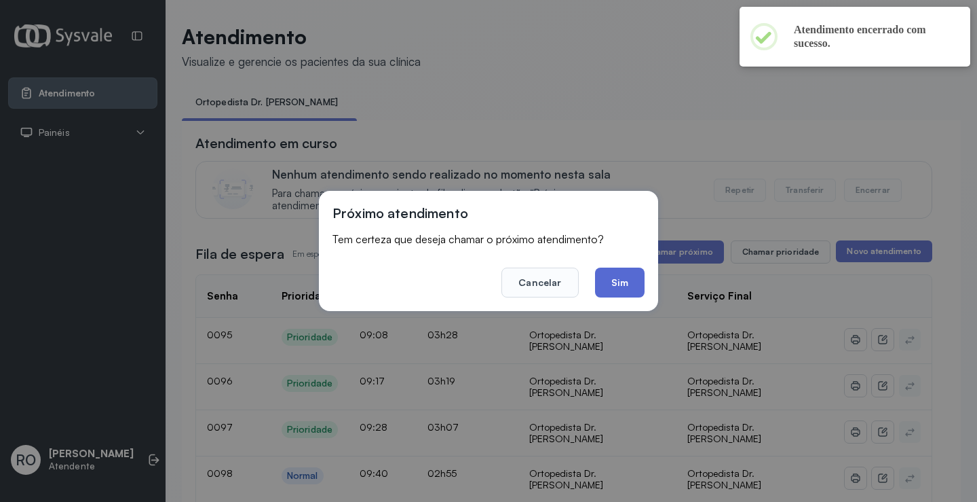
click at [605, 283] on button "Sim" at bounding box center [620, 282] width 50 height 30
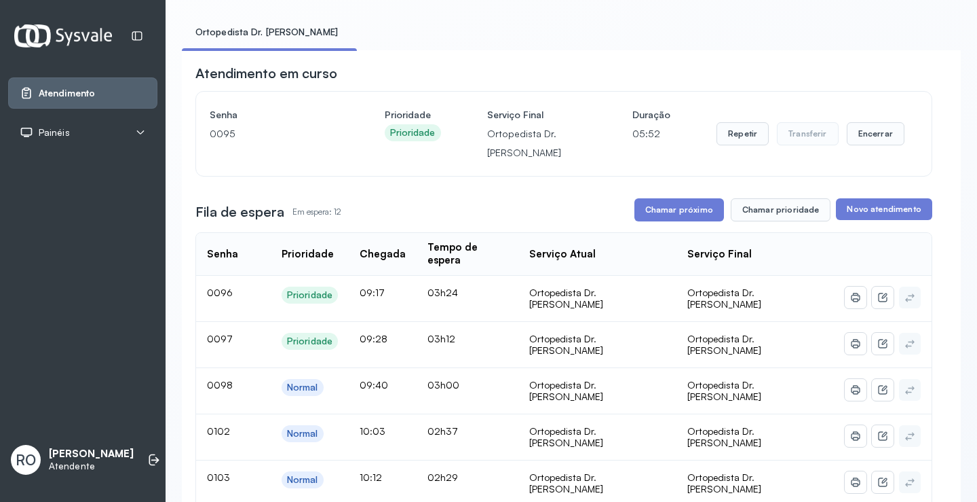
scroll to position [68, 0]
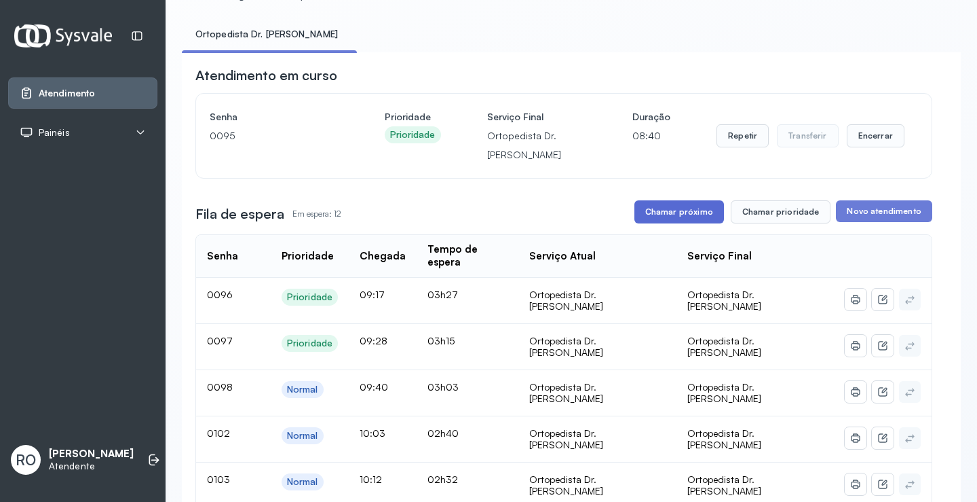
click at [688, 218] on button "Chamar próximo" at bounding box center [680, 211] width 90 height 23
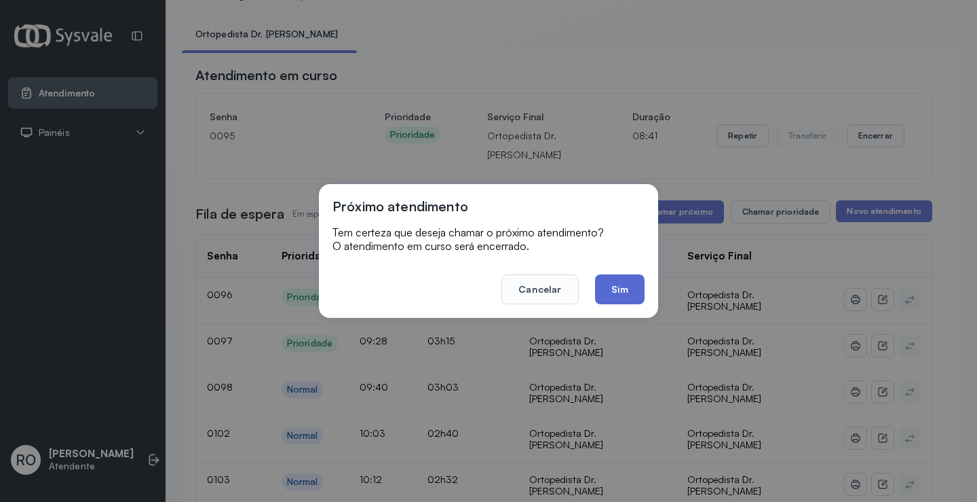
click at [621, 276] on button "Sim" at bounding box center [620, 289] width 50 height 30
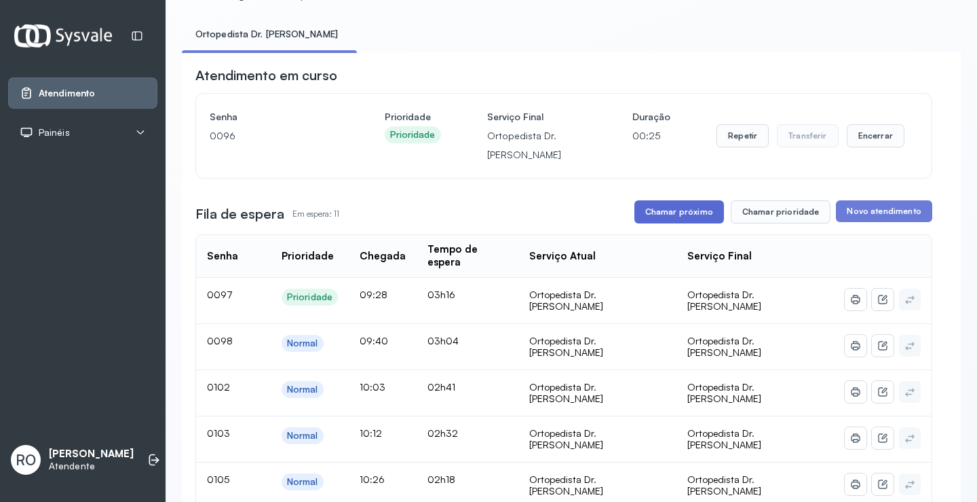
click at [659, 222] on button "Chamar próximo" at bounding box center [680, 211] width 90 height 23
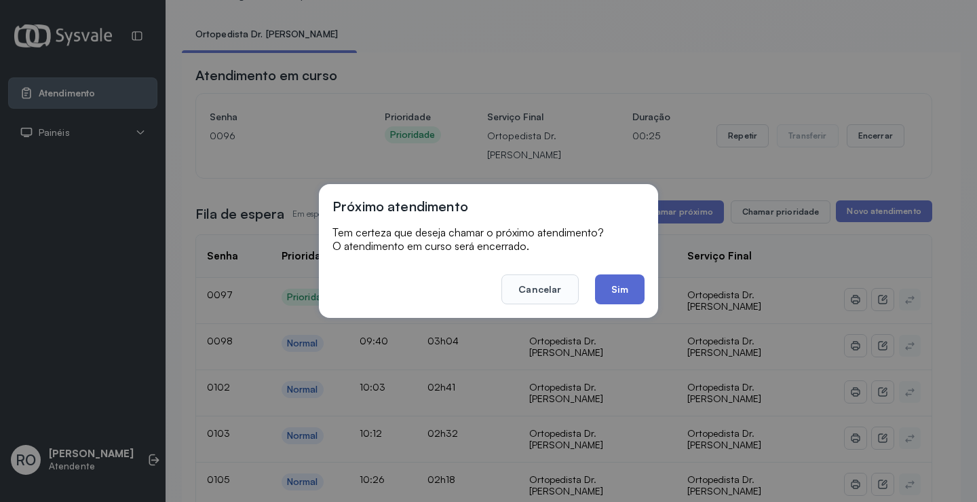
click at [617, 286] on button "Sim" at bounding box center [620, 289] width 50 height 30
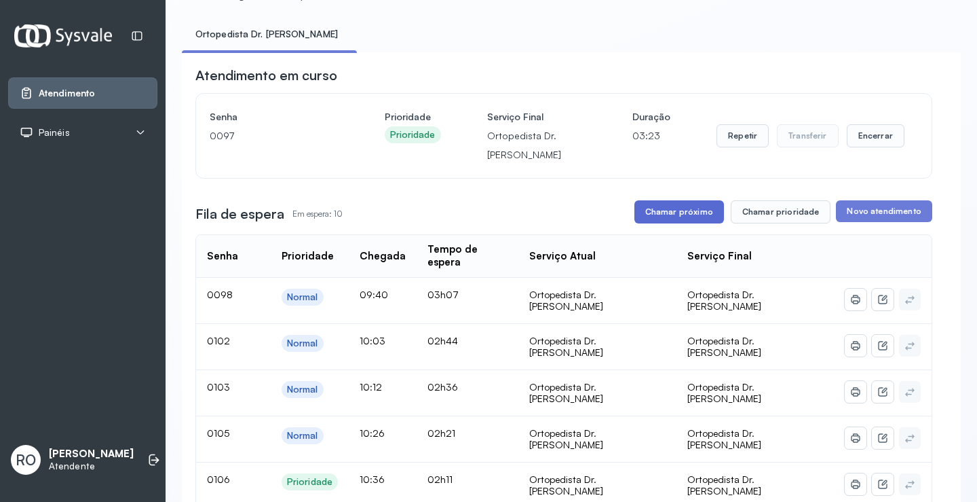
click at [664, 222] on button "Chamar próximo" at bounding box center [680, 211] width 90 height 23
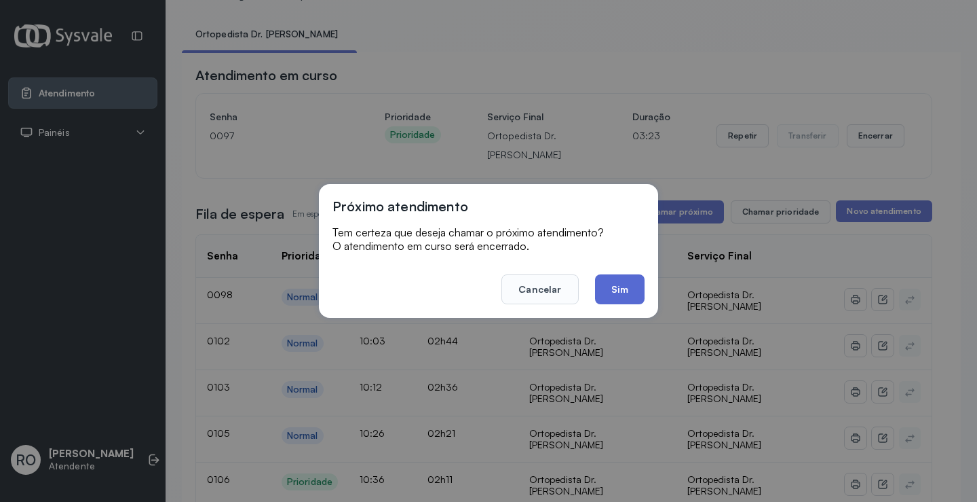
click at [619, 292] on button "Sim" at bounding box center [620, 289] width 50 height 30
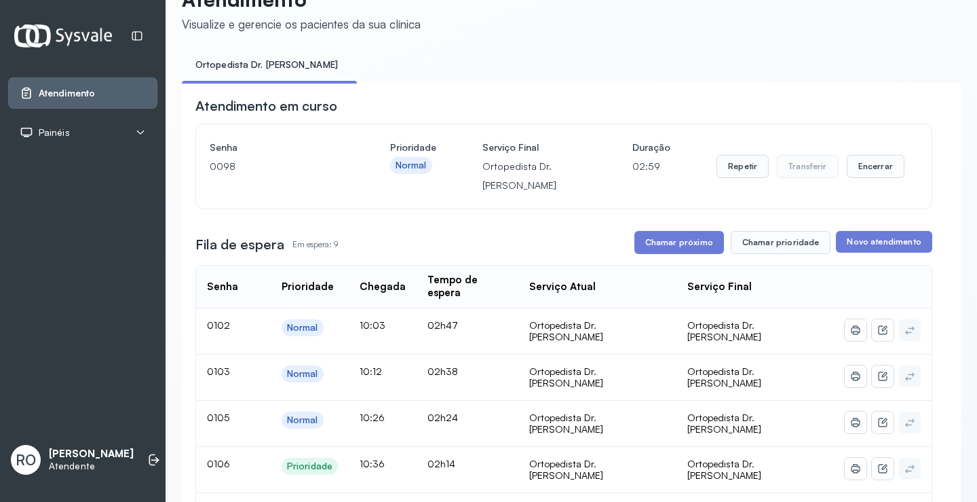
scroll to position [0, 0]
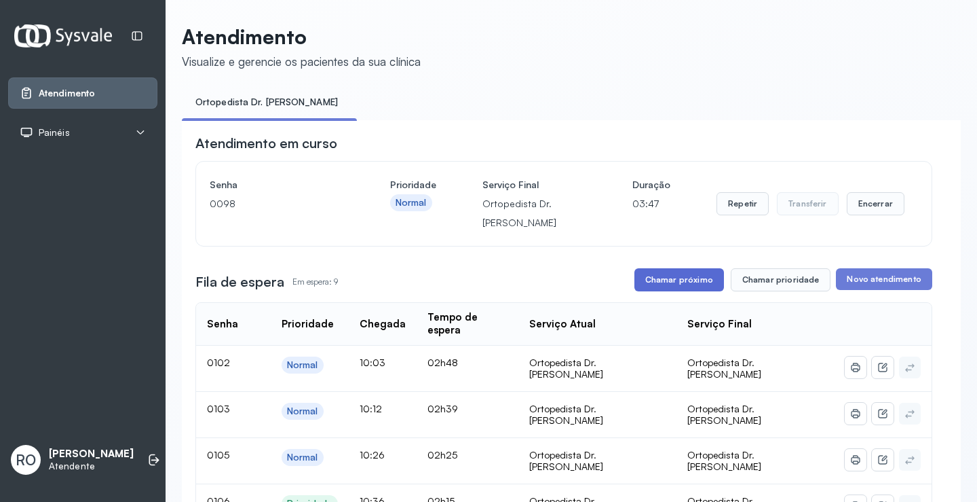
click at [685, 281] on button "Chamar próximo" at bounding box center [680, 279] width 90 height 23
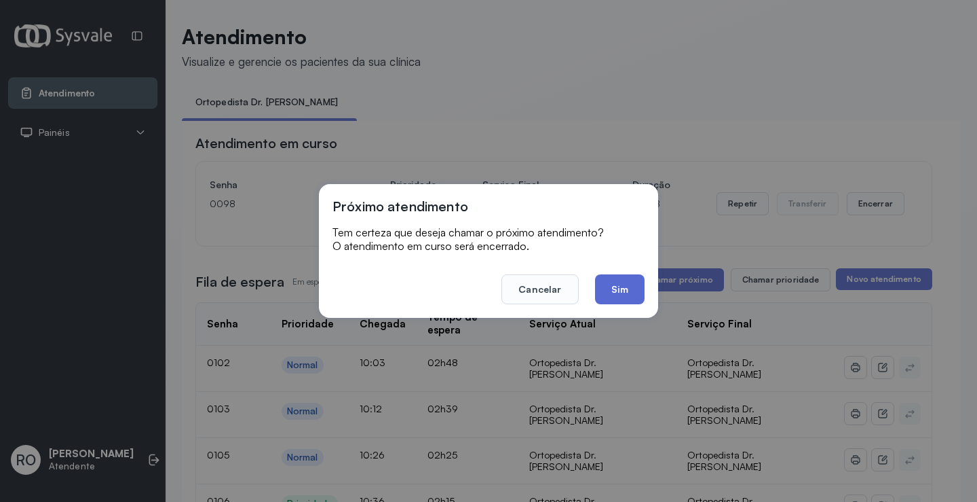
click at [618, 288] on button "Sim" at bounding box center [620, 289] width 50 height 30
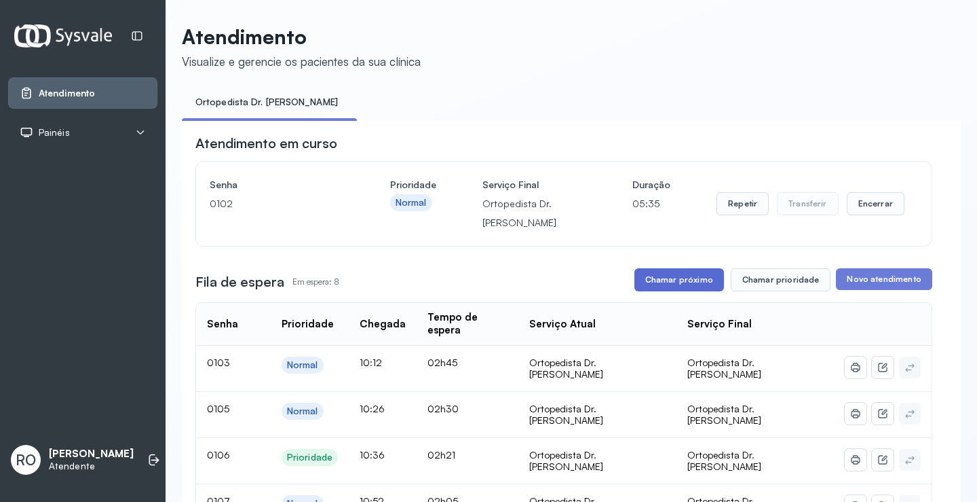
click at [653, 282] on button "Chamar próximo" at bounding box center [680, 279] width 90 height 23
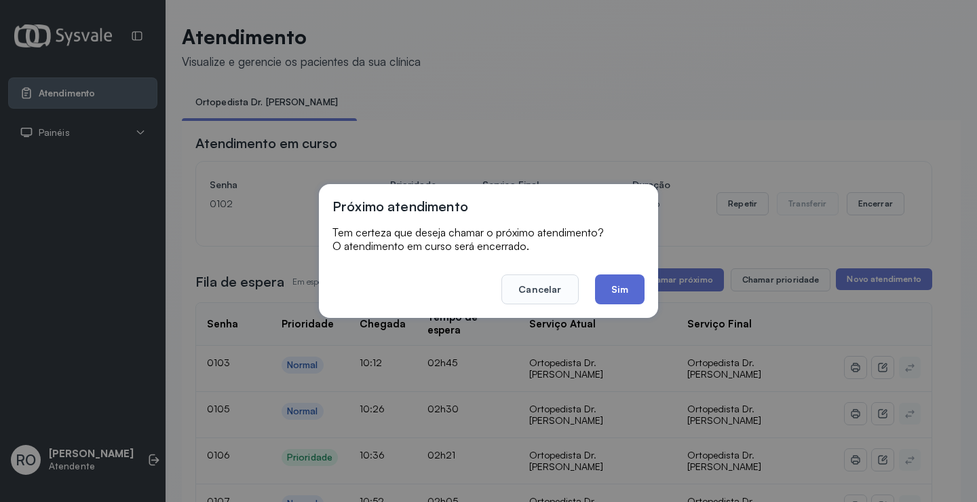
click at [628, 282] on button "Sim" at bounding box center [620, 289] width 50 height 30
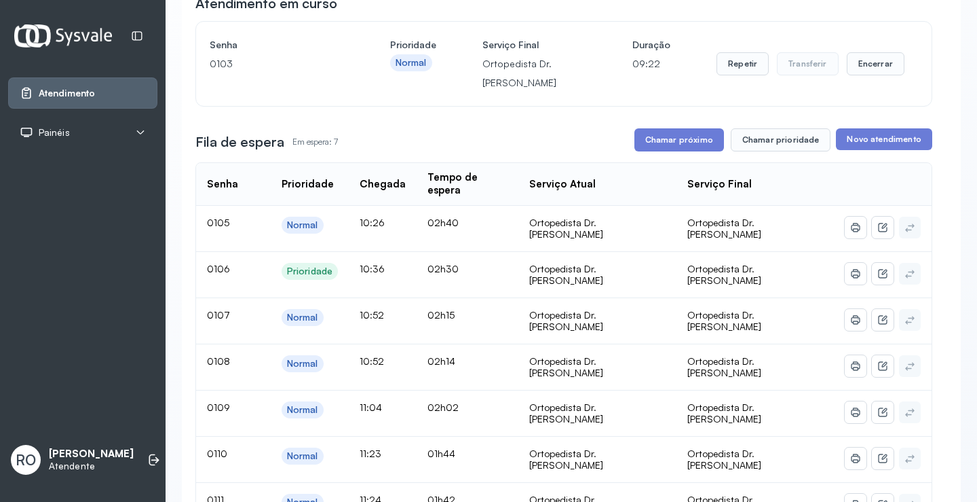
scroll to position [136, 0]
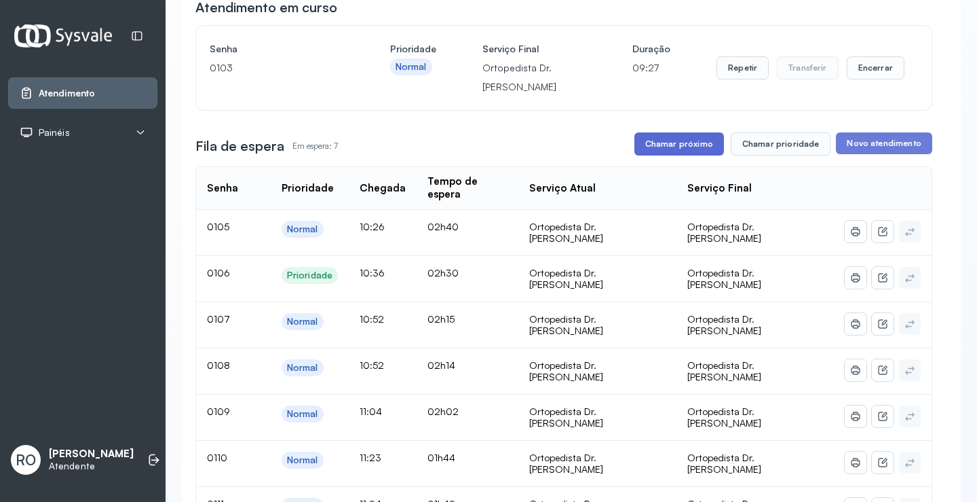
click at [676, 153] on button "Chamar próximo" at bounding box center [680, 143] width 90 height 23
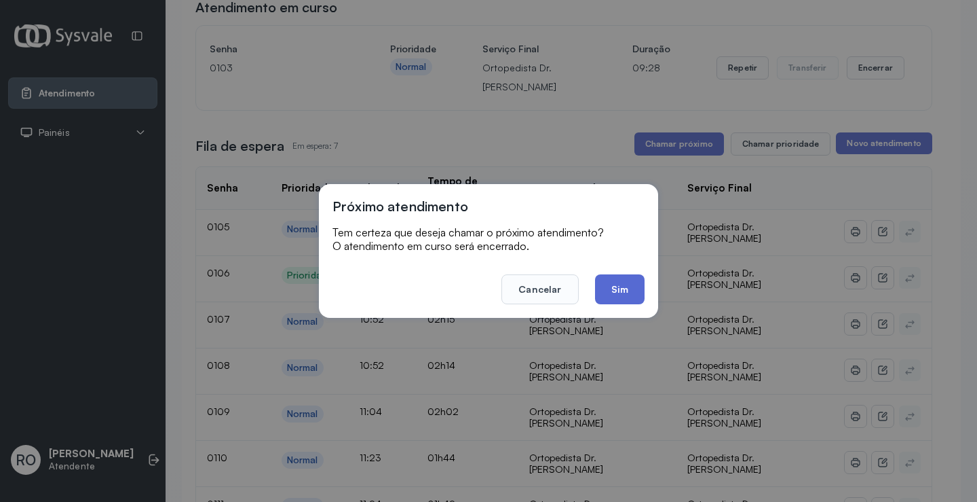
click at [637, 287] on button "Sim" at bounding box center [620, 289] width 50 height 30
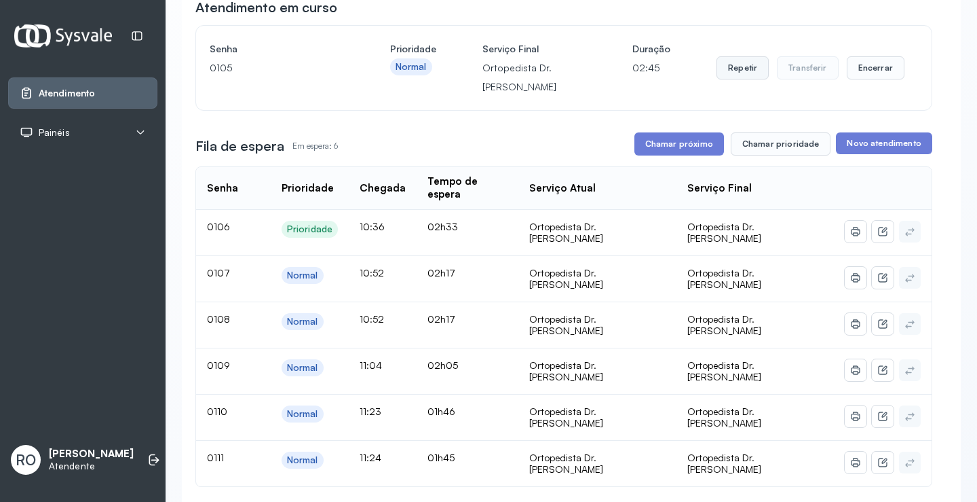
click at [753, 70] on button "Repetir" at bounding box center [743, 67] width 52 height 23
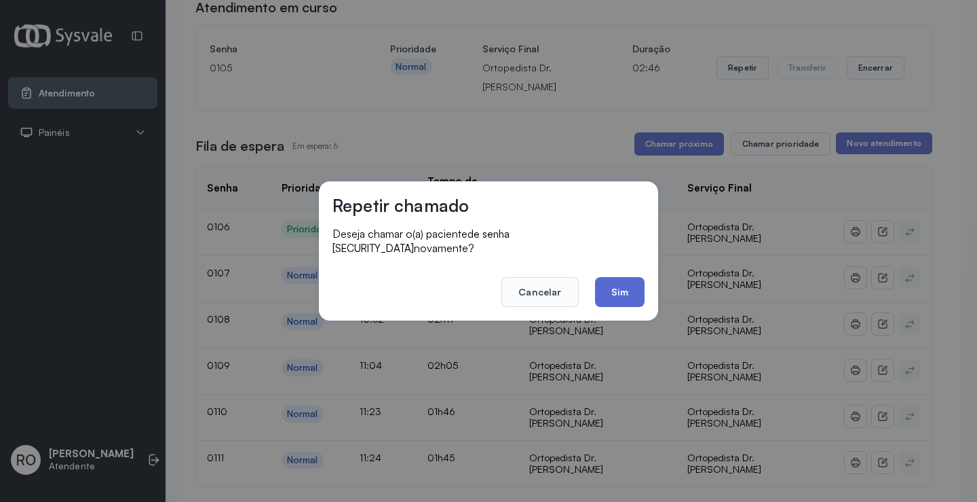
click at [628, 285] on button "Sim" at bounding box center [620, 292] width 50 height 30
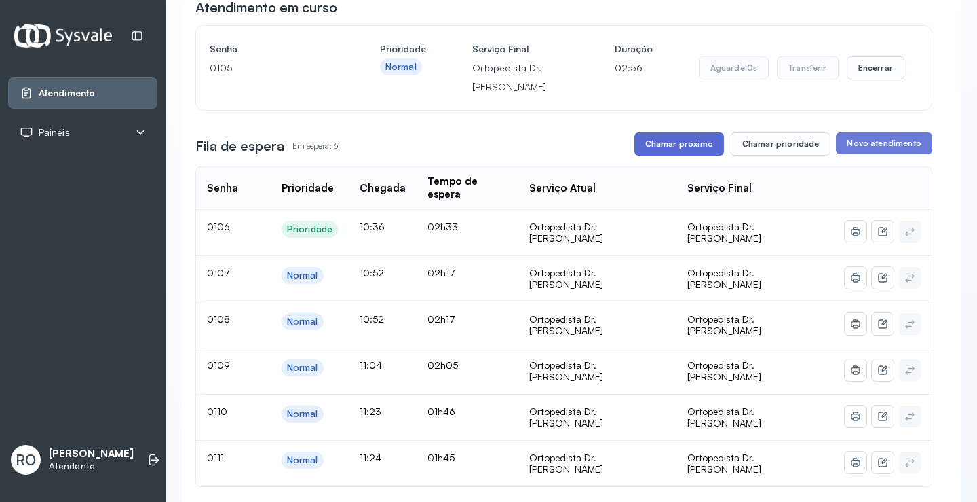
click at [692, 146] on button "Chamar próximo" at bounding box center [680, 143] width 90 height 23
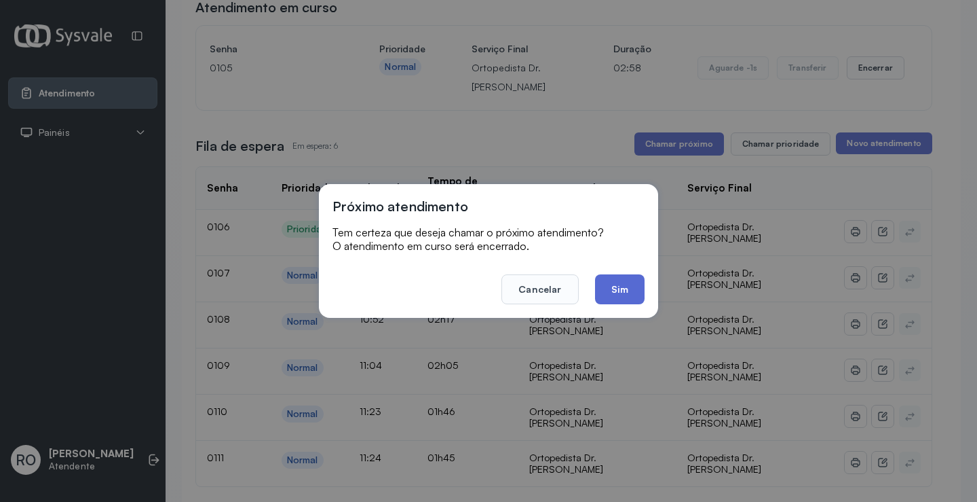
click at [598, 292] on button "Sim" at bounding box center [620, 289] width 50 height 30
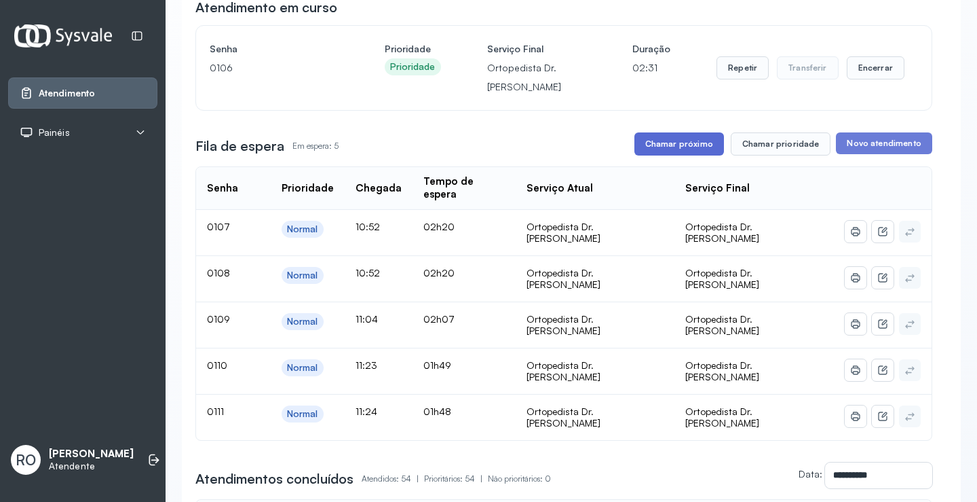
click at [699, 153] on button "Chamar próximo" at bounding box center [680, 143] width 90 height 23
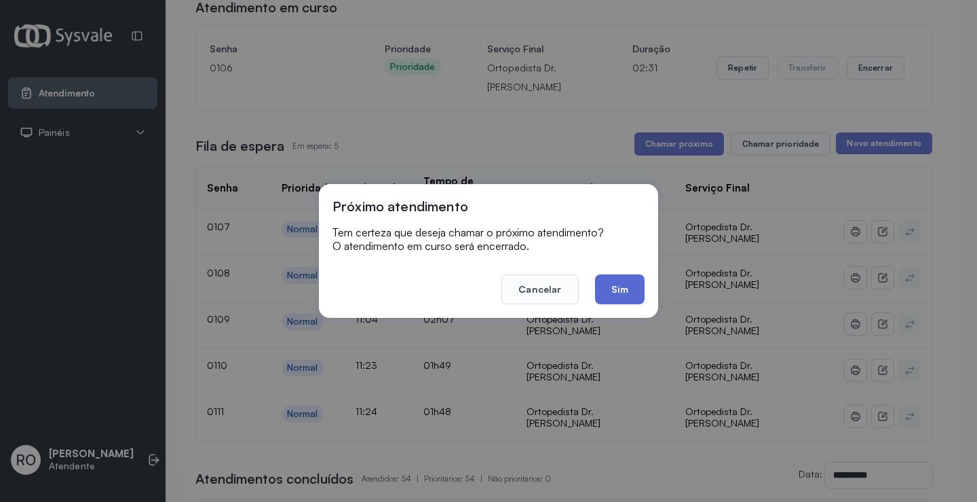
click at [611, 284] on button "Sim" at bounding box center [620, 289] width 50 height 30
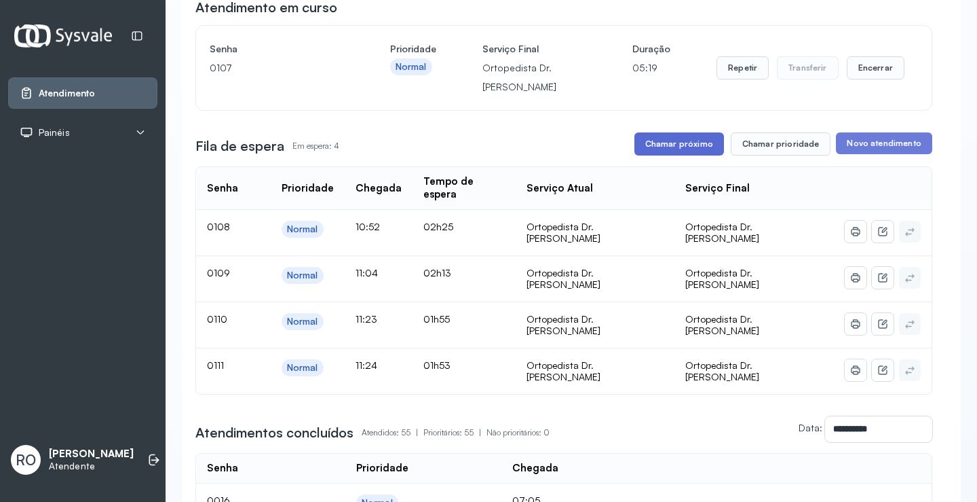
click at [694, 143] on button "Chamar próximo" at bounding box center [680, 143] width 90 height 23
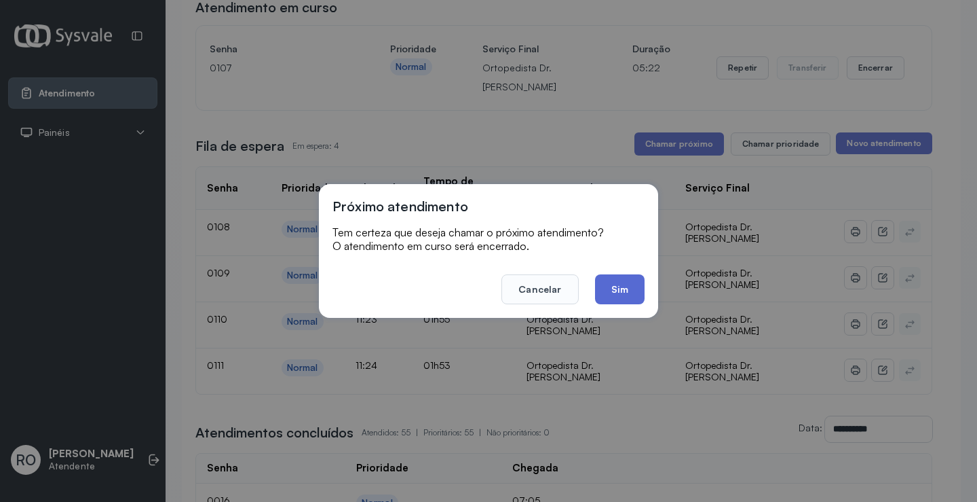
click at [618, 287] on button "Sim" at bounding box center [620, 289] width 50 height 30
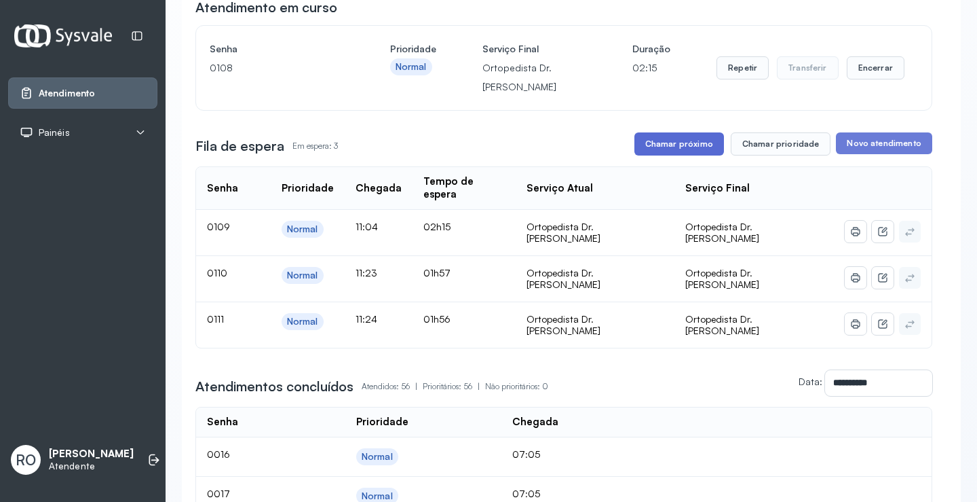
click at [668, 140] on button "Chamar próximo" at bounding box center [680, 143] width 90 height 23
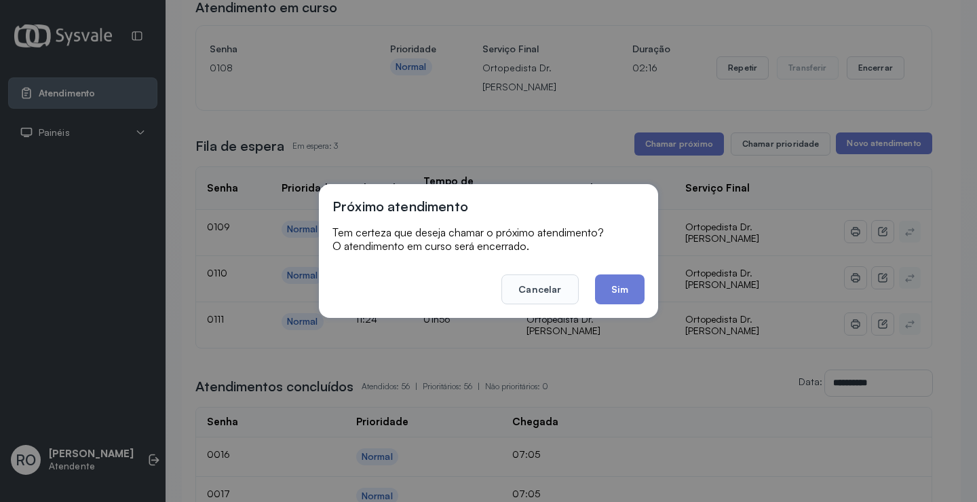
click at [616, 289] on button "Sim" at bounding box center [620, 289] width 50 height 30
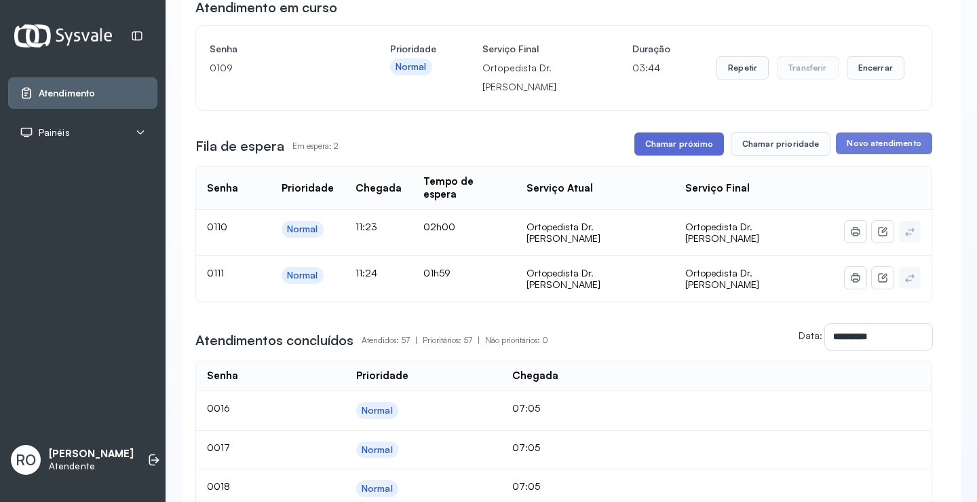
click at [679, 147] on button "Chamar próximo" at bounding box center [680, 143] width 90 height 23
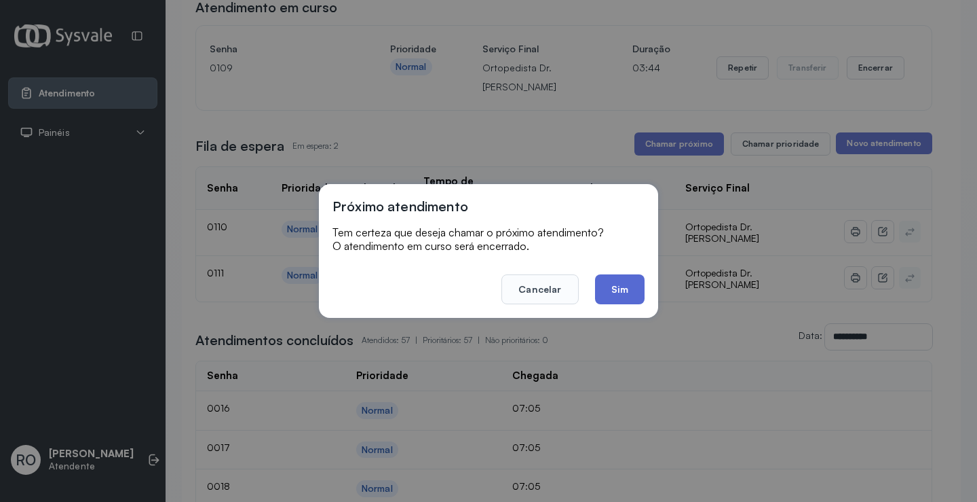
click at [619, 299] on button "Sim" at bounding box center [620, 289] width 50 height 30
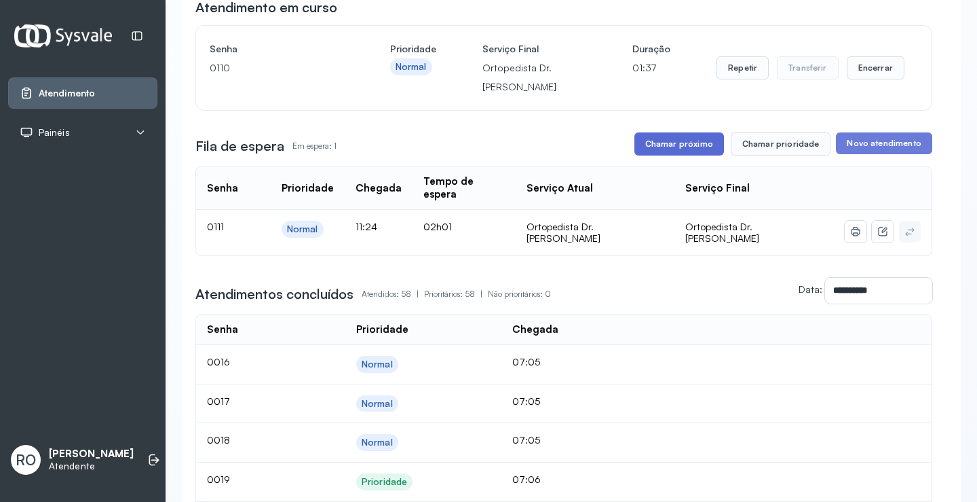
click at [668, 144] on button "Chamar próximo" at bounding box center [680, 143] width 90 height 23
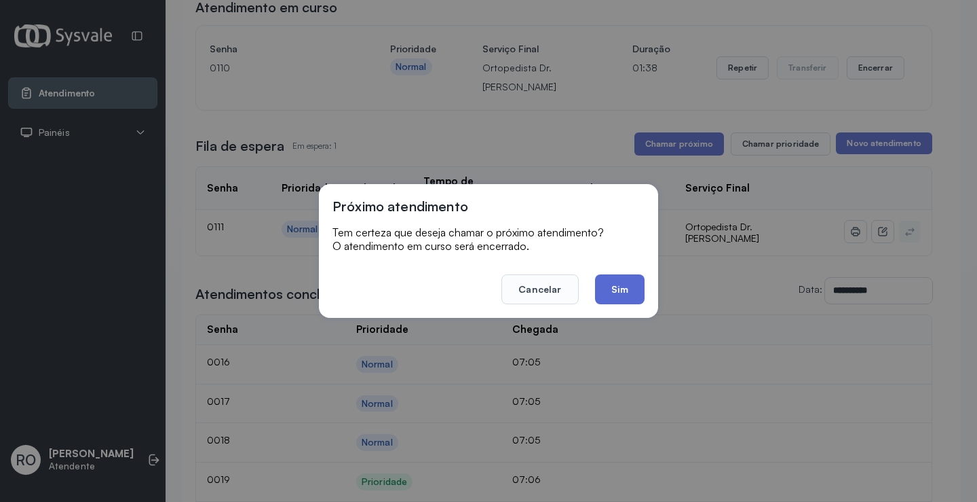
click at [623, 290] on button "Sim" at bounding box center [620, 289] width 50 height 30
